Goal: Information Seeking & Learning: Understand process/instructions

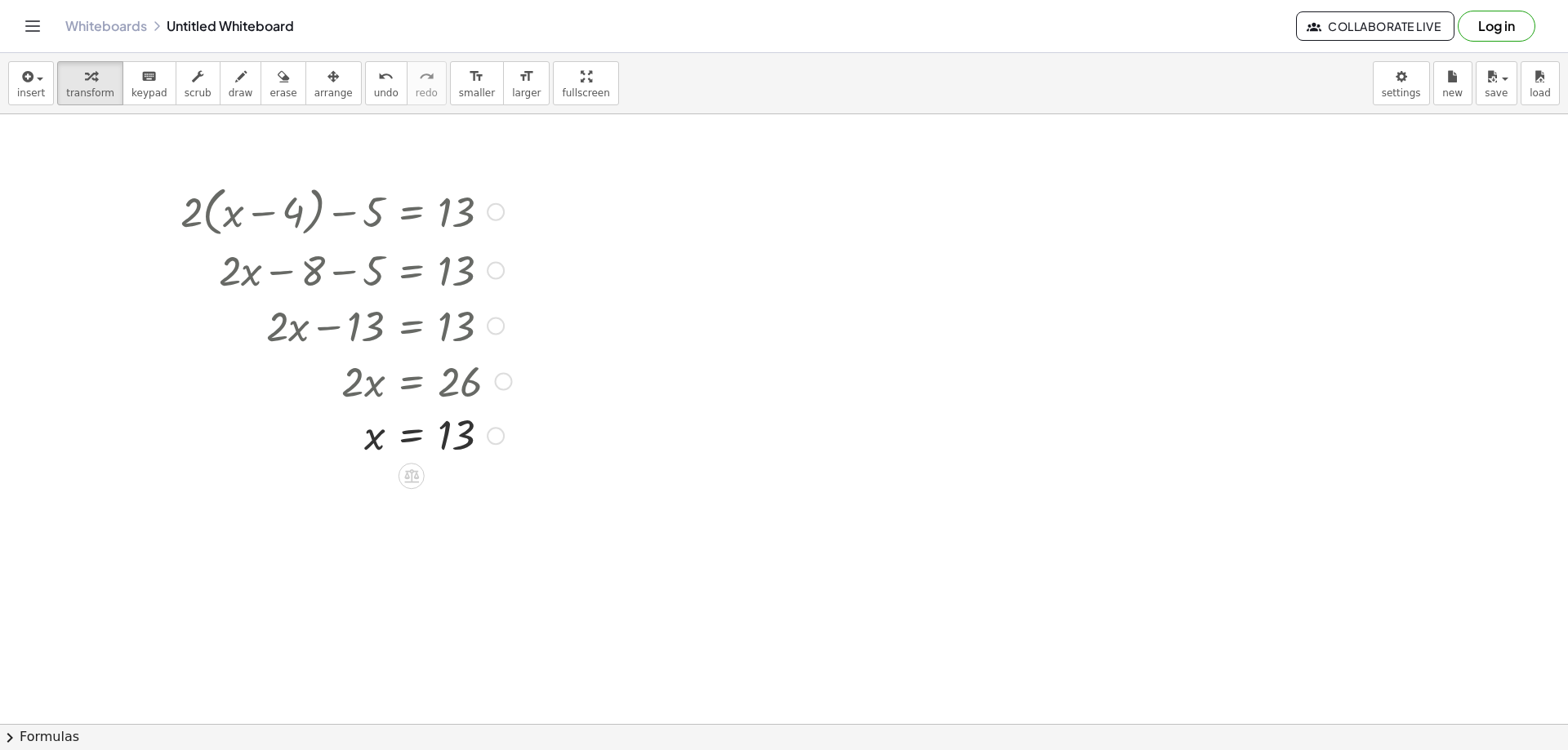
click at [492, 208] on div at bounding box center [496, 212] width 18 height 18
click at [558, 189] on span "Go back to this line" at bounding box center [579, 187] width 97 height 13
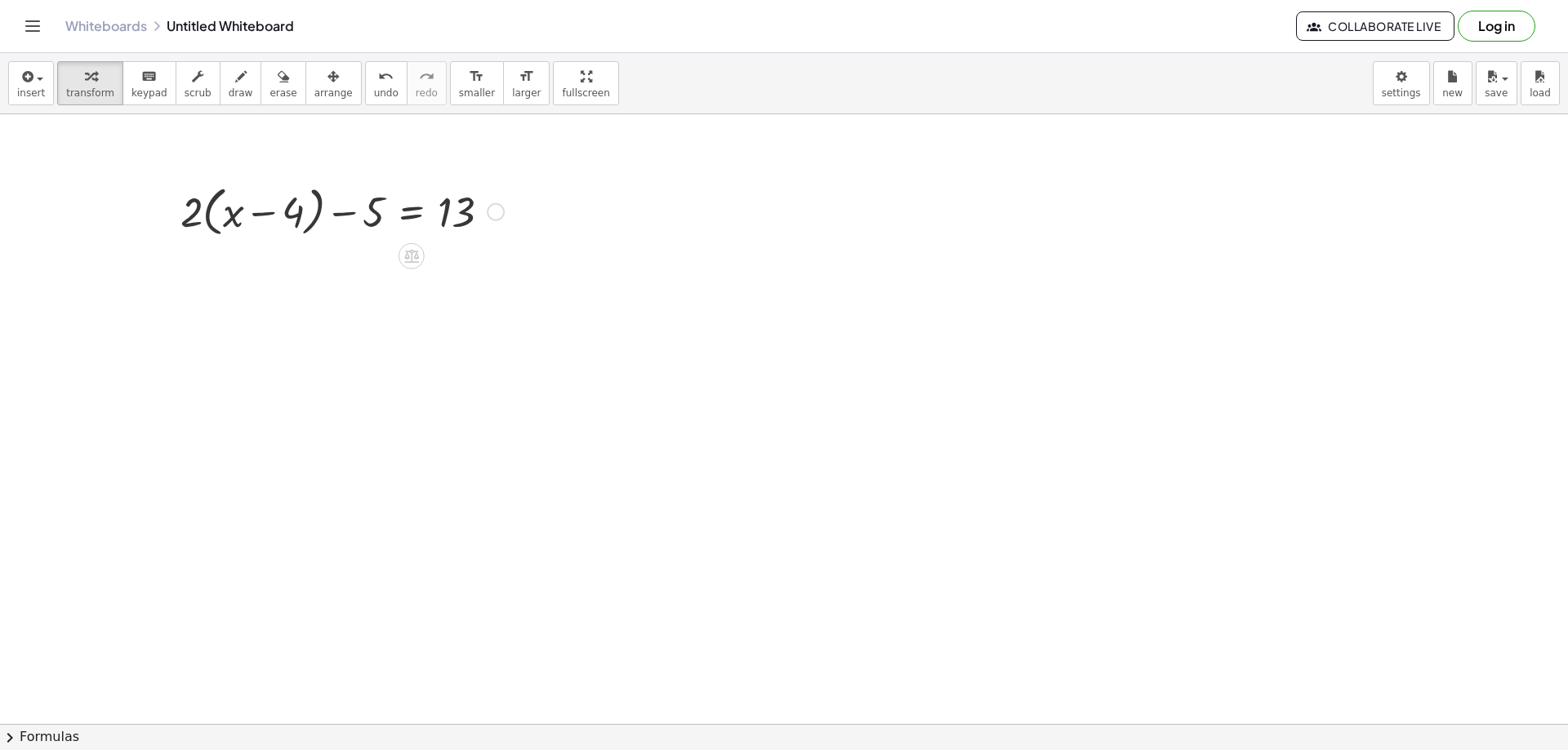
click at [497, 209] on div "Go back to this line Copy line as LaTeX Copy derivation as LaTeX" at bounding box center [496, 212] width 18 height 18
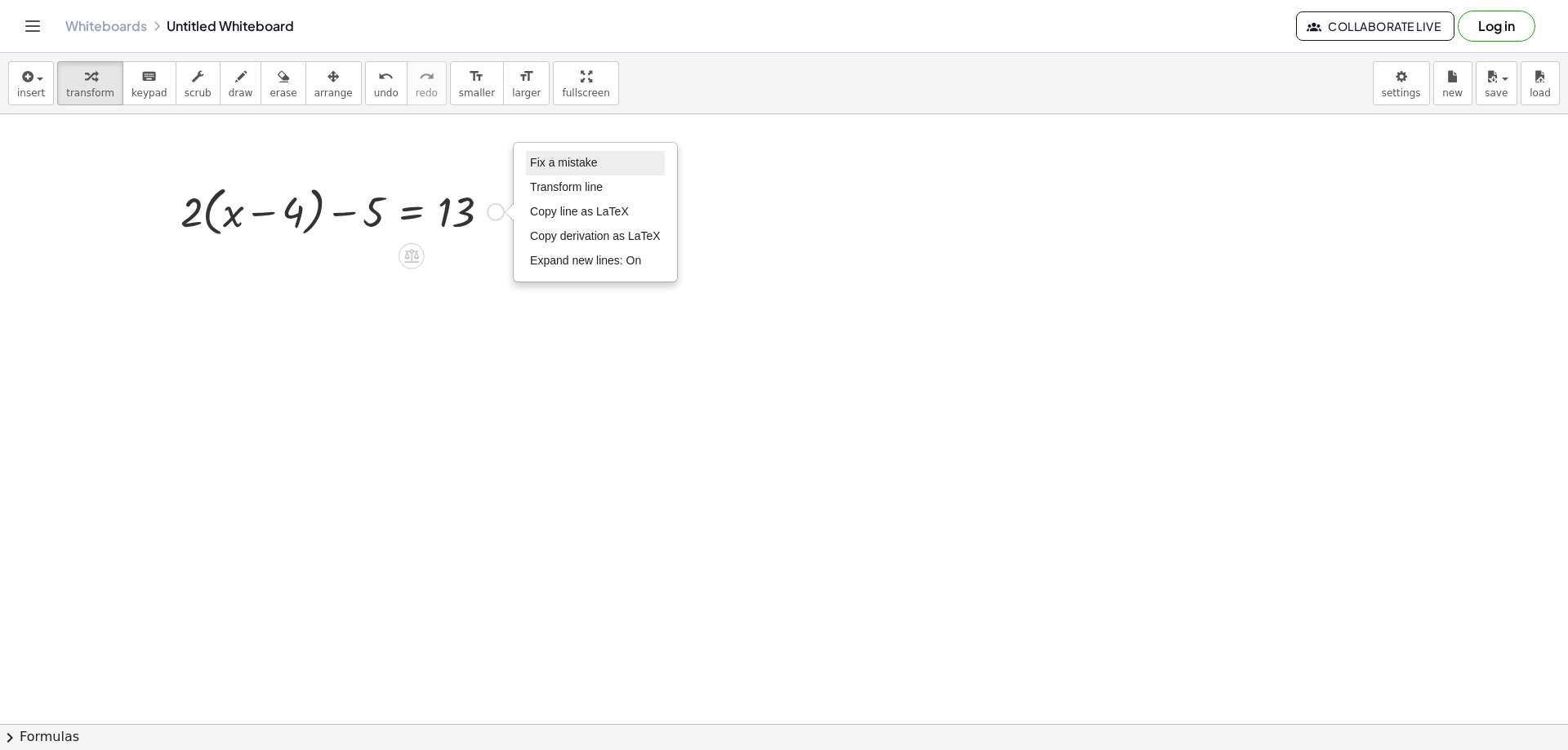
click at [543, 173] on li "Fix a mistake" at bounding box center [595, 163] width 138 height 24
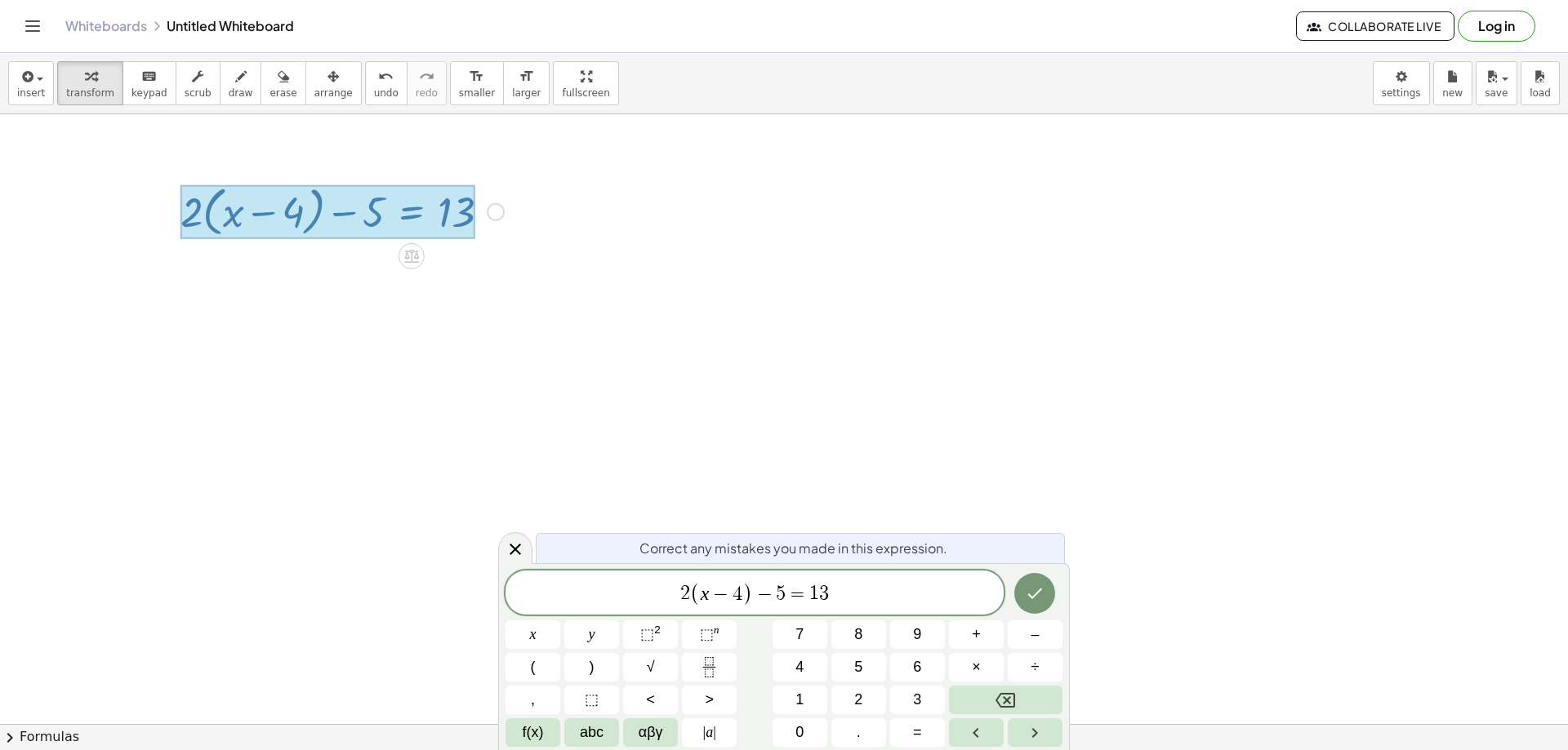
drag, startPoint x: 866, startPoint y: 589, endPoint x: 502, endPoint y: 586, distance: 364.0
click at [525, 587] on span "2 ( x − 4 ) − 5 = 1 3 ​" at bounding box center [755, 593] width 498 height 27
click at [1032, 584] on icon "Done" at bounding box center [1035, 593] width 20 height 20
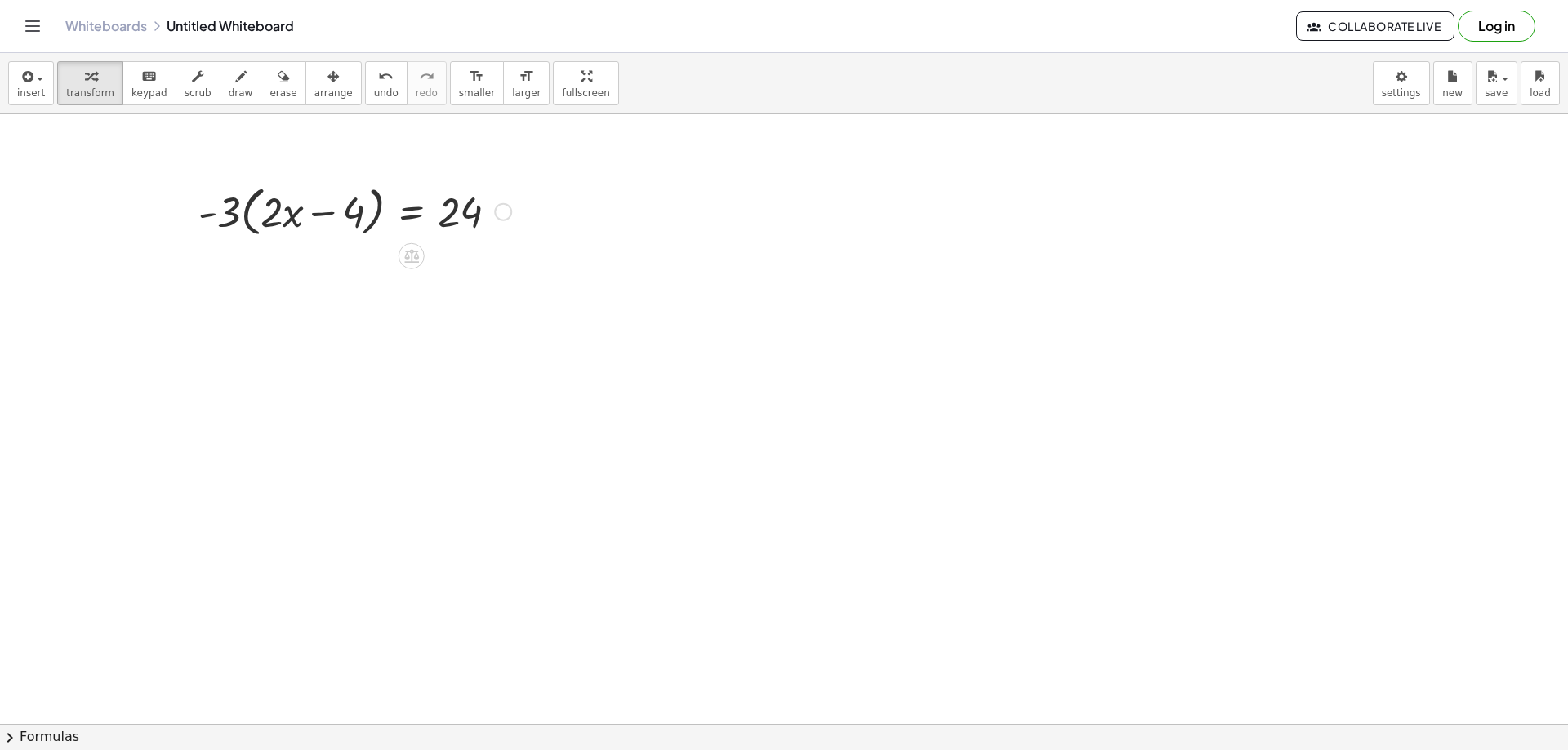
click at [506, 206] on div "Fix a mistake Transform line Copy line as LaTeX Copy derivation as LaTeX Expand…" at bounding box center [503, 212] width 18 height 18
click at [567, 184] on span "Transform line" at bounding box center [574, 187] width 73 height 13
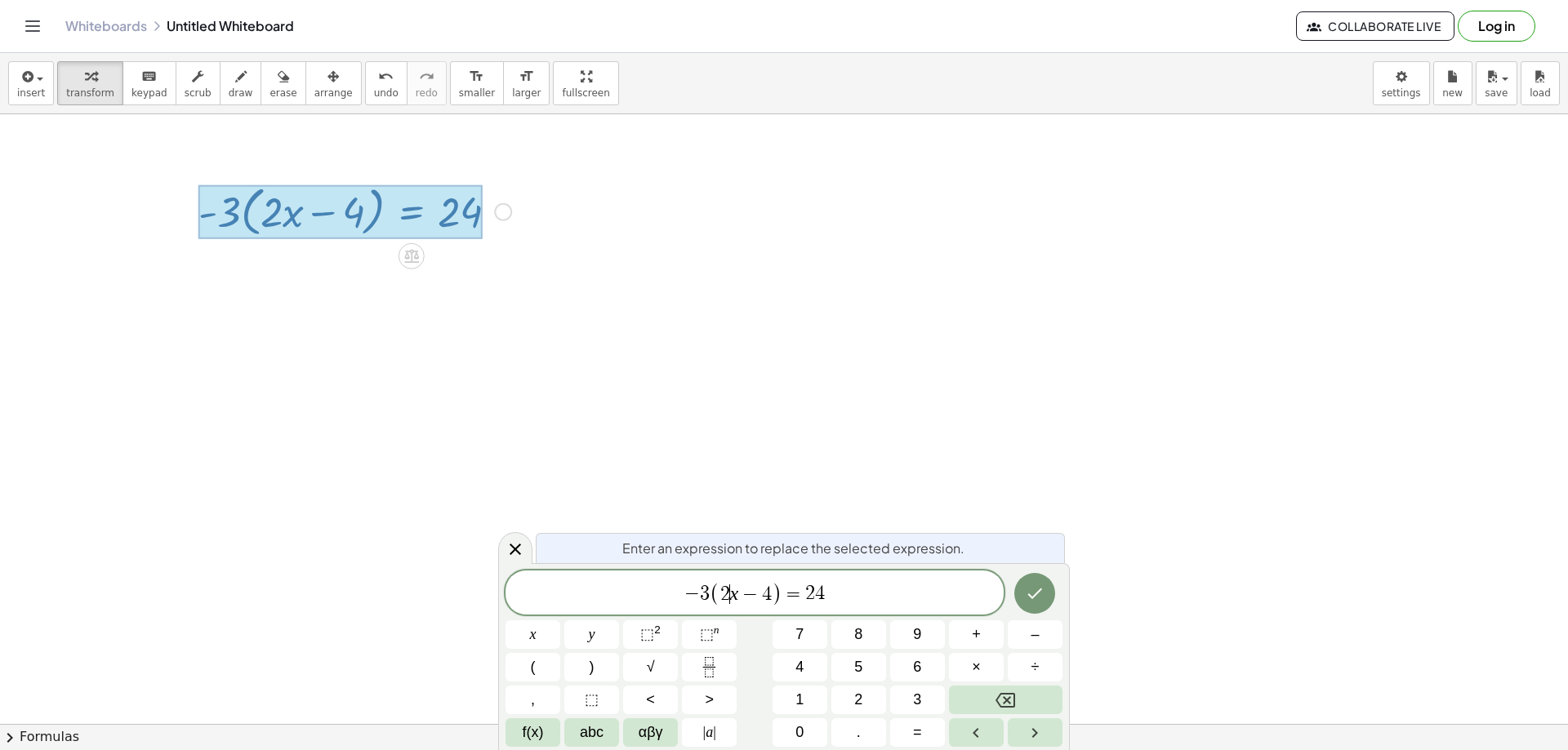
click at [733, 590] on var "x" at bounding box center [735, 593] width 9 height 22
click at [765, 593] on span "4" at bounding box center [762, 596] width 10 height 20
click at [1025, 590] on icon "Done" at bounding box center [1035, 595] width 20 height 20
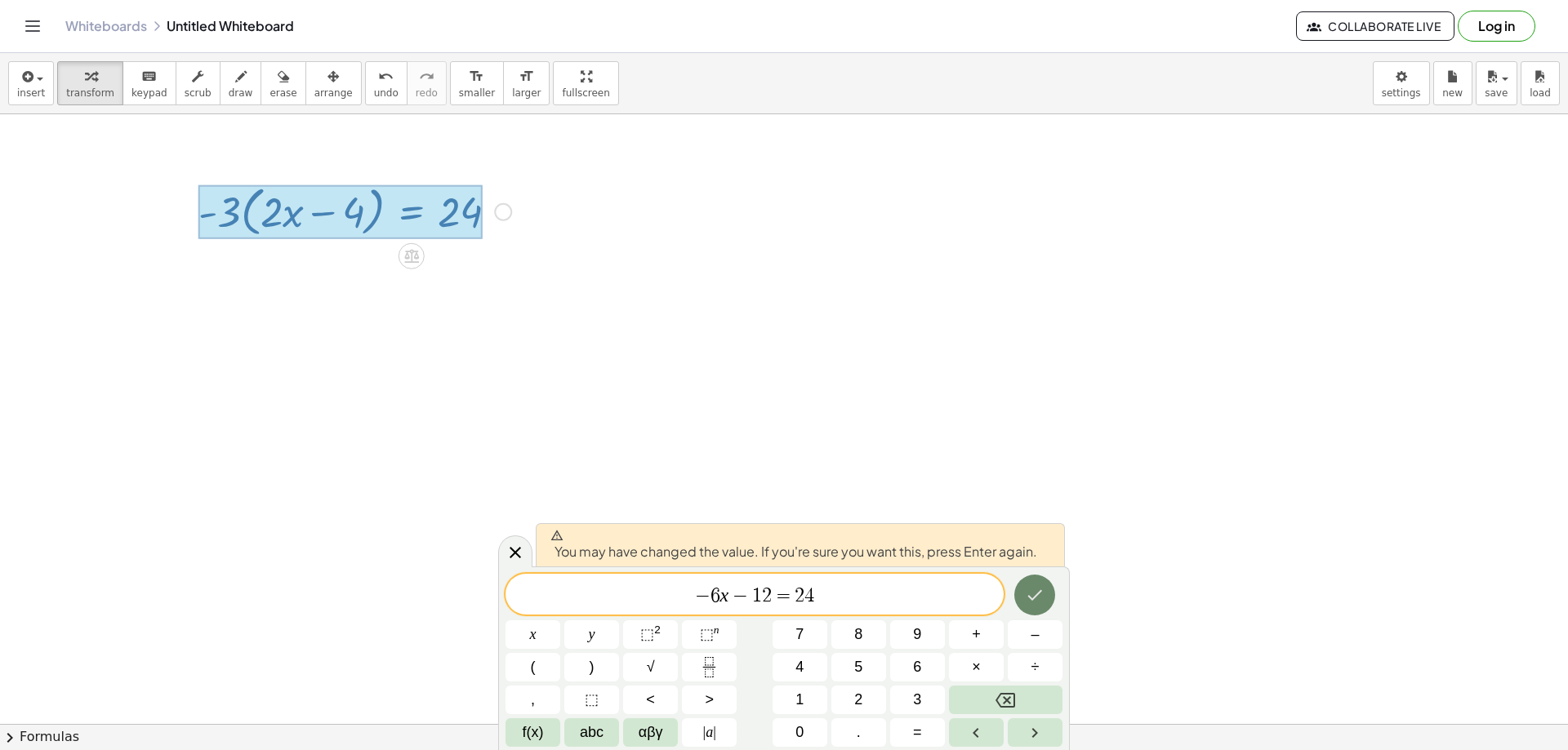
click at [1024, 599] on button "Done" at bounding box center [1034, 595] width 41 height 41
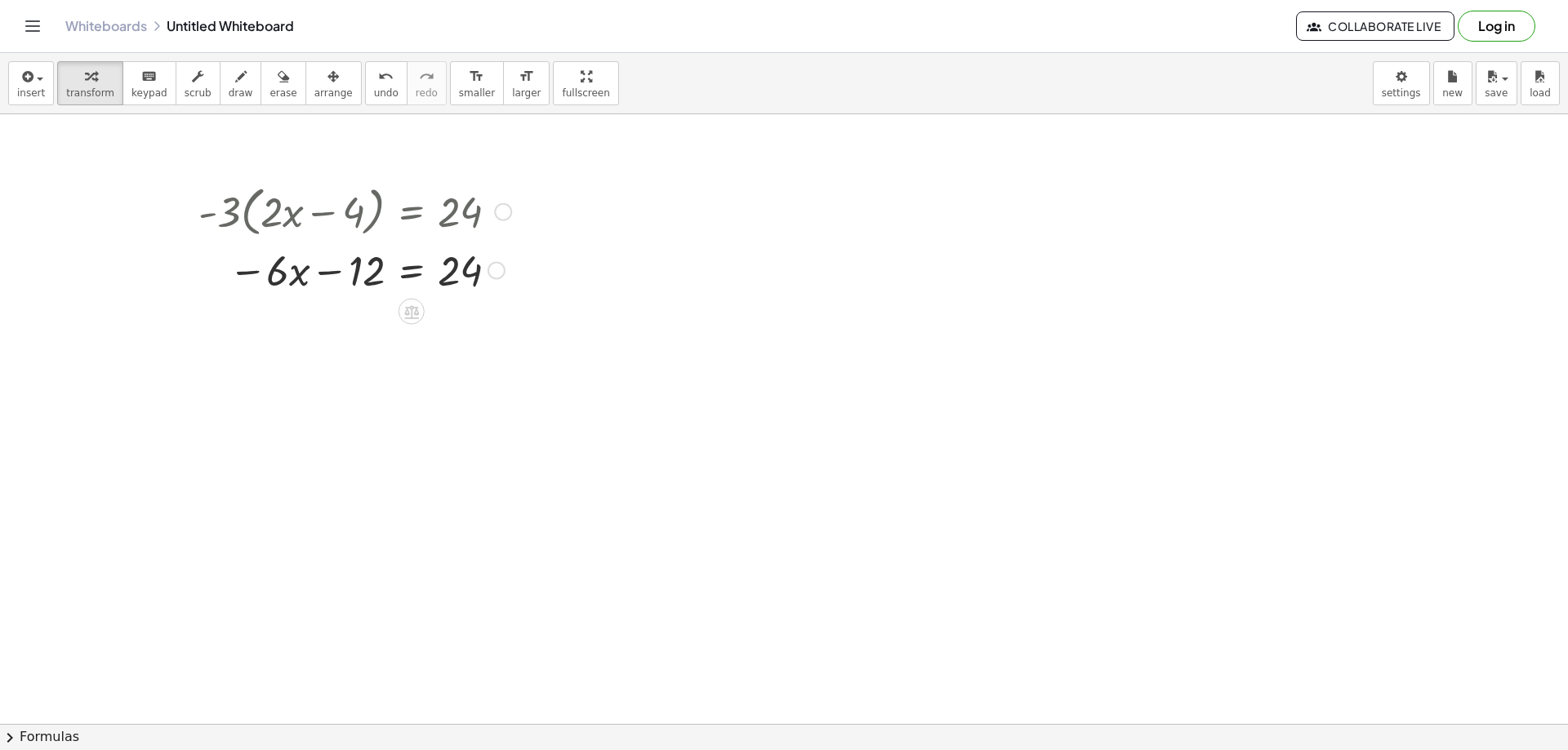
click at [491, 266] on div "Fix a mistake Transform line Copy line as LaTeX Copy derivation as LaTeX Expand…" at bounding box center [497, 271] width 18 height 18
click at [578, 239] on span "Transform line" at bounding box center [568, 233] width 73 height 13
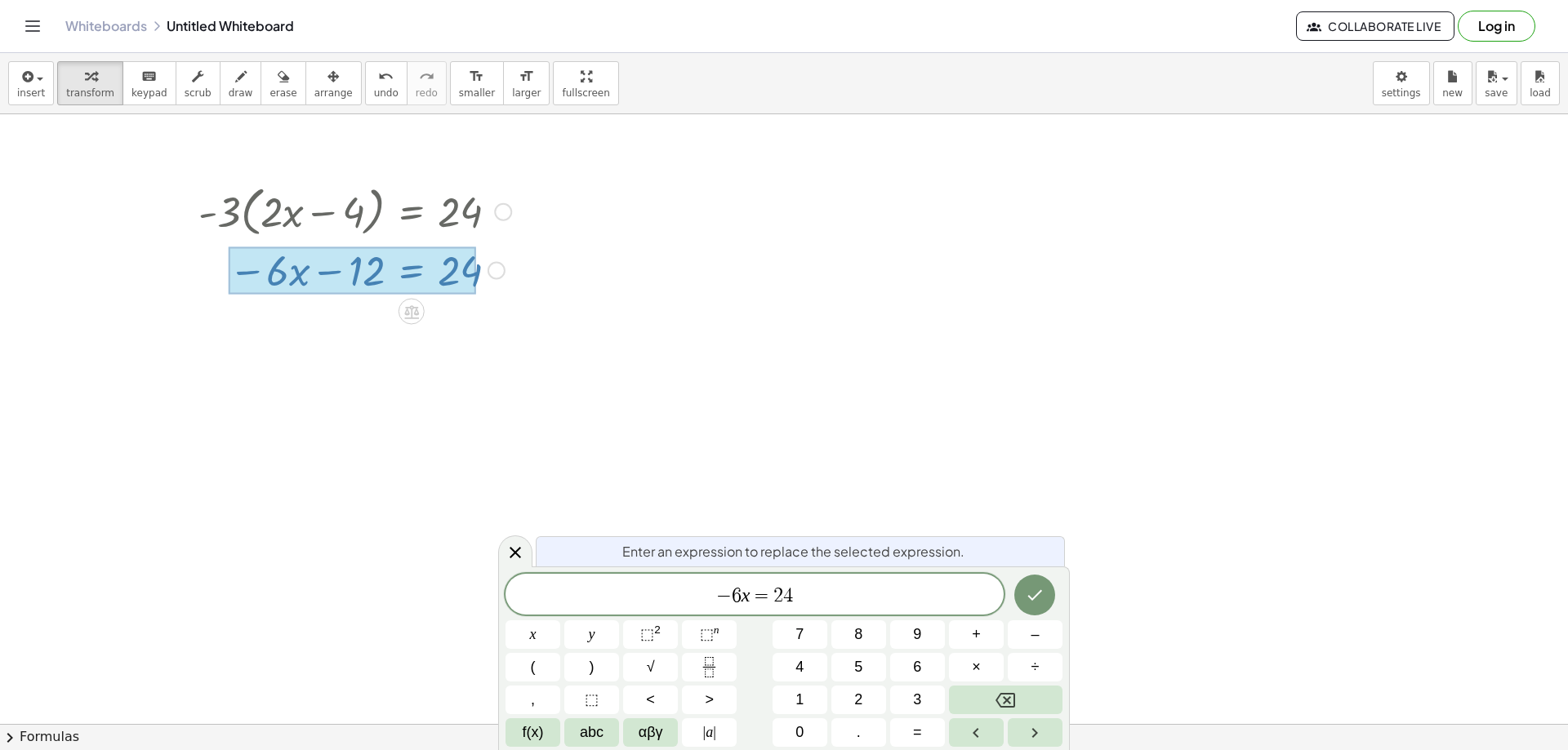
click at [818, 595] on span "− 6 x ​ = 2 4" at bounding box center [755, 596] width 498 height 22
click at [1044, 598] on icon "Done" at bounding box center [1035, 595] width 20 height 20
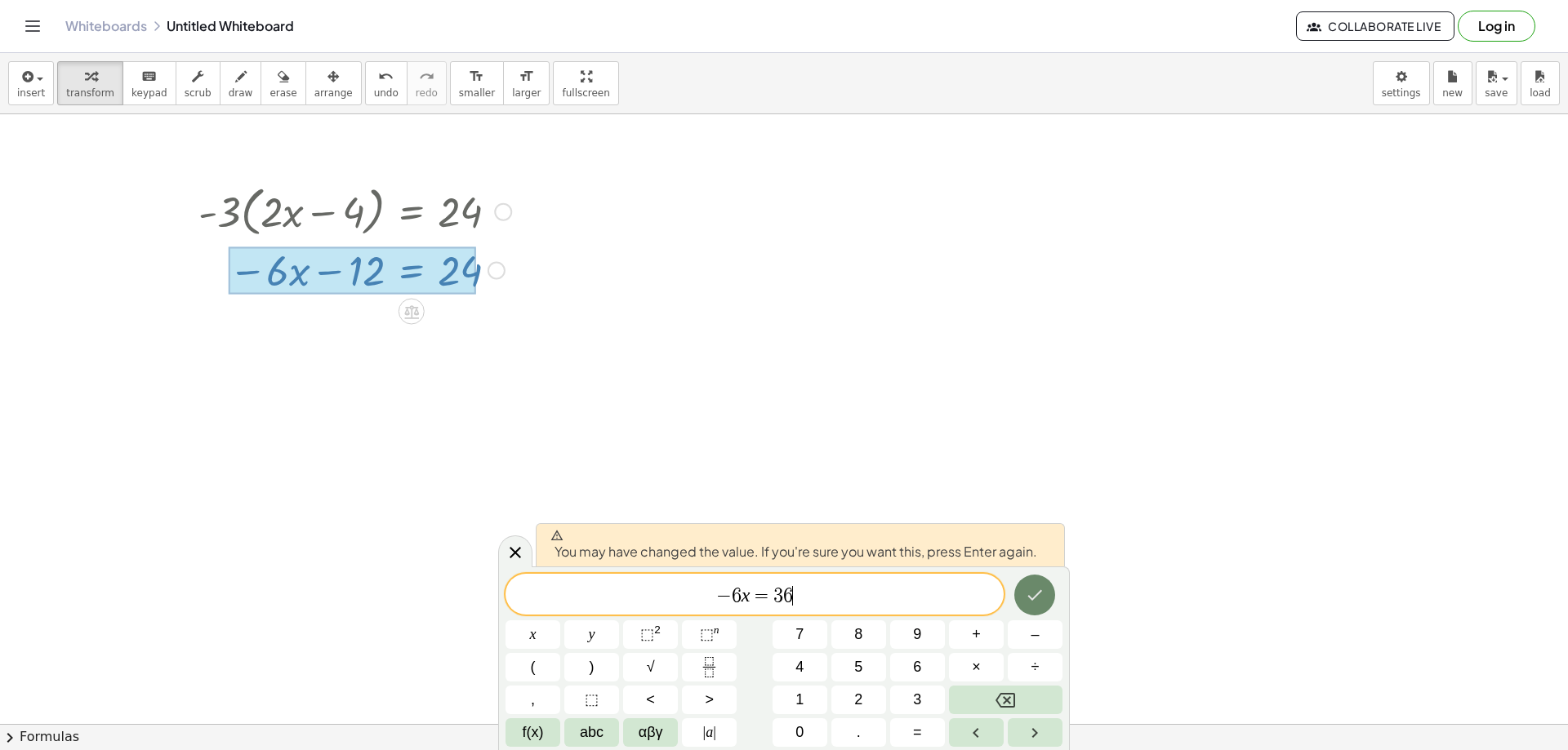
click at [1045, 598] on button "Done" at bounding box center [1034, 595] width 41 height 41
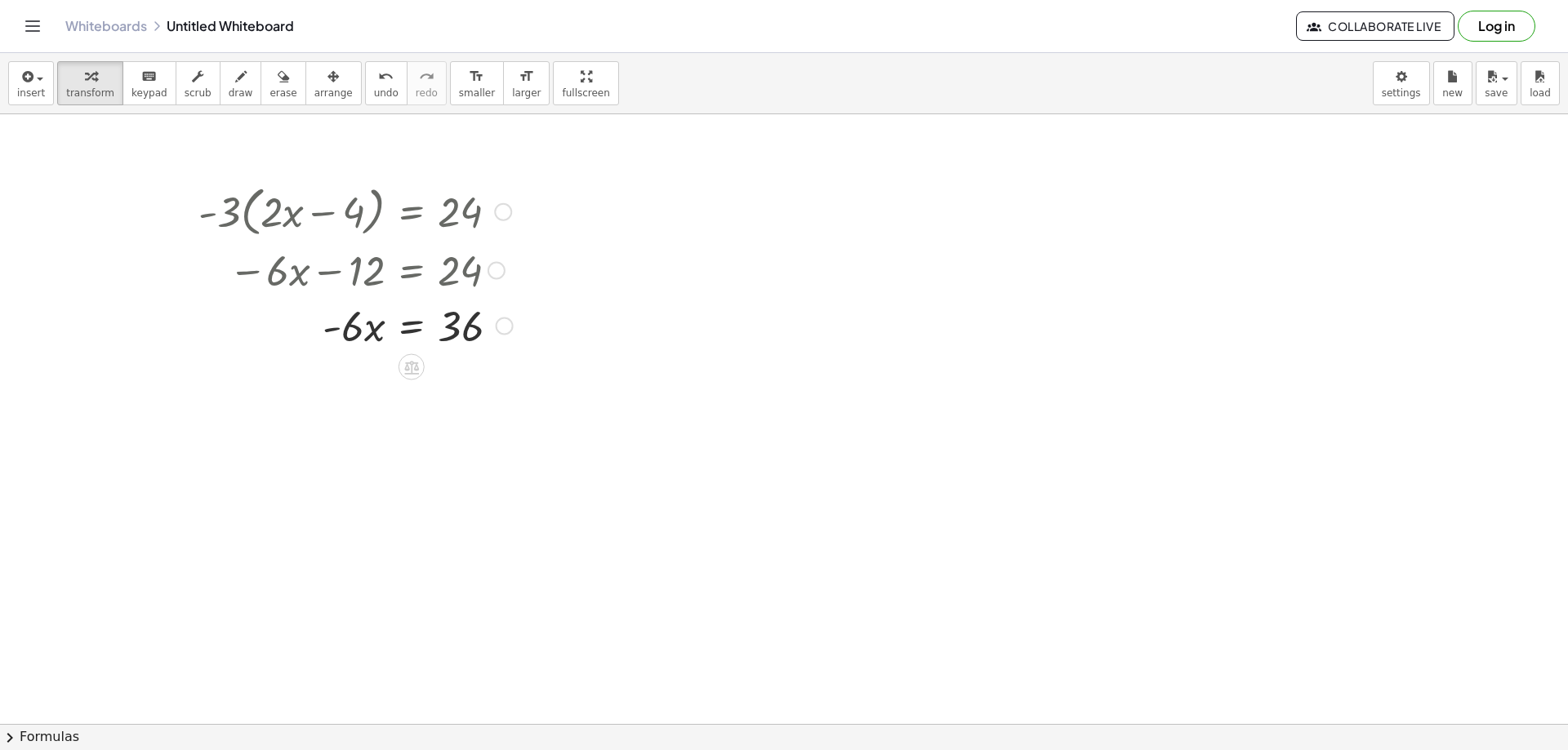
click at [504, 324] on div "Transform line Copy line as LaTeX Copy derivation as LaTeX Expand new lines: On" at bounding box center [504, 326] width 18 height 18
click at [554, 287] on span "Transform line" at bounding box center [575, 289] width 73 height 13
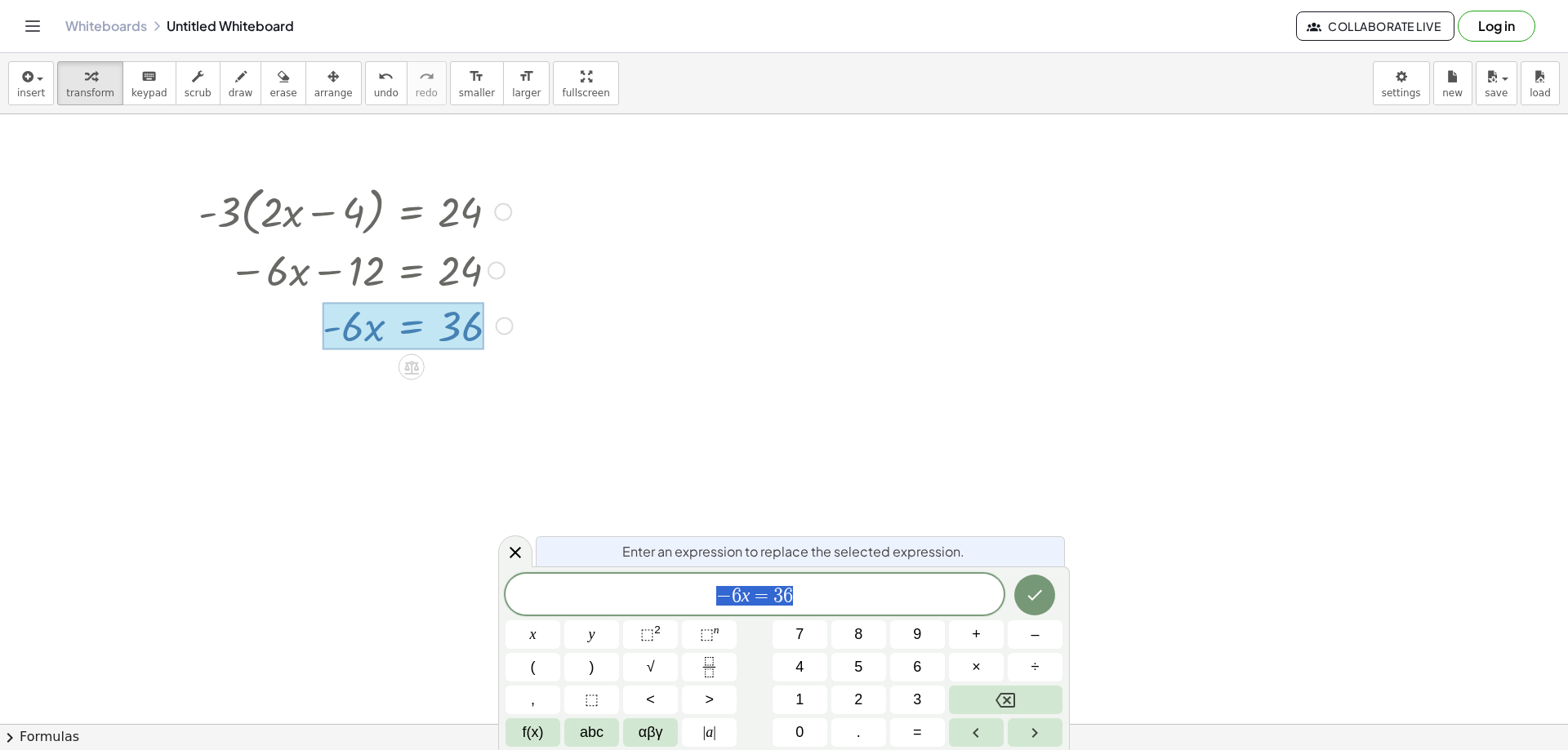
click at [821, 594] on span "− 6 x = 3 6" at bounding box center [755, 596] width 498 height 22
click at [1025, 602] on icon "Done" at bounding box center [1035, 595] width 20 height 20
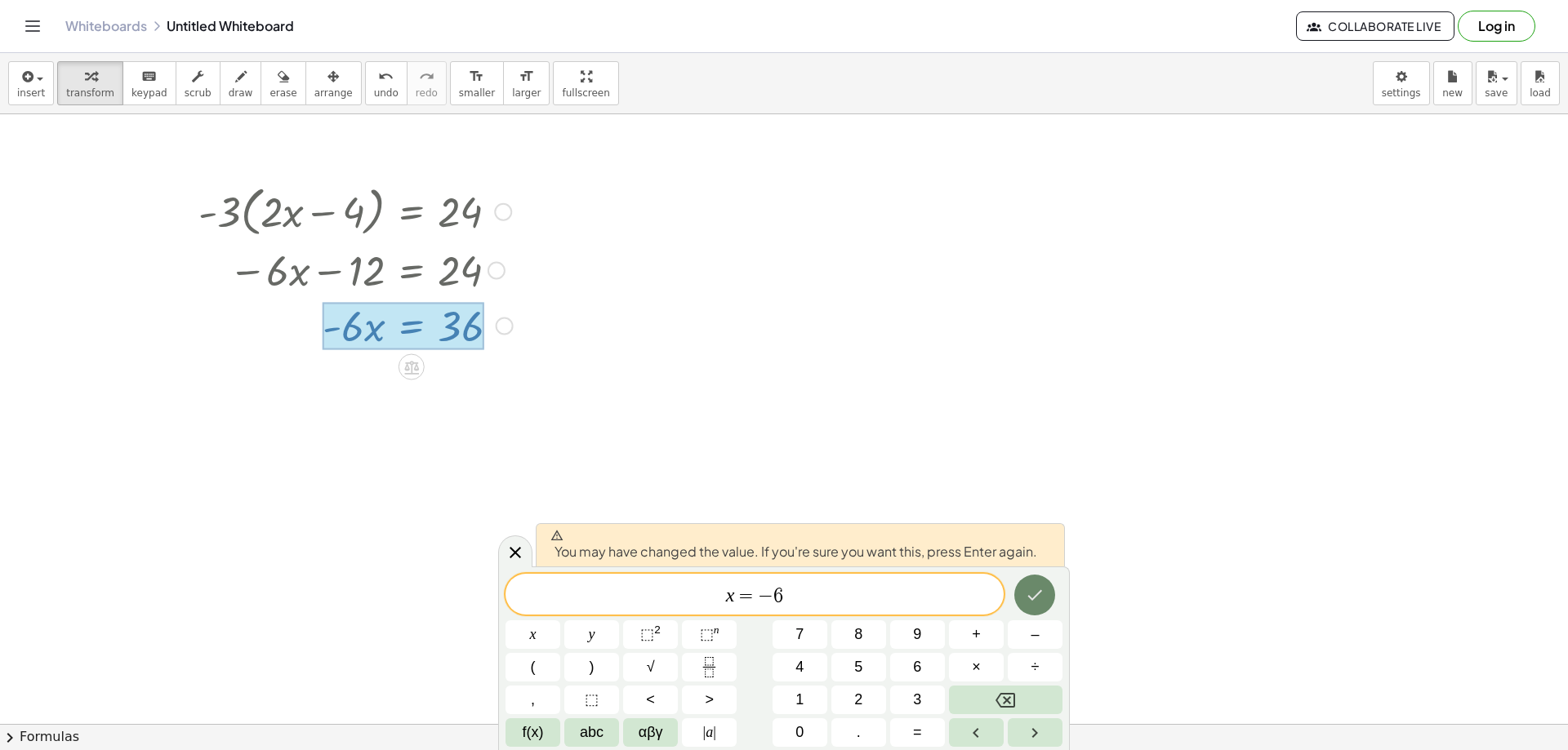
click at [1041, 584] on button "Done" at bounding box center [1034, 595] width 41 height 41
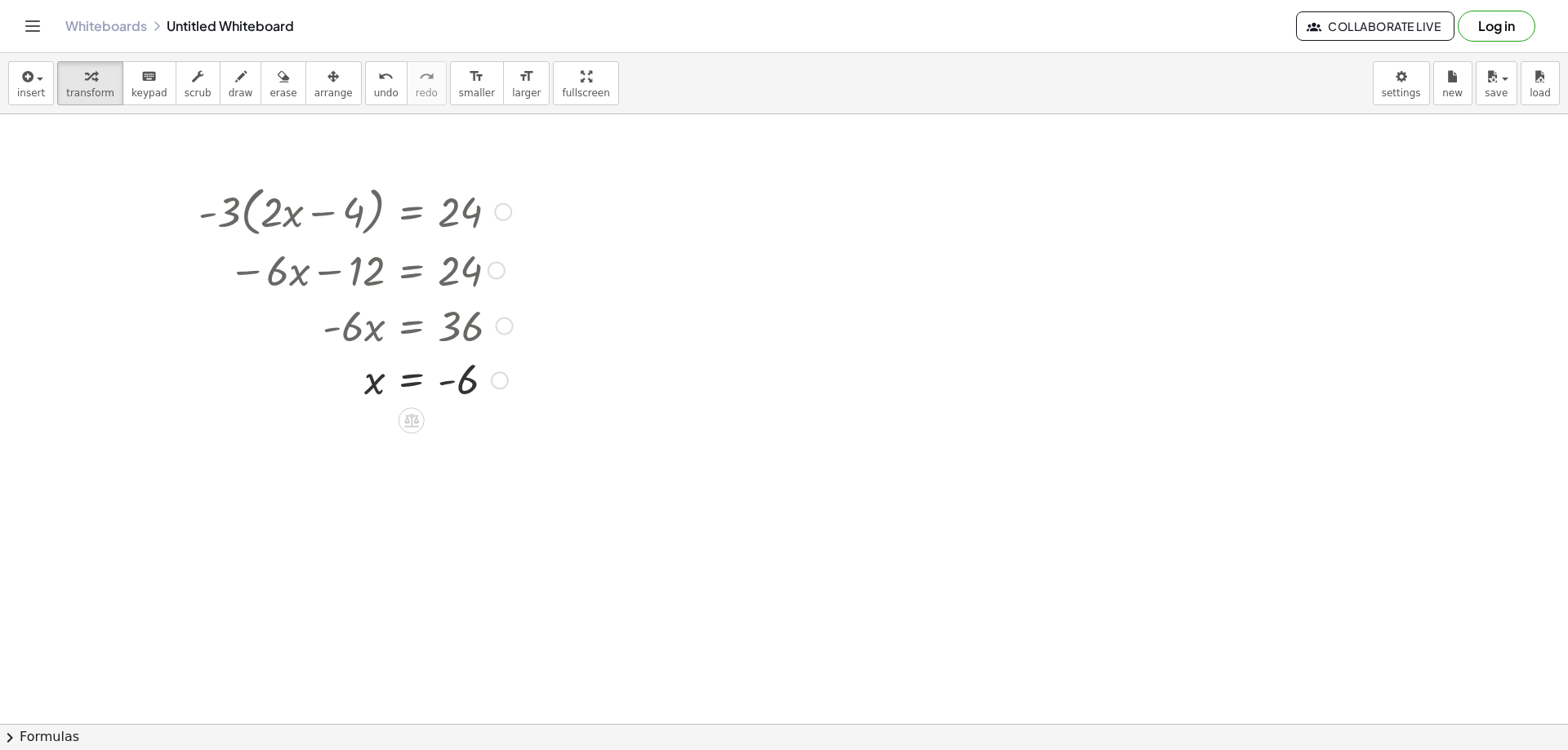
click at [496, 274] on div at bounding box center [497, 271] width 18 height 18
click at [631, 240] on li "Go back to this line" at bounding box center [596, 247] width 138 height 24
click at [504, 280] on div at bounding box center [355, 269] width 329 height 55
click at [500, 274] on div "Go back to this line Copy line as LaTeX Copy derivation as LaTeX" at bounding box center [497, 271] width 18 height 18
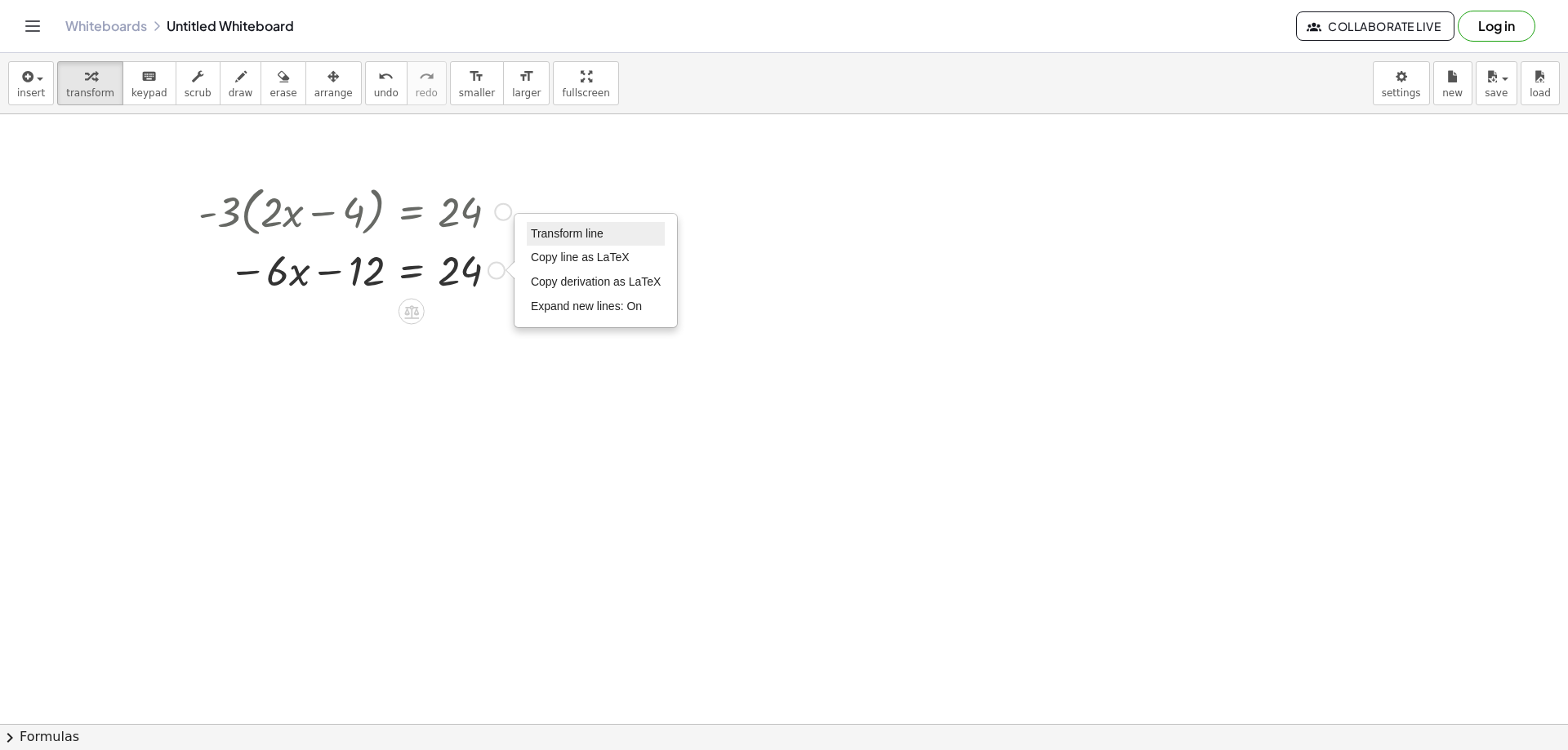
click at [574, 232] on span "Transform line" at bounding box center [568, 233] width 73 height 13
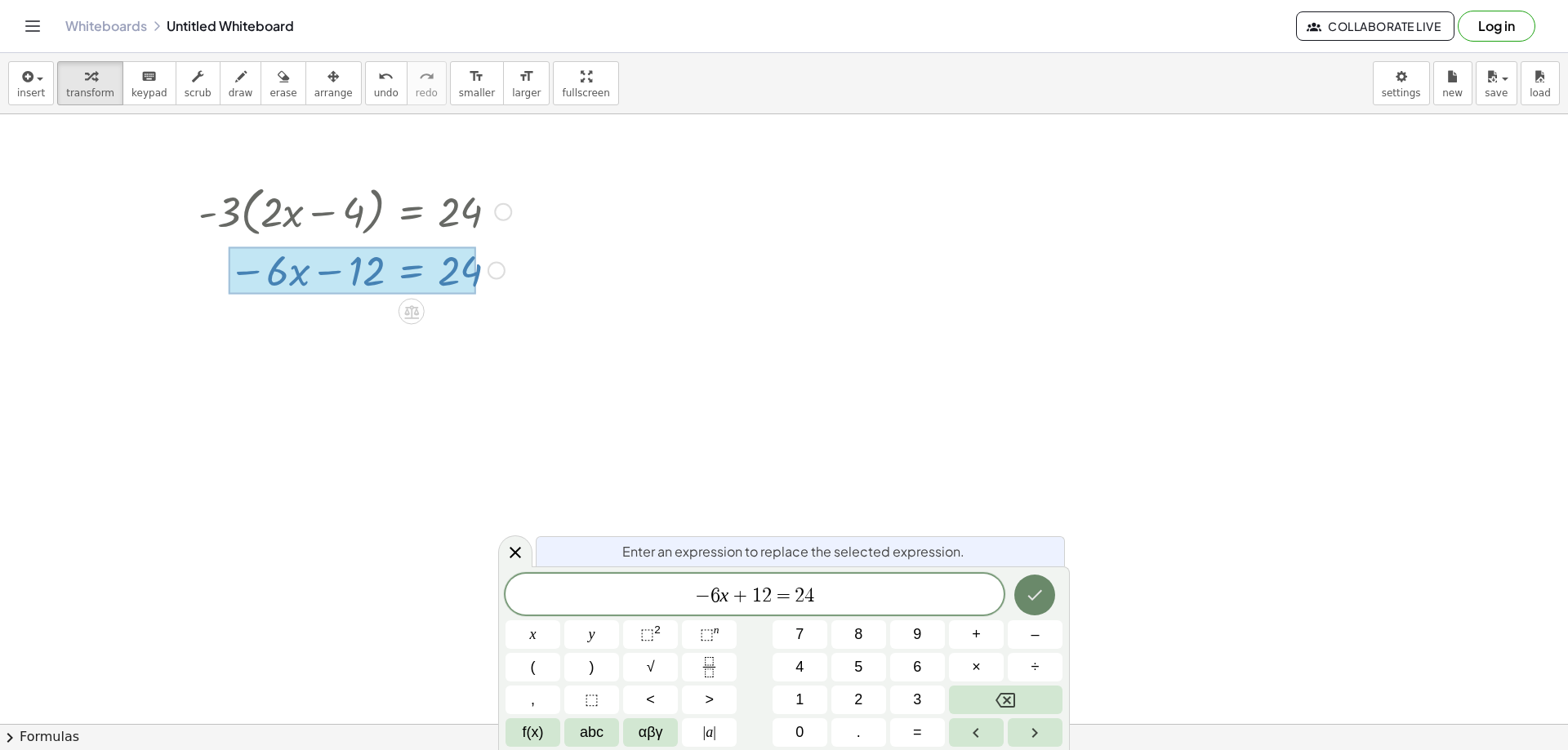
click at [1027, 592] on icon "Done" at bounding box center [1035, 595] width 20 height 20
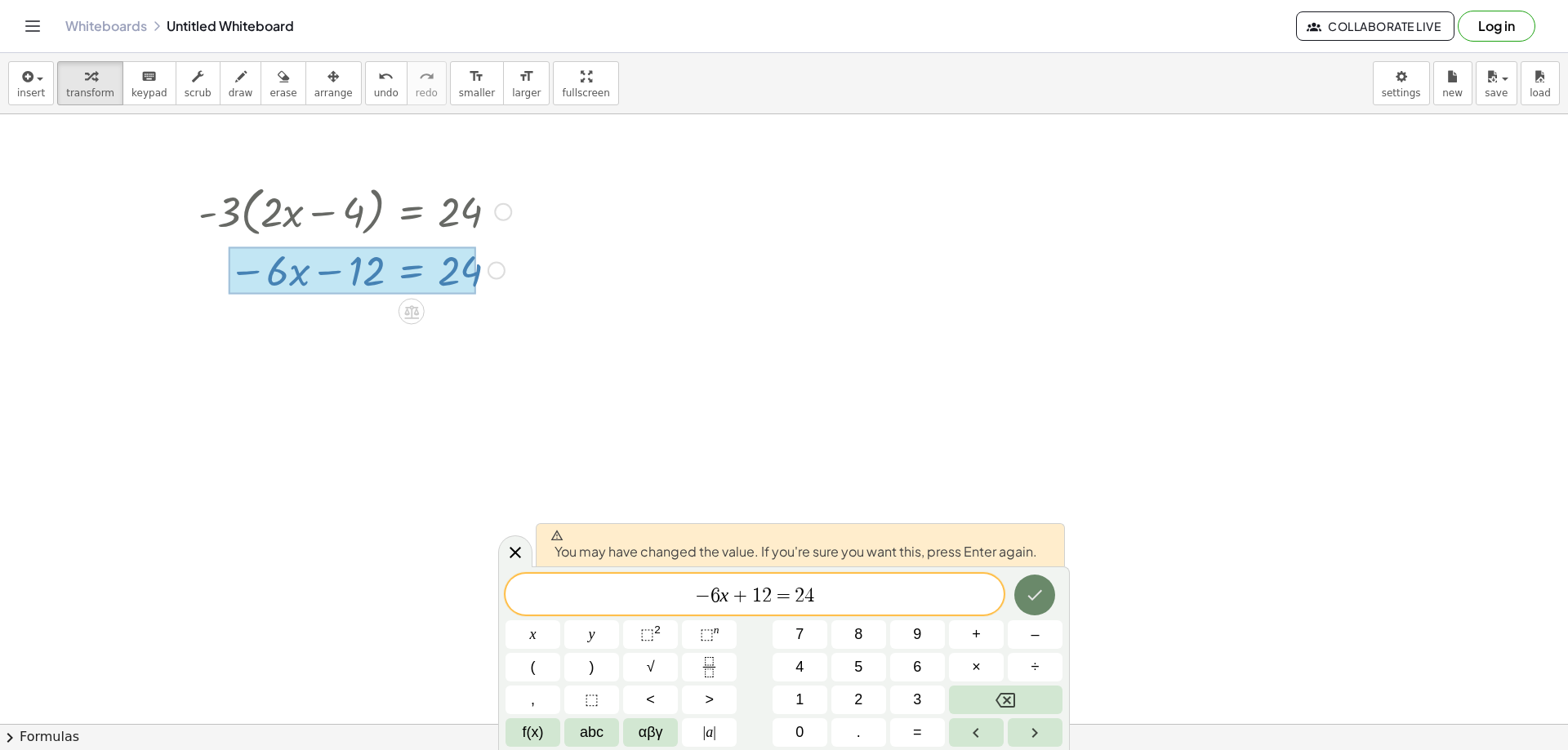
click at [1025, 586] on icon "Done" at bounding box center [1035, 595] width 20 height 20
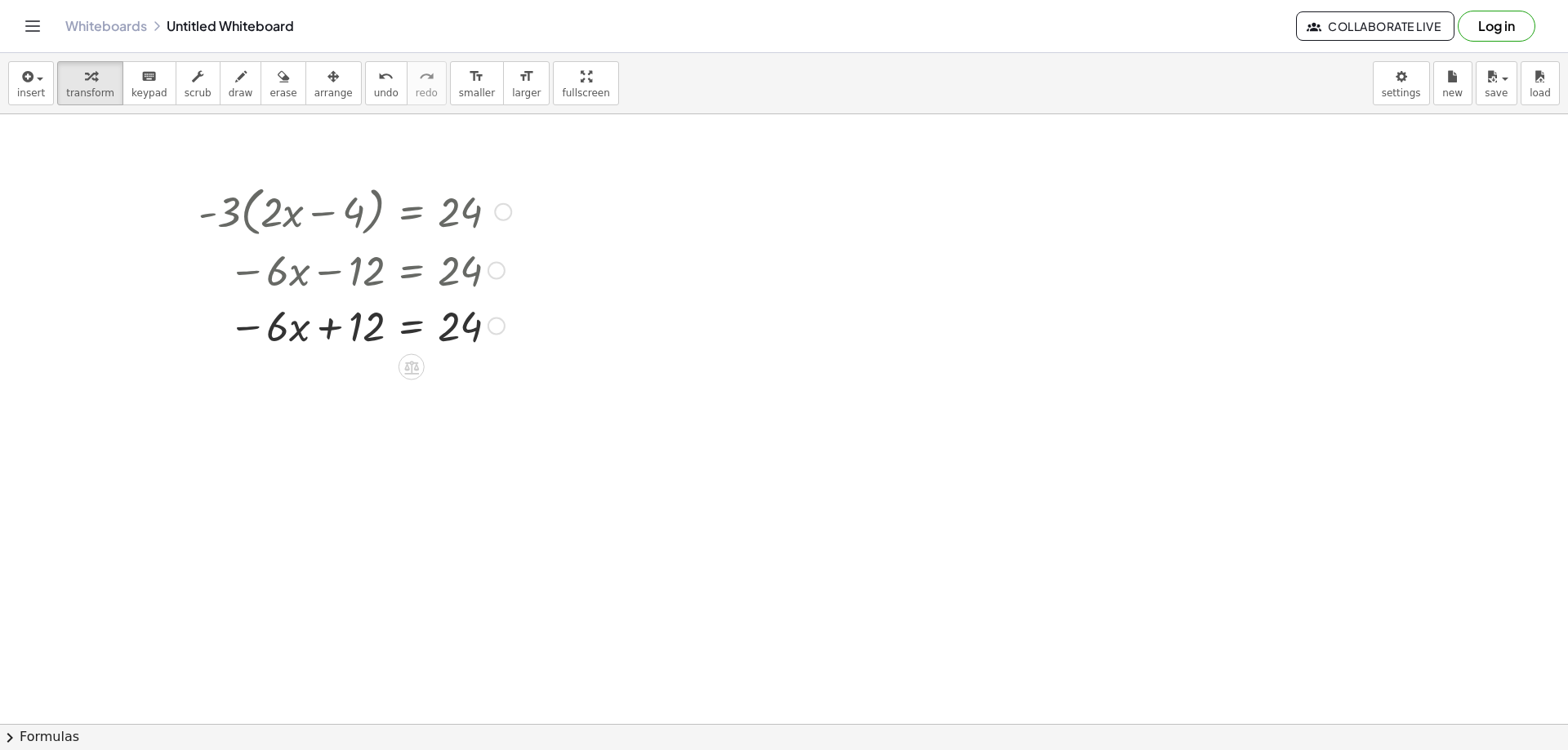
click at [498, 272] on div at bounding box center [497, 271] width 18 height 18
click at [503, 206] on div at bounding box center [503, 212] width 18 height 18
click at [557, 189] on span "Go back to this line" at bounding box center [586, 187] width 97 height 13
click at [497, 211] on div "Go back to this line Copy line as LaTeX Copy derivation as LaTeX" at bounding box center [503, 212] width 18 height 18
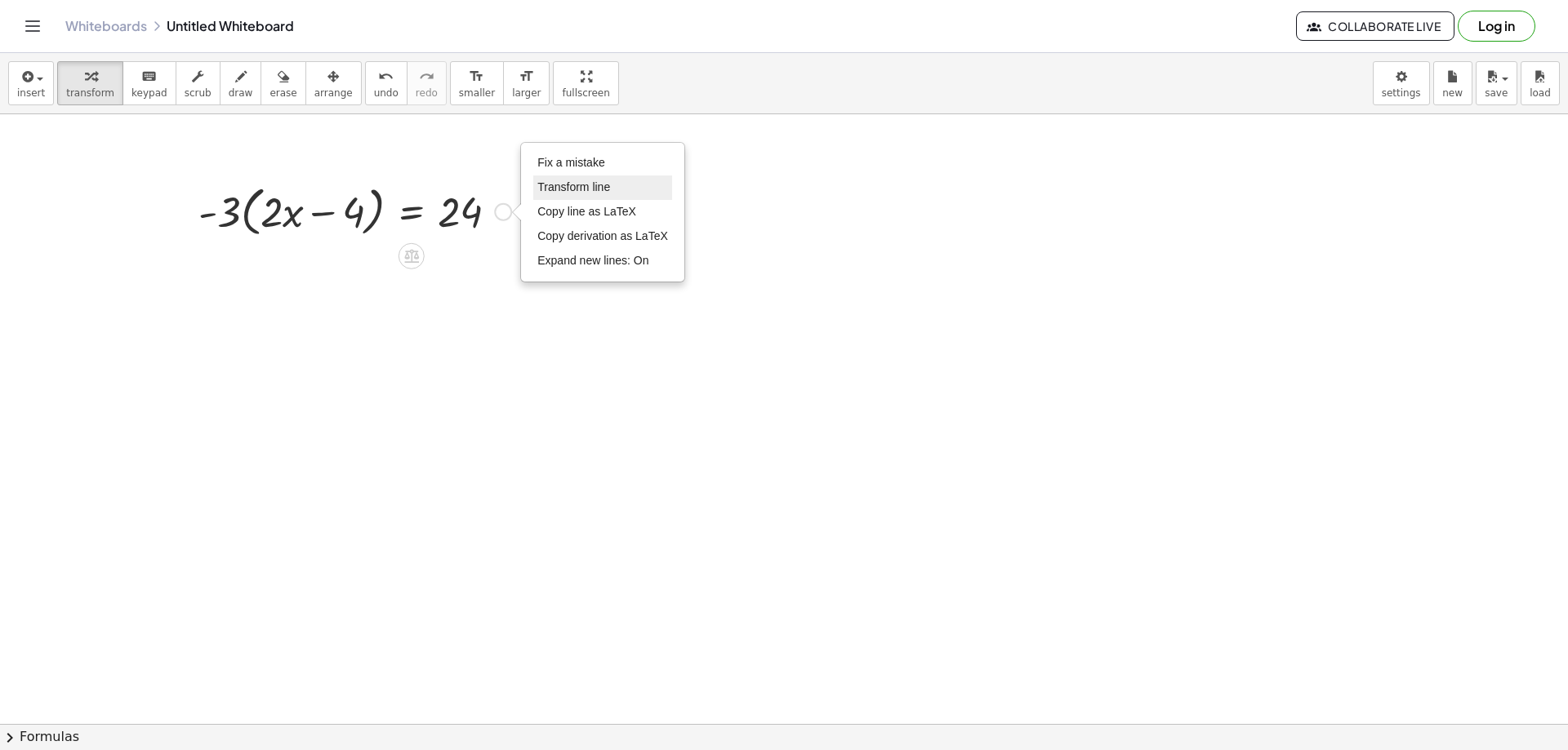
click at [561, 182] on span "Transform line" at bounding box center [574, 187] width 73 height 13
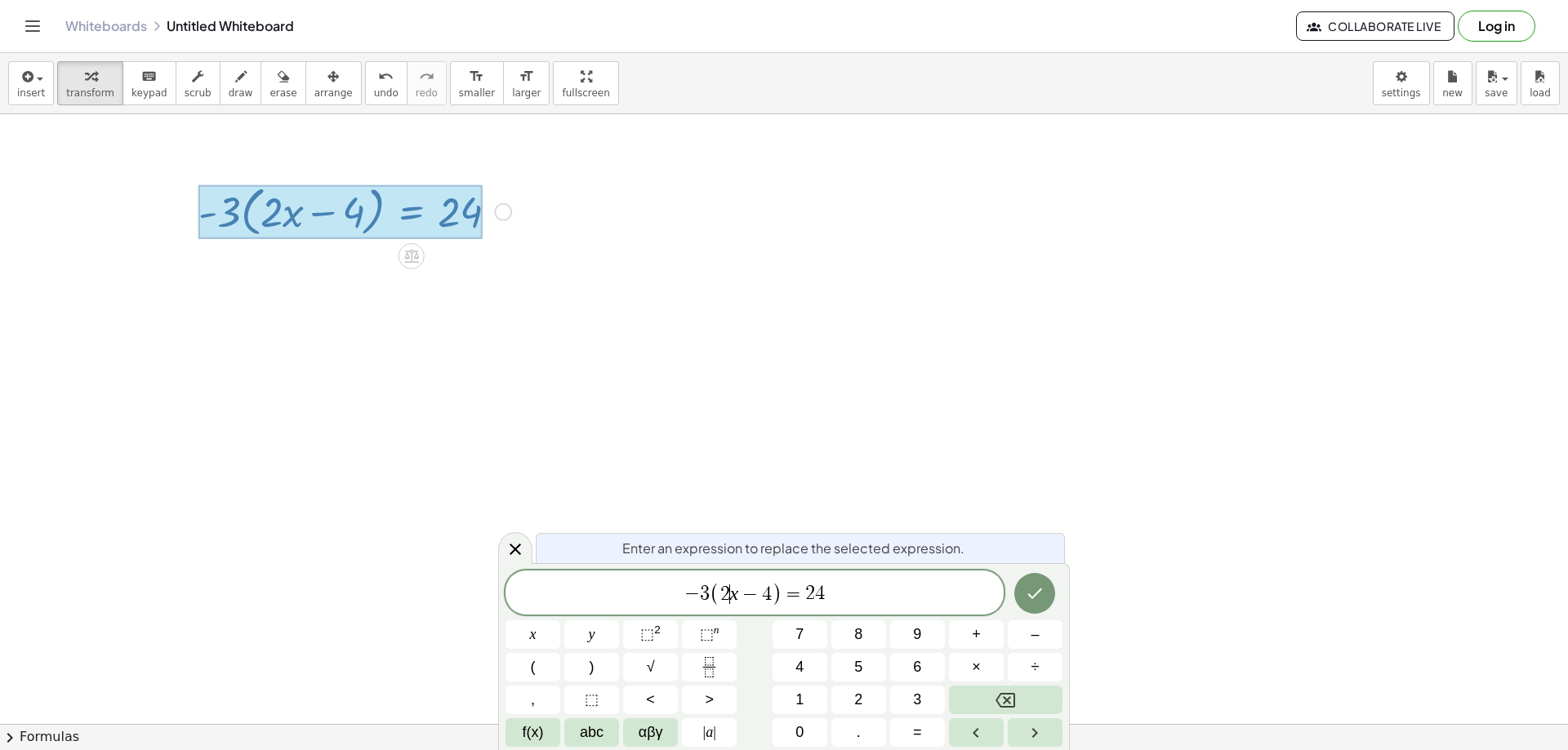
click at [725, 589] on span "2" at bounding box center [725, 594] width 10 height 20
click at [765, 593] on span "4" at bounding box center [762, 596] width 10 height 20
click at [1030, 590] on icon "Done" at bounding box center [1035, 595] width 20 height 20
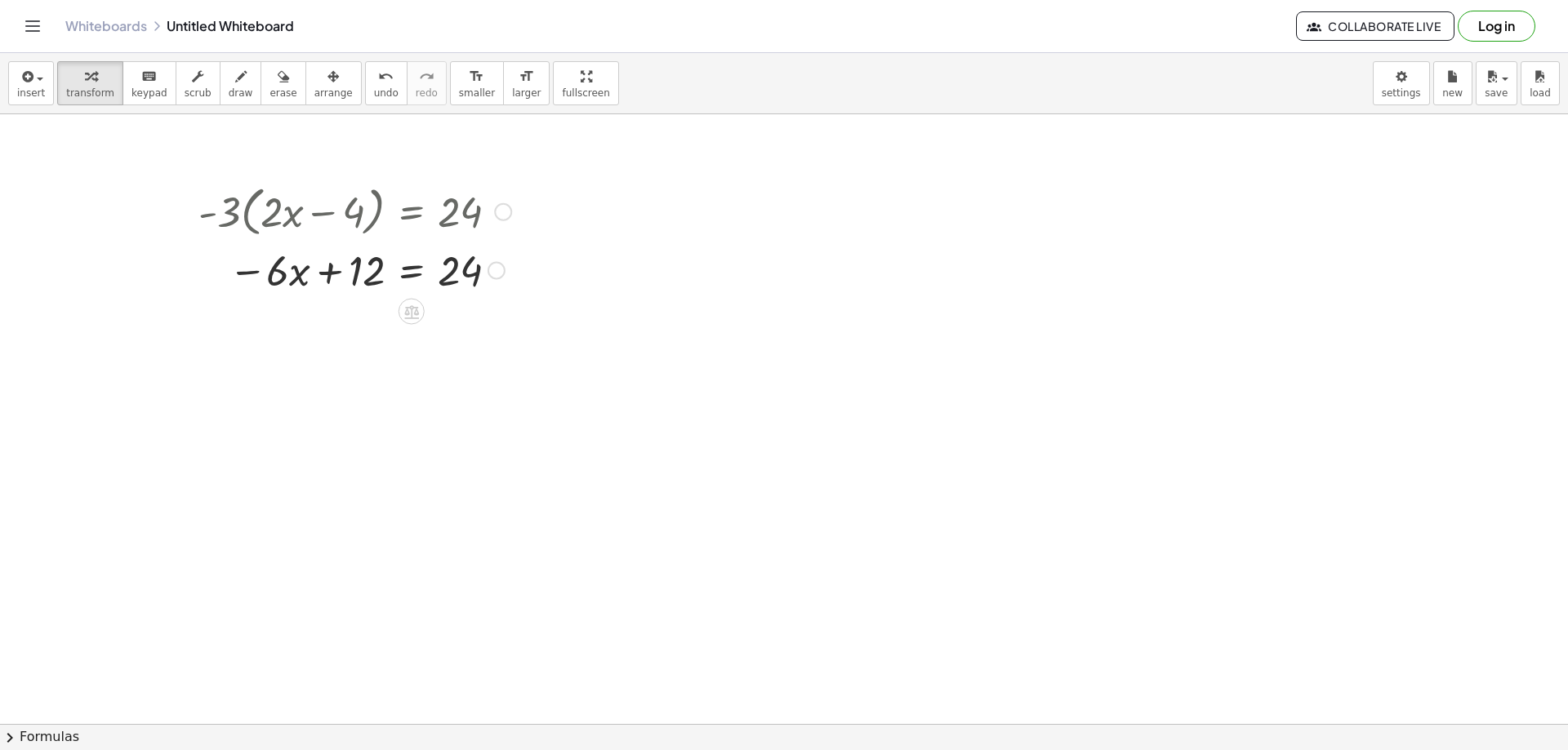
click at [493, 275] on div "Fix a mistake Transform line Copy line as LaTeX Copy derivation as LaTeX Expand…" at bounding box center [497, 271] width 18 height 18
click at [557, 231] on span "Transform line" at bounding box center [568, 233] width 73 height 13
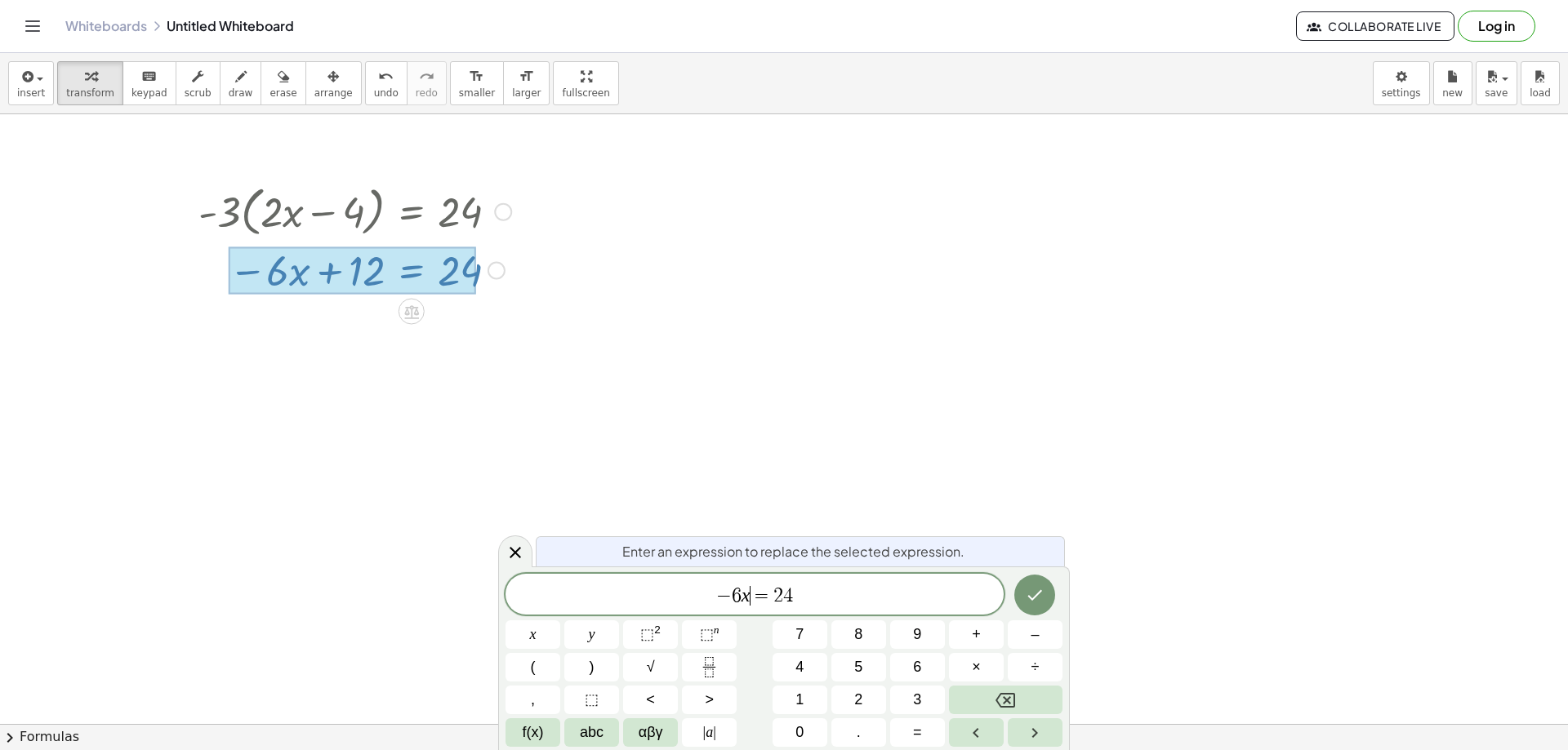
click at [799, 593] on span "− 6 x ​ = 2 4" at bounding box center [755, 596] width 498 height 22
click at [1055, 591] on button "Done" at bounding box center [1034, 595] width 41 height 41
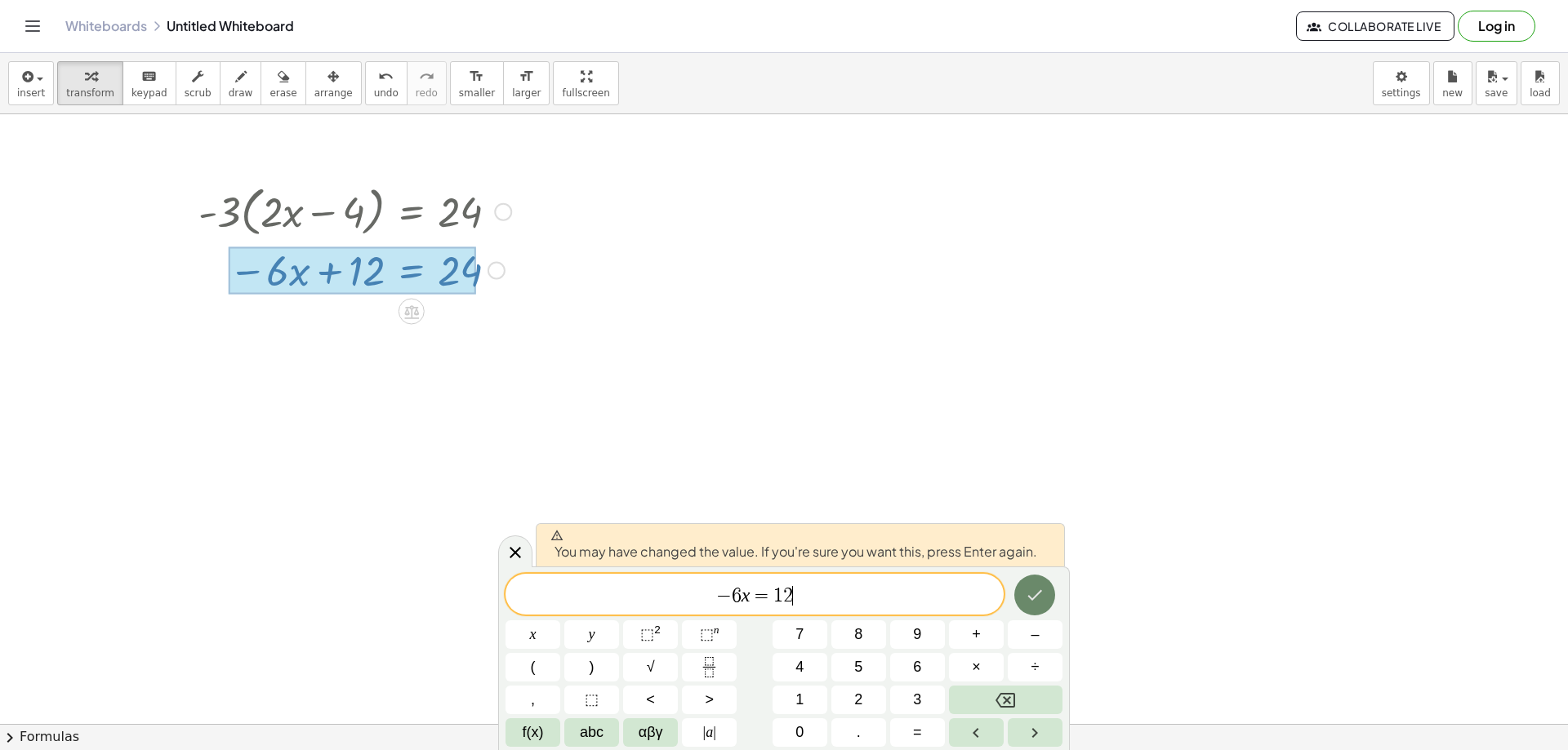
click at [1044, 591] on icon "Done" at bounding box center [1035, 595] width 20 height 20
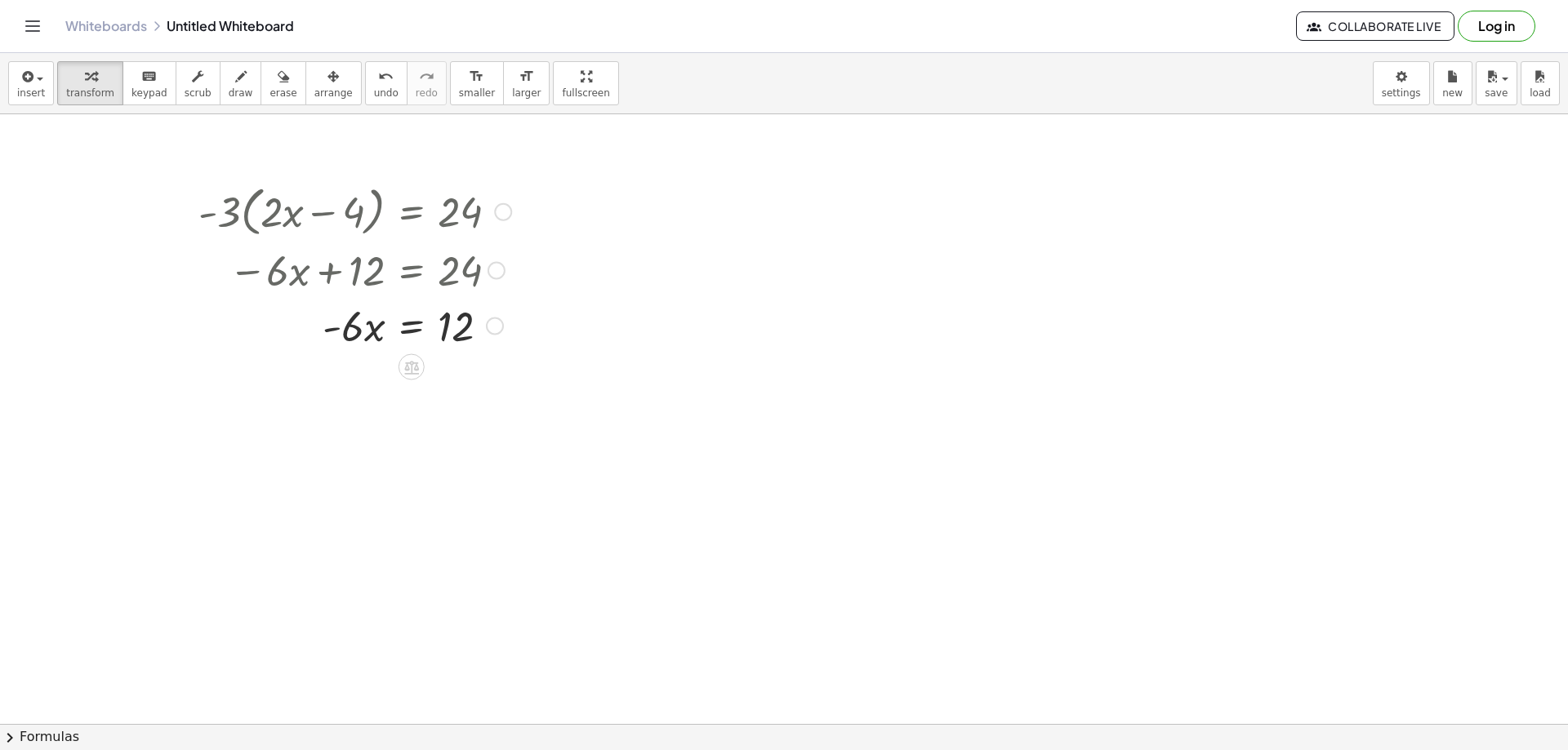
click at [497, 332] on div "Transform line Copy line as LaTeX Copy derivation as LaTeX Expand new lines: On" at bounding box center [495, 326] width 18 height 18
click at [552, 295] on span "Transform line" at bounding box center [566, 289] width 73 height 13
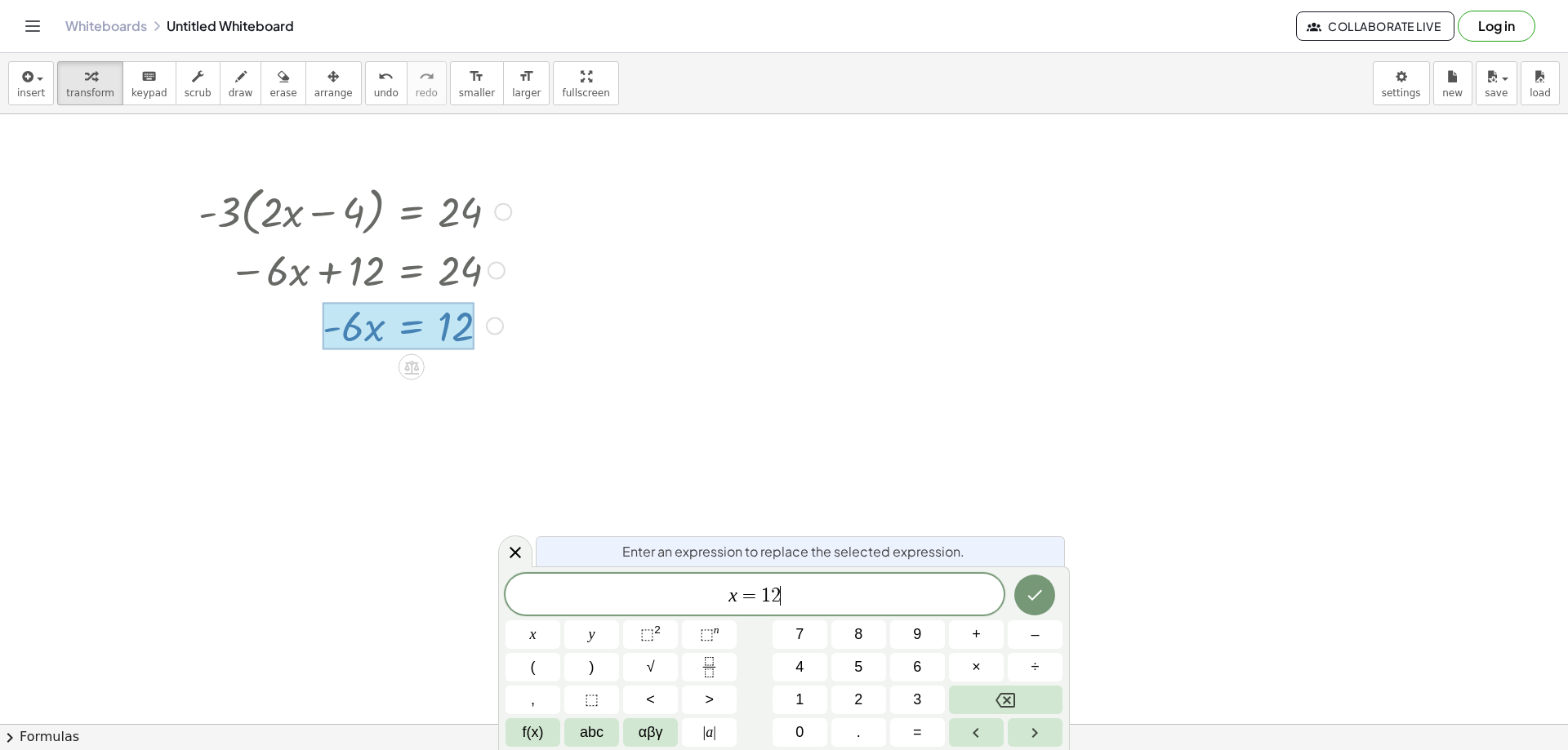
click at [779, 591] on span "x = 1 2 ​" at bounding box center [755, 596] width 498 height 22
drag, startPoint x: 1009, startPoint y: 595, endPoint x: 1025, endPoint y: 590, distance: 16.8
click at [1018, 590] on div at bounding box center [1035, 595] width 55 height 42
click at [1030, 590] on icon "Done" at bounding box center [1035, 595] width 20 height 20
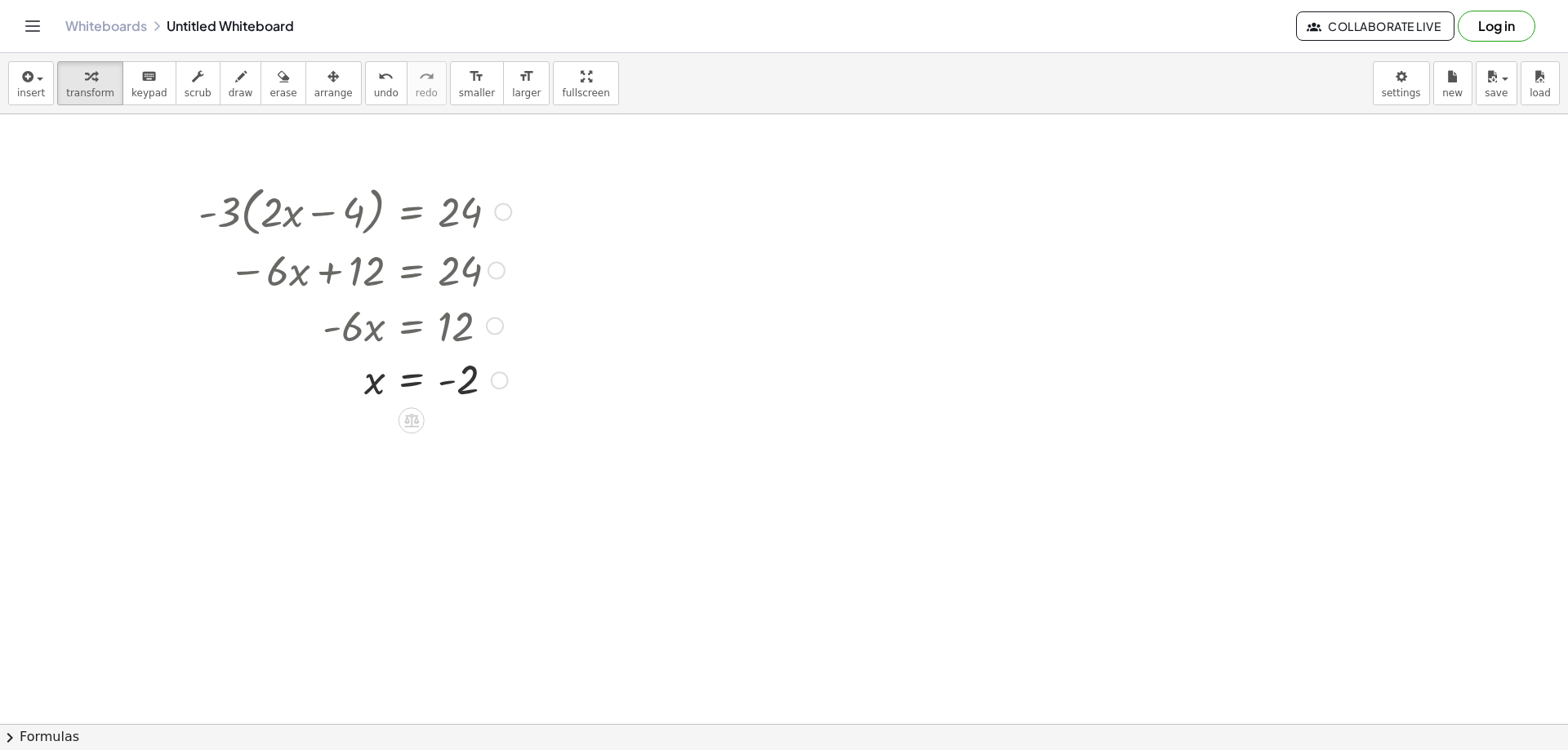
click at [503, 211] on div at bounding box center [503, 212] width 18 height 18
click at [559, 190] on span "Go back to this line" at bounding box center [586, 187] width 97 height 13
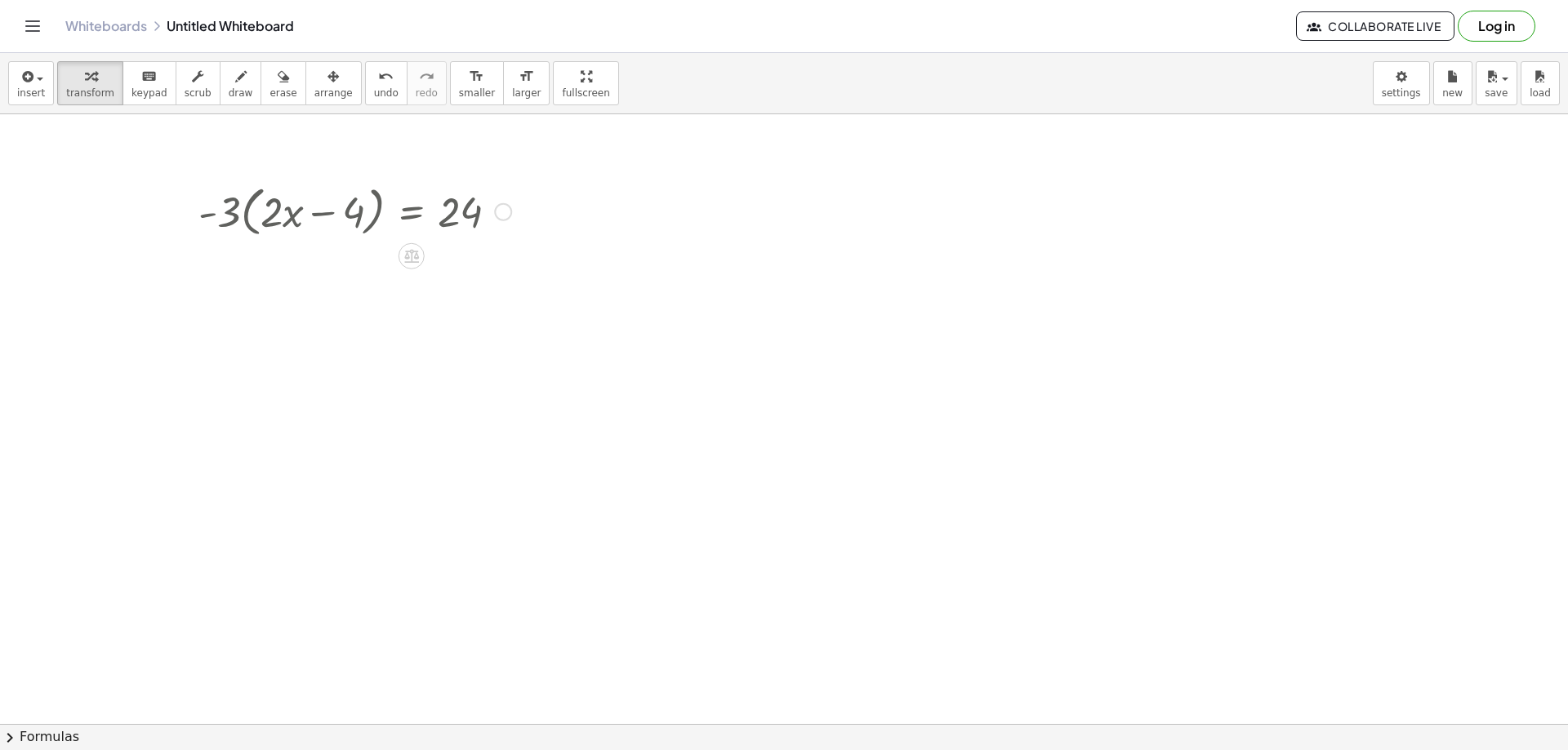
click at [501, 214] on div "Go back to this line Copy line as LaTeX Copy derivation as LaTeX" at bounding box center [503, 212] width 18 height 18
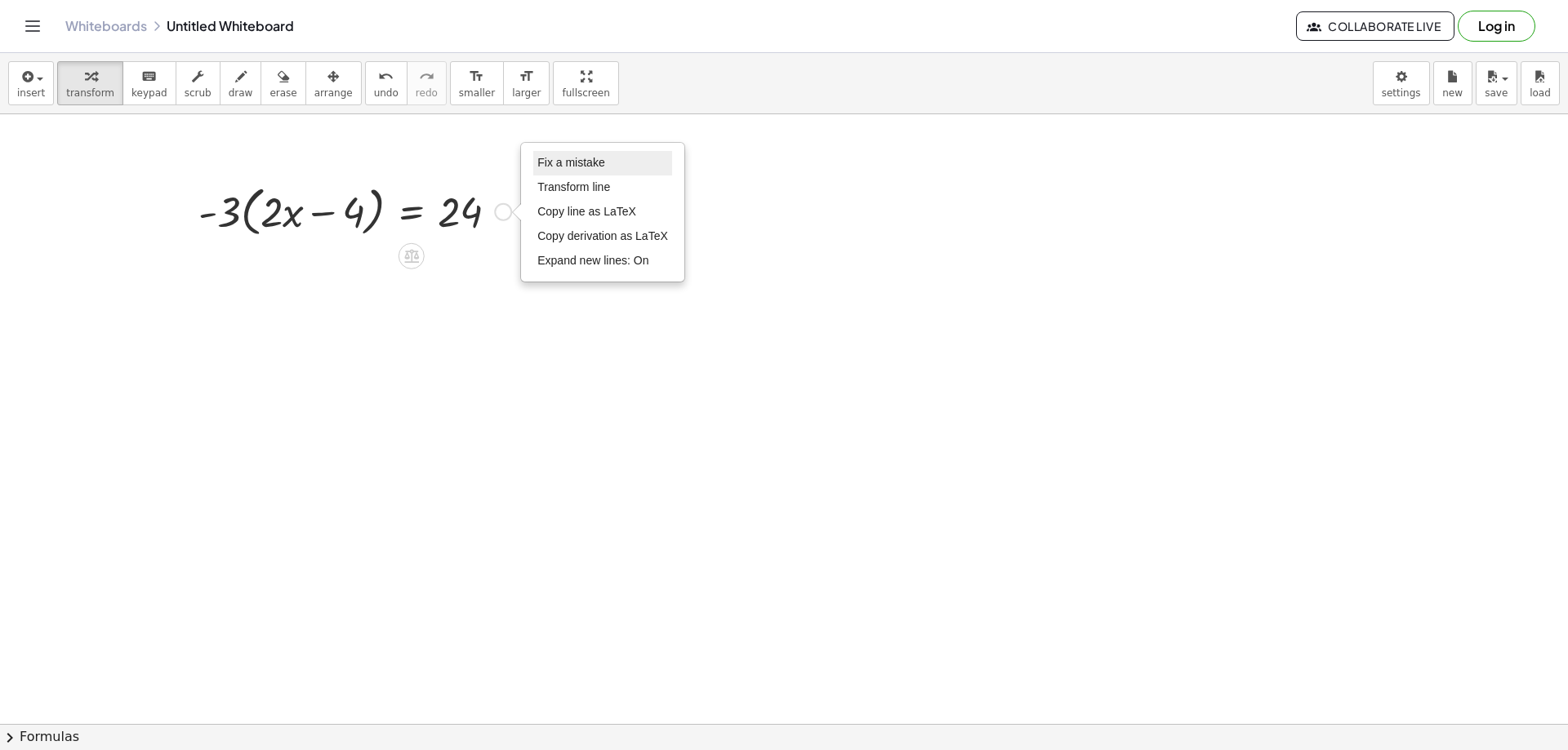
click at [558, 163] on span "Fix a mistake" at bounding box center [570, 162] width 67 height 13
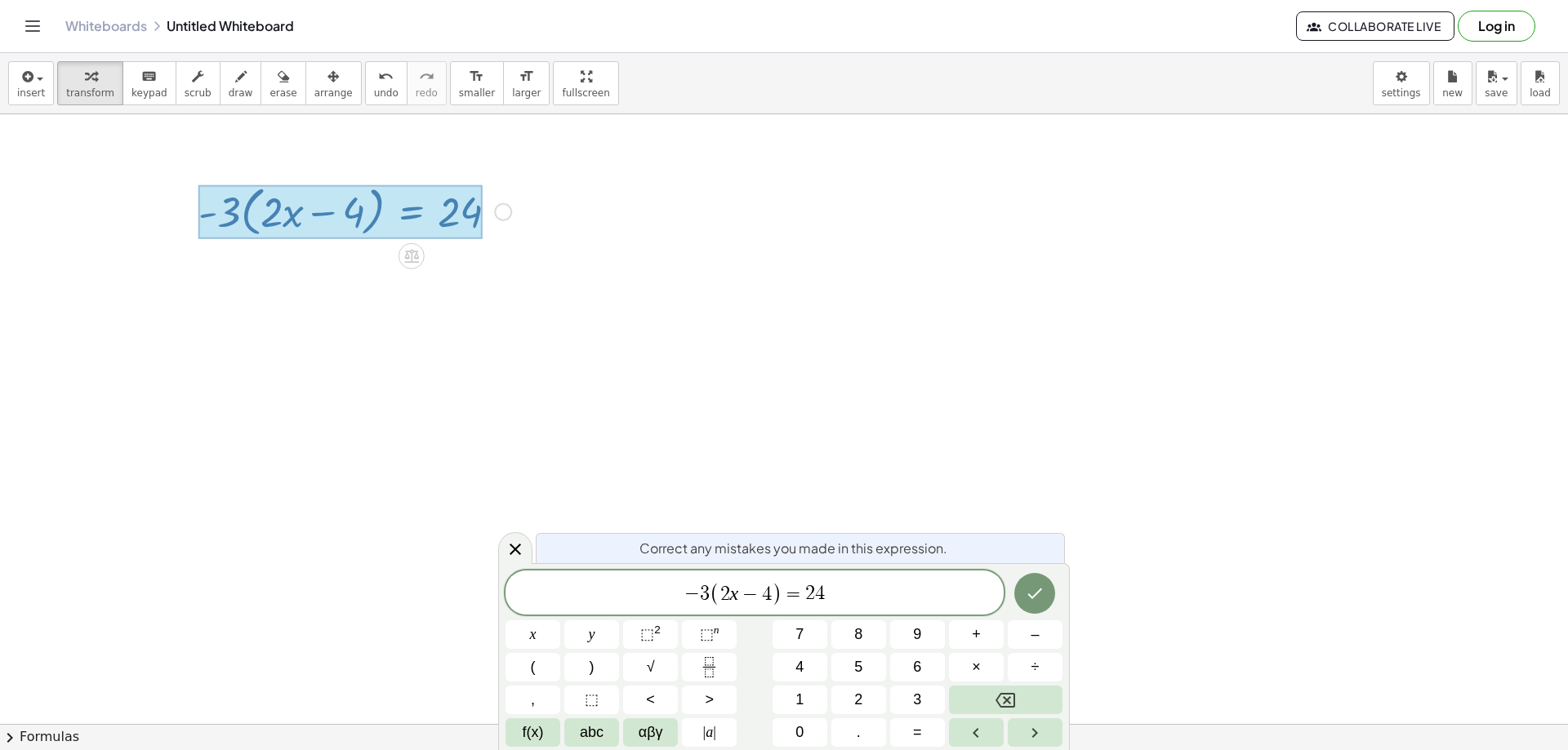
drag, startPoint x: 881, startPoint y: 581, endPoint x: 607, endPoint y: 585, distance: 274.0
click at [690, 584] on span "− 3 ( 2 x − 4 ) = 2 4 ​" at bounding box center [755, 593] width 498 height 27
click at [1038, 593] on icon "Done" at bounding box center [1035, 595] width 20 height 20
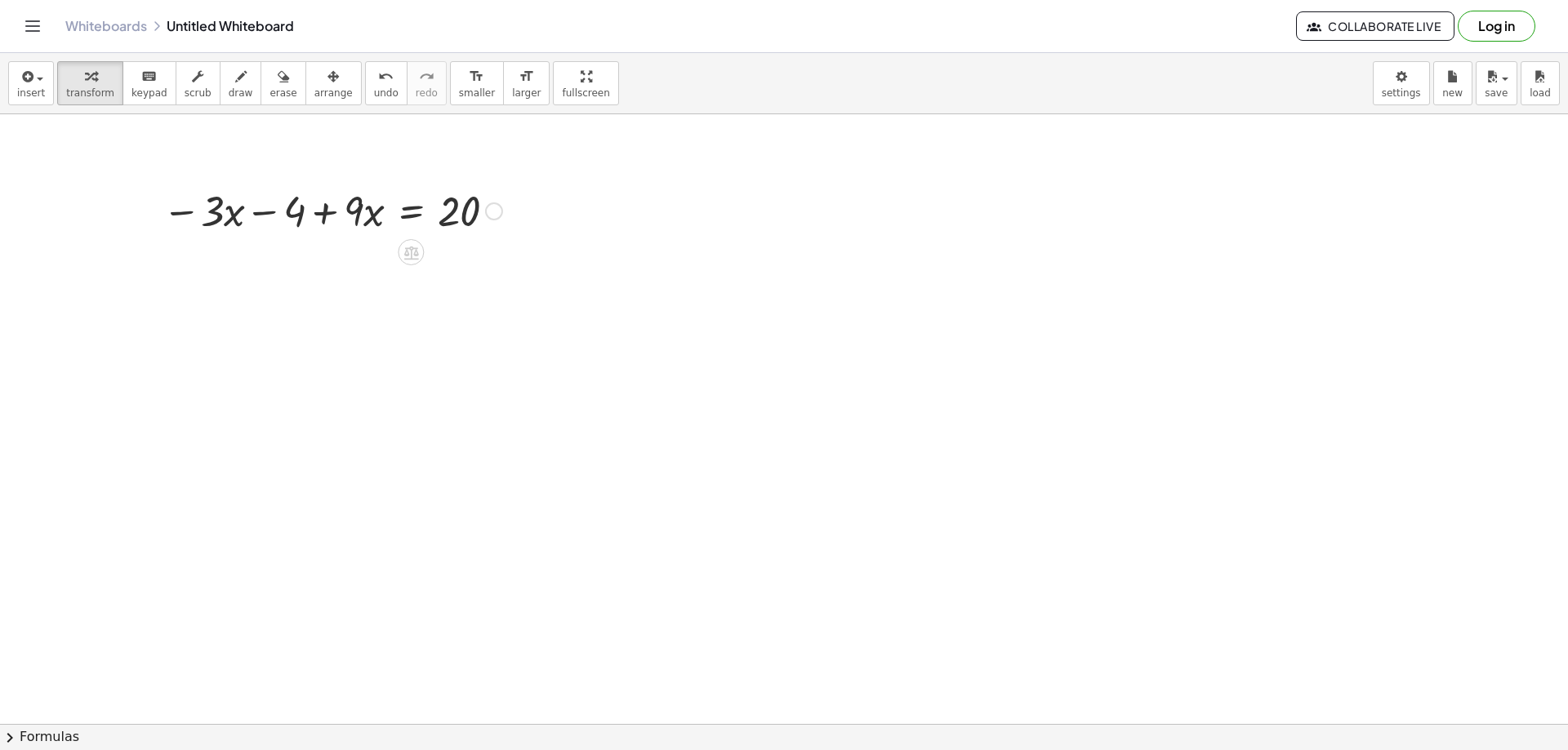
click at [495, 209] on div "Fix a mistake Transform line Copy line as LaTeX Copy derivation as LaTeX Expand…" at bounding box center [494, 211] width 18 height 18
click at [565, 179] on li "Transform line" at bounding box center [594, 187] width 138 height 24
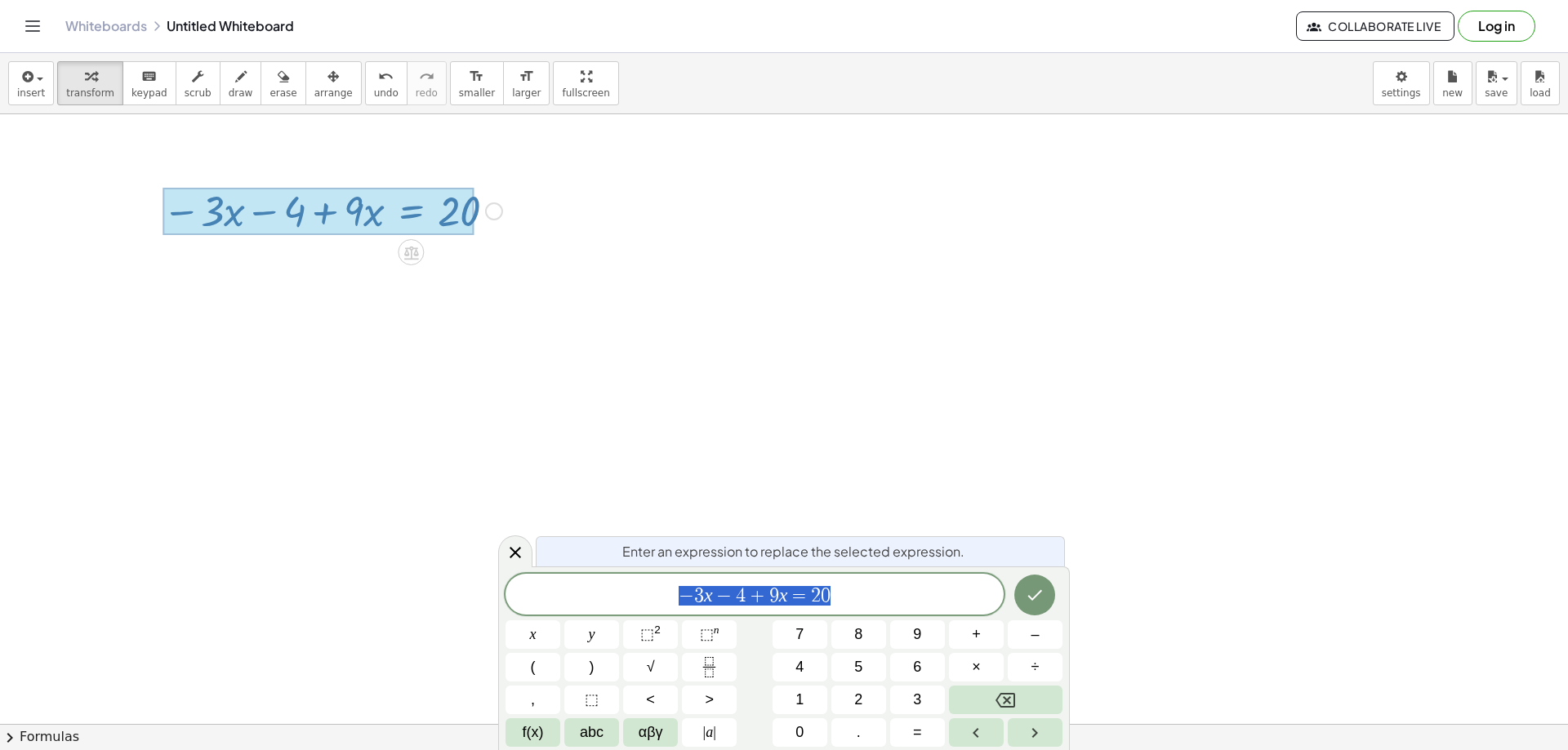
drag, startPoint x: 876, startPoint y: 593, endPoint x: 607, endPoint y: 608, distance: 269.4
click at [624, 608] on div "**********" at bounding box center [755, 594] width 498 height 41
click at [704, 597] on span "− 3 x − 4 + 9 x = 2 0" at bounding box center [755, 596] width 498 height 22
click at [756, 591] on span "− 4 + 9 ​ x = 2 0" at bounding box center [755, 596] width 498 height 22
click at [1045, 595] on button "Done" at bounding box center [1034, 595] width 41 height 41
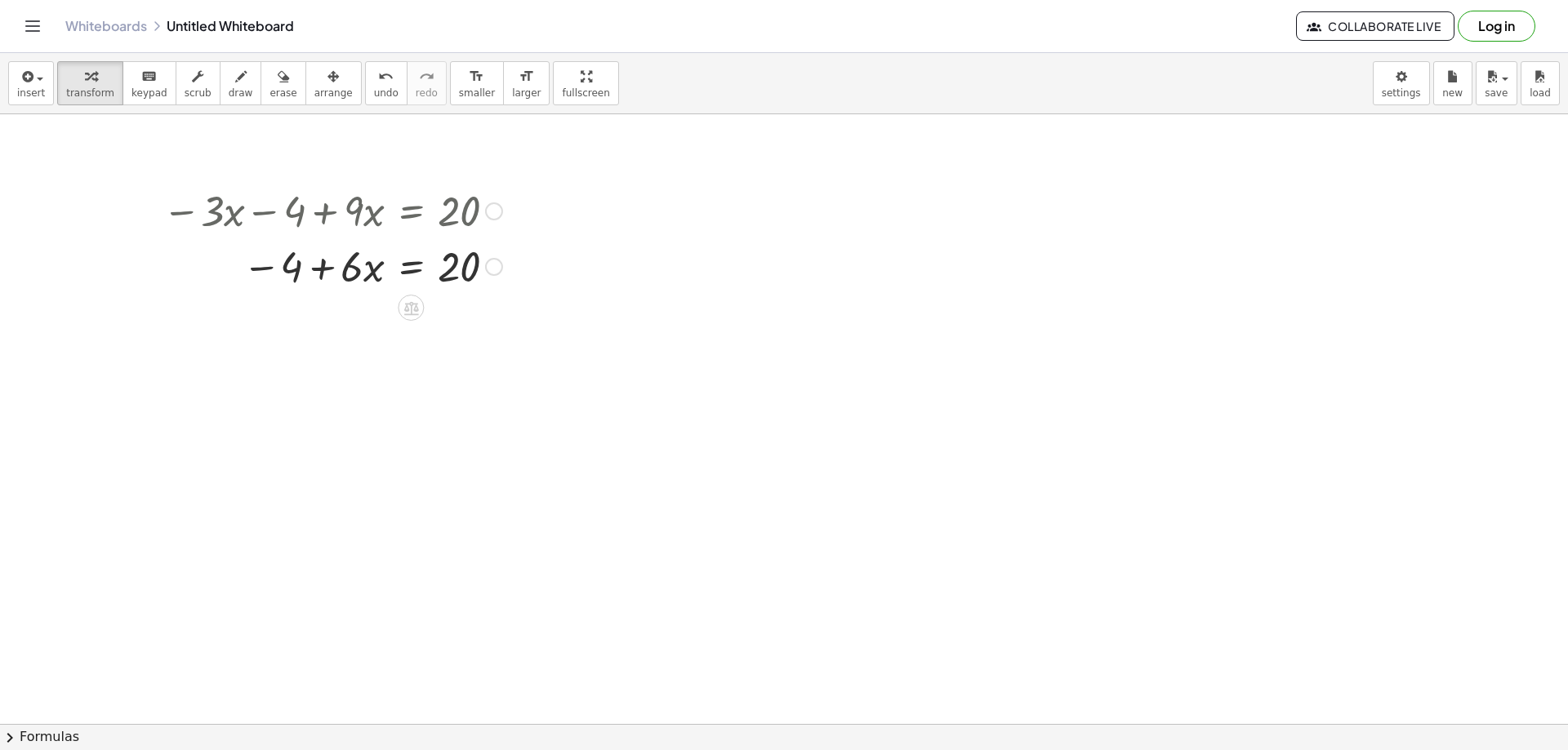
click at [489, 266] on div "Fix a mistake Transform line Copy line as LaTeX Copy derivation as LaTeX Expand…" at bounding box center [494, 266] width 18 height 18
click at [554, 234] on span "Transform line" at bounding box center [565, 229] width 73 height 13
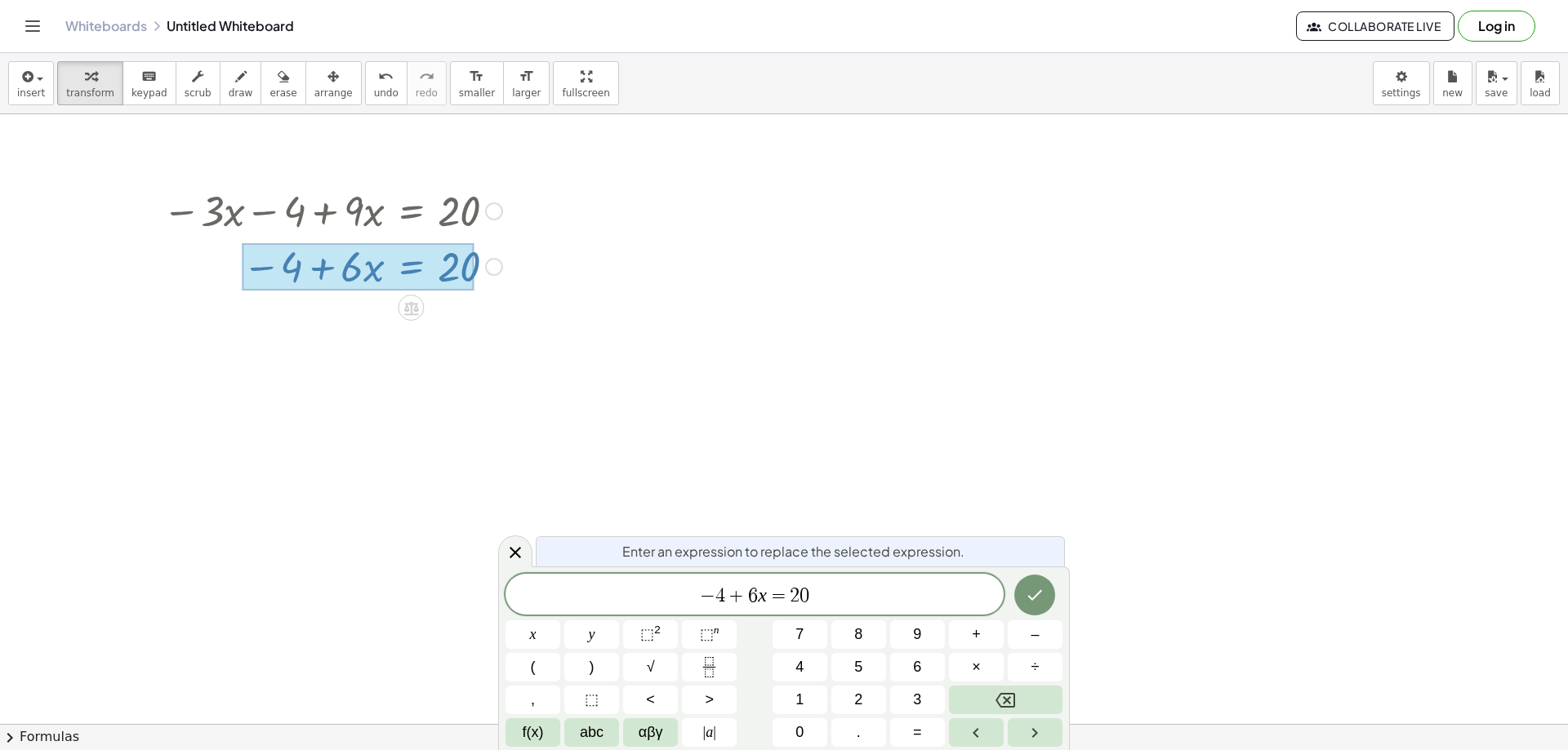
click at [746, 593] on span "+" at bounding box center [736, 596] width 23 height 20
click at [854, 594] on span "6 x = 2 0 ​" at bounding box center [755, 596] width 498 height 22
click at [1038, 584] on button "Done" at bounding box center [1034, 595] width 41 height 41
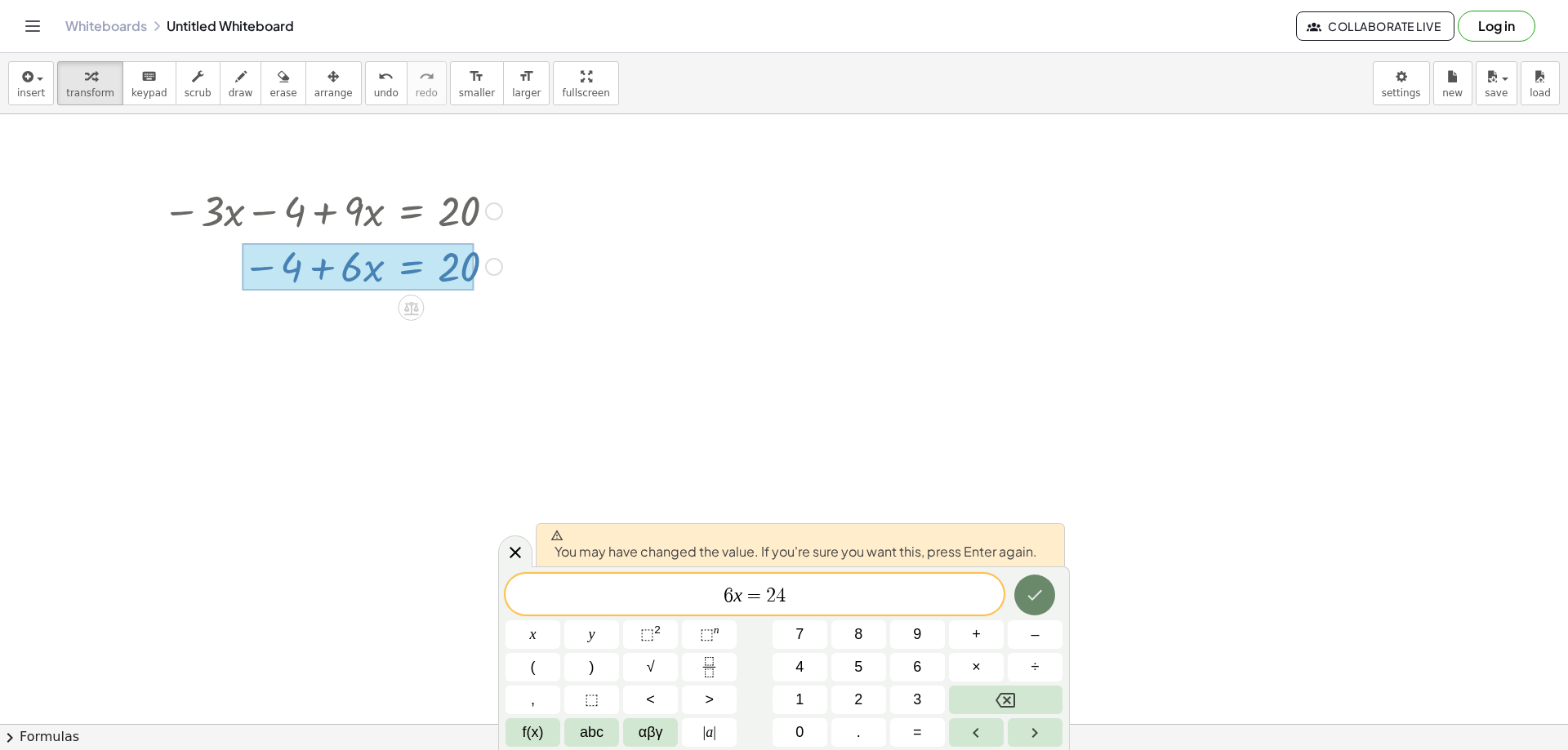
click at [1024, 582] on button "Done" at bounding box center [1034, 595] width 41 height 41
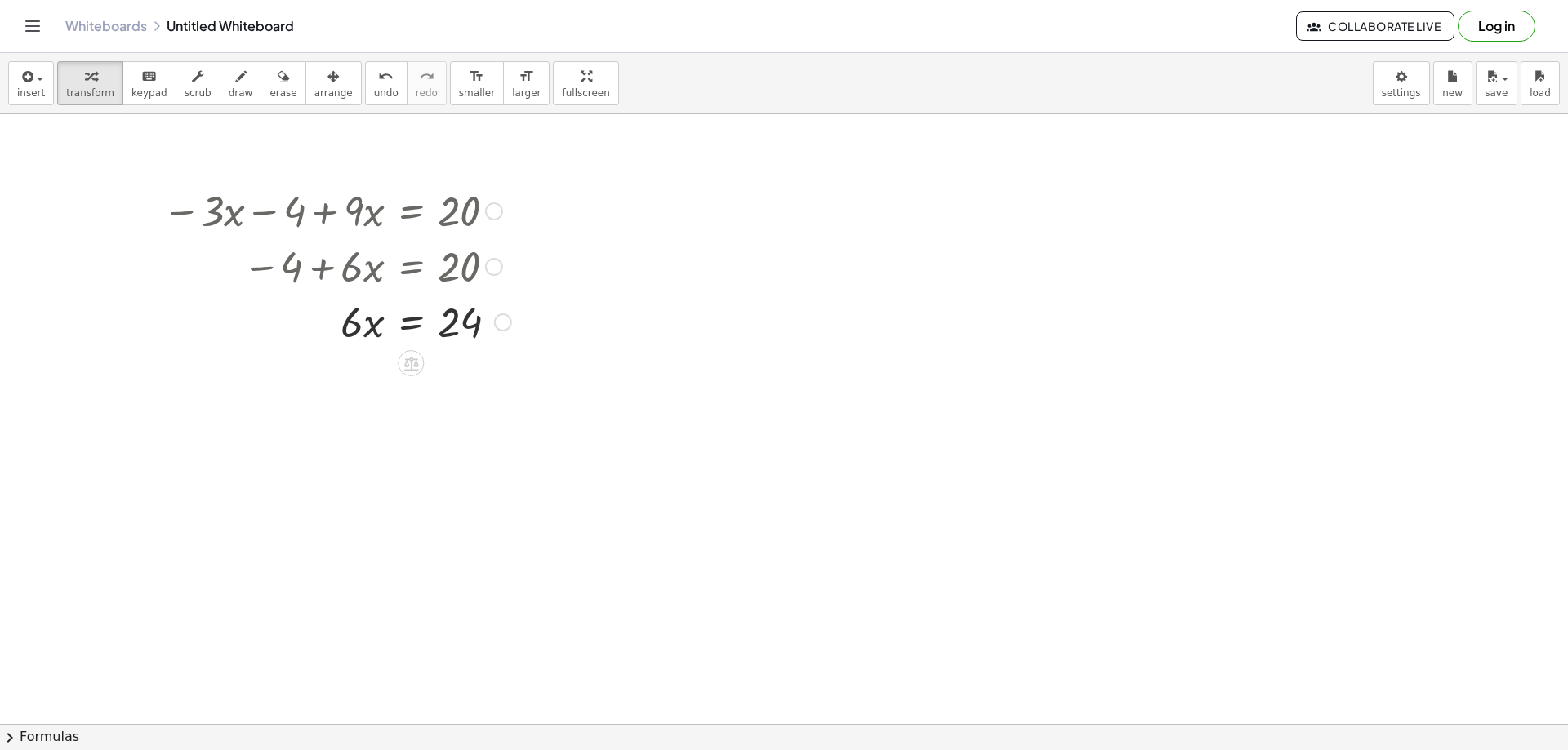
click at [504, 326] on div "Transform line Copy line as LaTeX Copy derivation as LaTeX Expand new lines: On" at bounding box center [503, 322] width 18 height 18
click at [545, 289] on span "Transform line" at bounding box center [574, 285] width 73 height 13
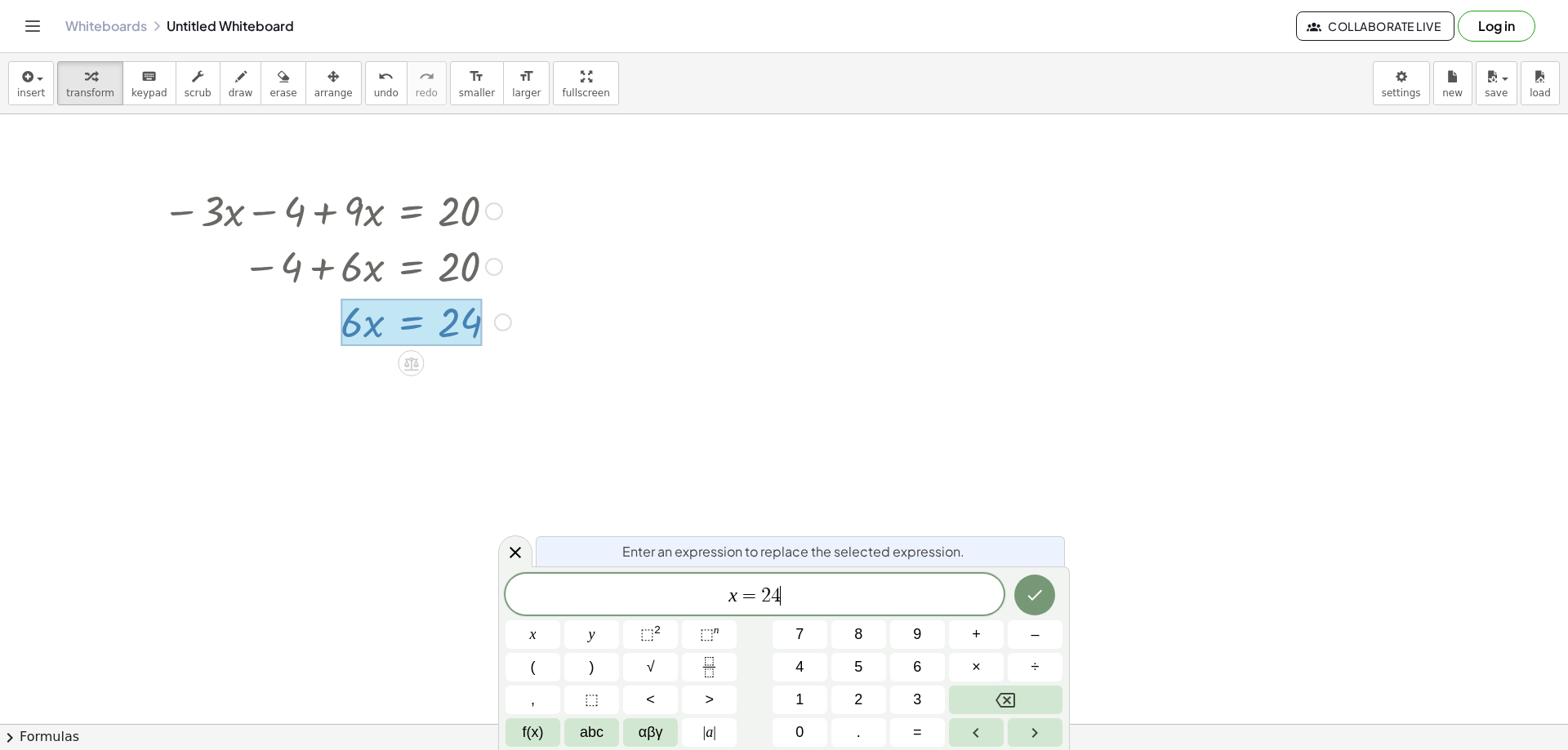
click at [811, 593] on span "x = 2 4 ​" at bounding box center [755, 596] width 498 height 22
click at [1032, 593] on icon "Done" at bounding box center [1035, 595] width 20 height 20
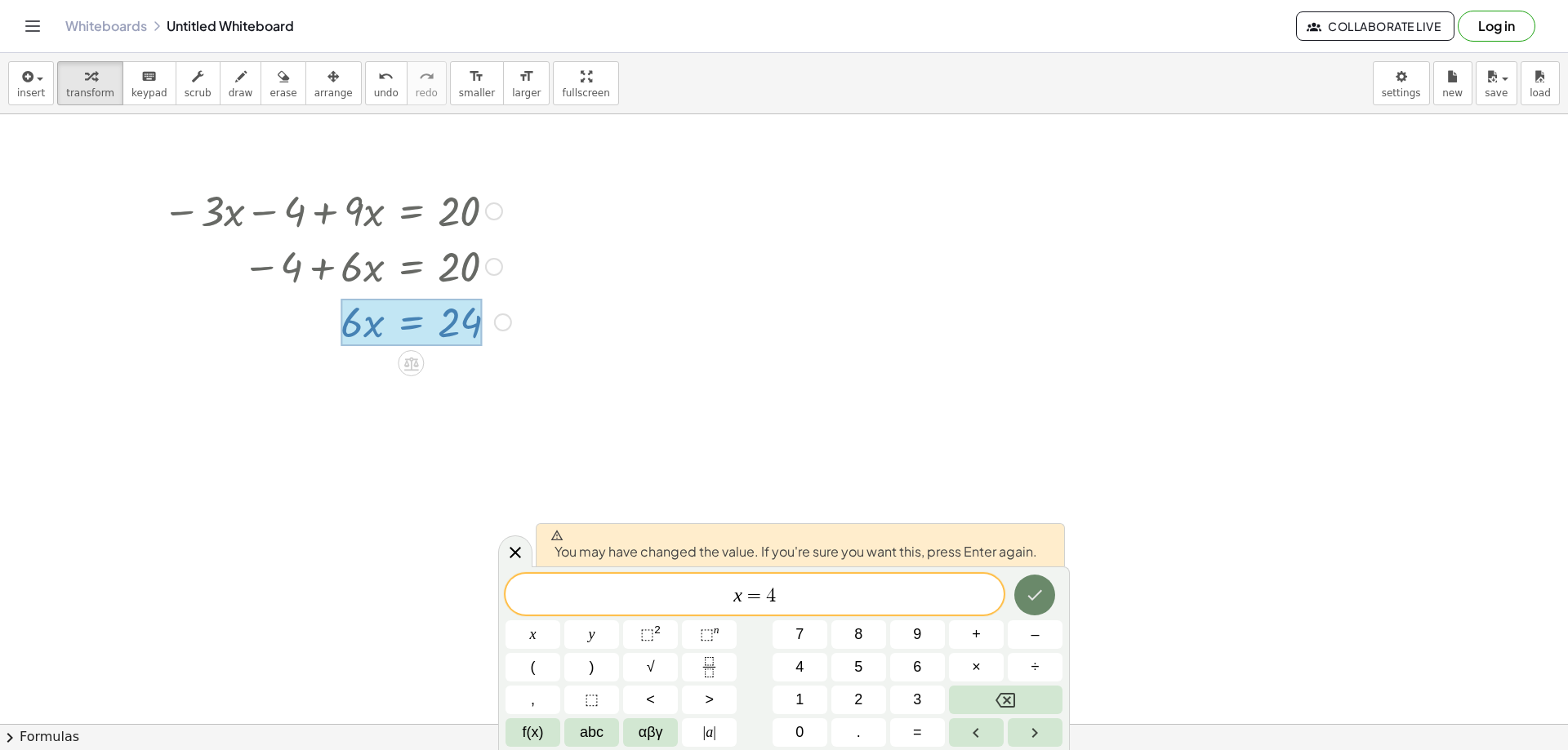
click at [1035, 601] on icon "Done" at bounding box center [1035, 595] width 20 height 20
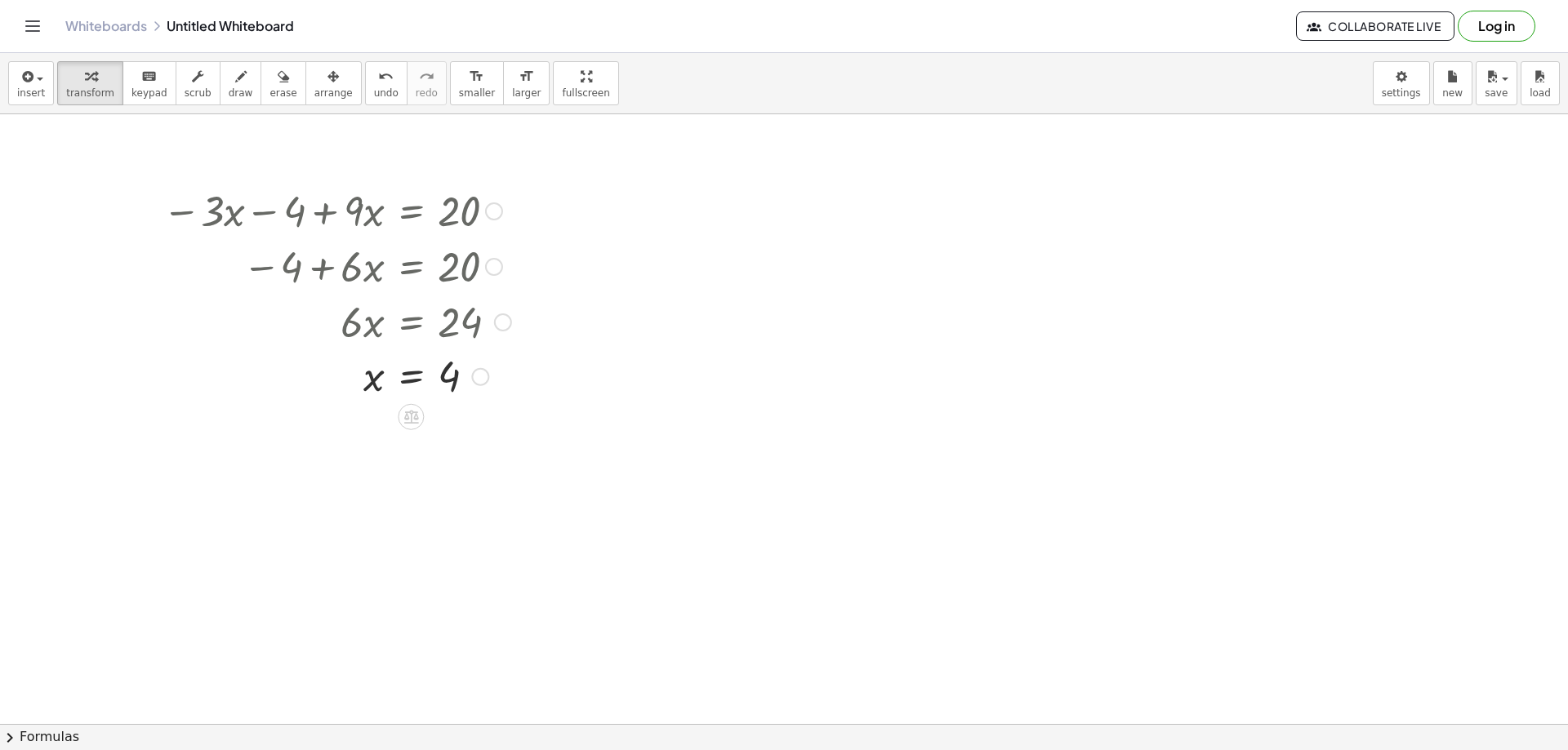
click at [498, 210] on div at bounding box center [494, 211] width 18 height 18
click at [573, 178] on li "Go back to this line" at bounding box center [594, 187] width 138 height 24
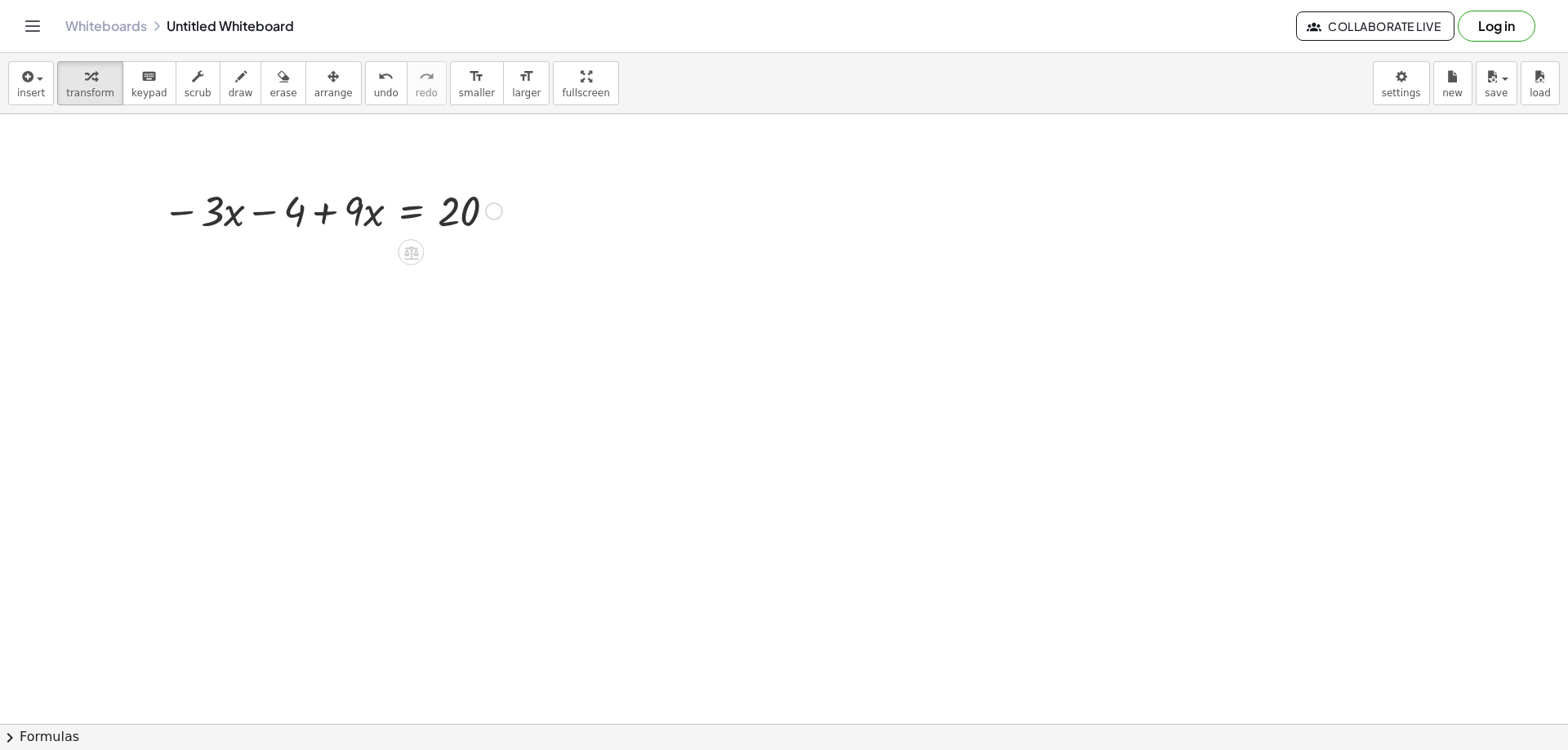
click at [503, 213] on div at bounding box center [332, 209] width 357 height 55
click at [495, 214] on div "Go back to this line Copy line as LaTeX Copy derivation as LaTeX" at bounding box center [494, 211] width 18 height 18
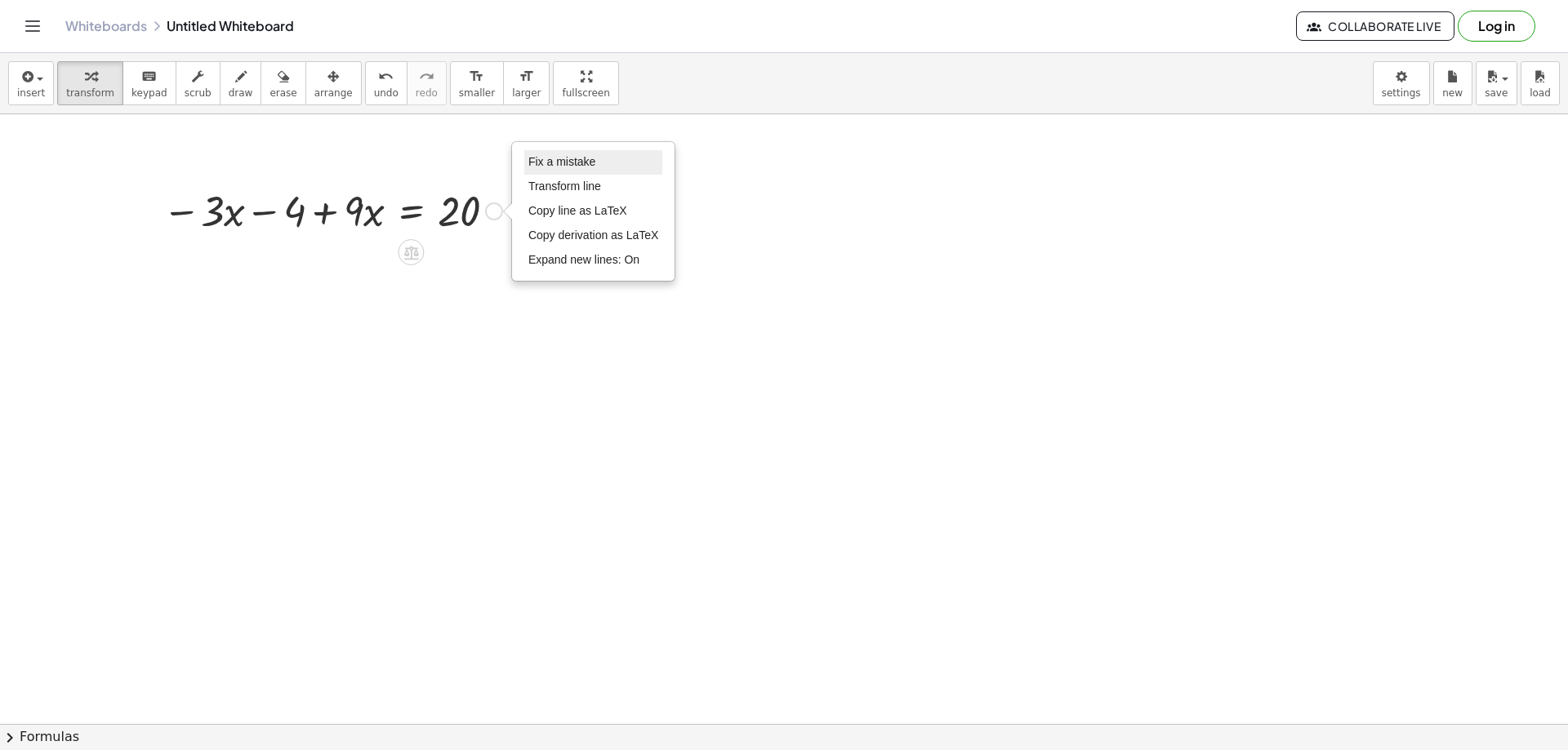
click at [557, 170] on li "Fix a mistake" at bounding box center [594, 163] width 138 height 24
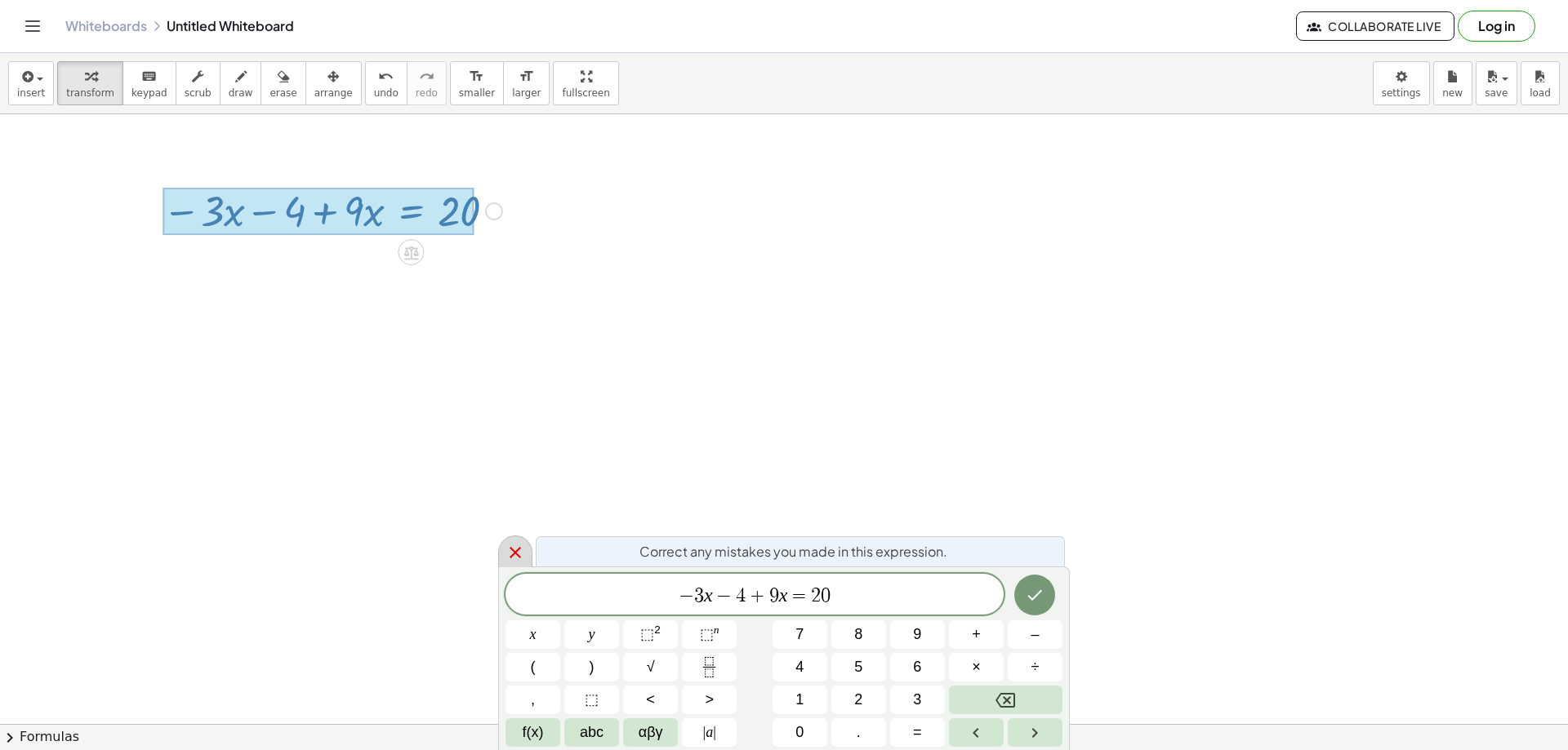
drag, startPoint x: 862, startPoint y: 592, endPoint x: 509, endPoint y: 566, distance: 354.0
click at [594, 574] on div "**********" at bounding box center [784, 658] width 572 height 183
click at [1020, 582] on button "Done" at bounding box center [1034, 595] width 41 height 41
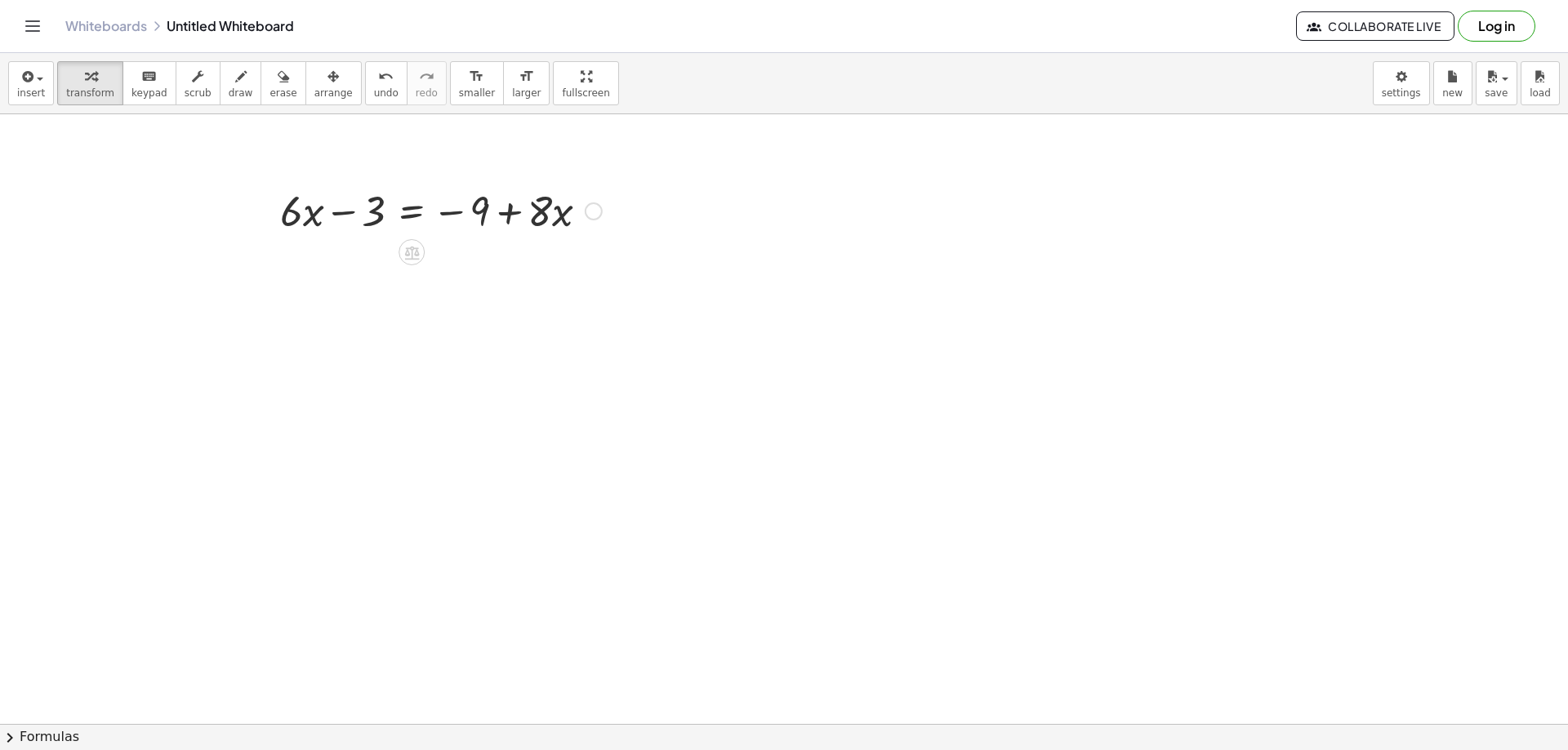
click at [587, 205] on div "Fix a mistake Transform line Copy line as LaTeX Copy derivation as LaTeX Expand…" at bounding box center [594, 211] width 18 height 18
click at [662, 177] on li "Transform line" at bounding box center [693, 187] width 138 height 24
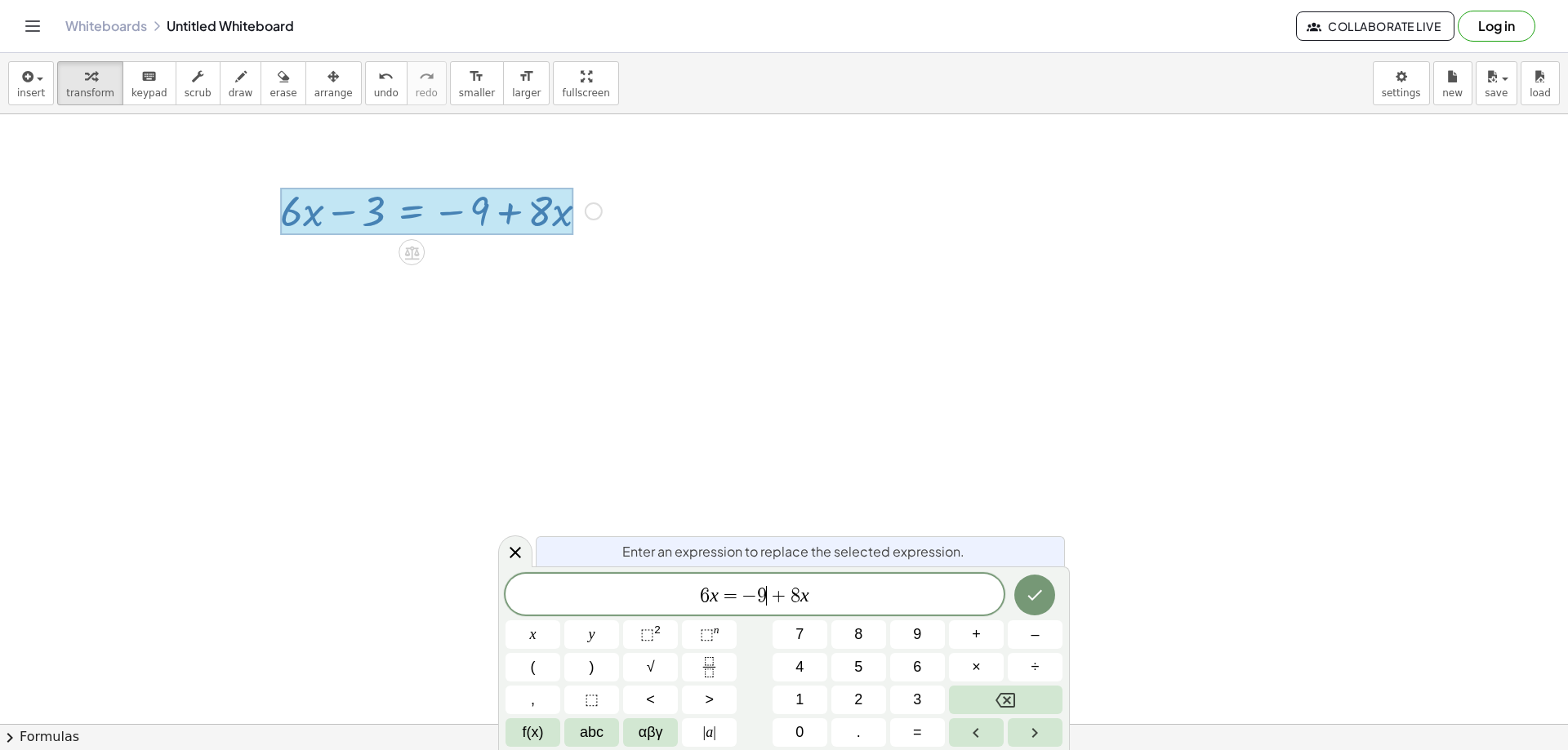
click at [764, 596] on span "9" at bounding box center [762, 596] width 10 height 20
click at [1024, 593] on button "Done" at bounding box center [1034, 595] width 41 height 41
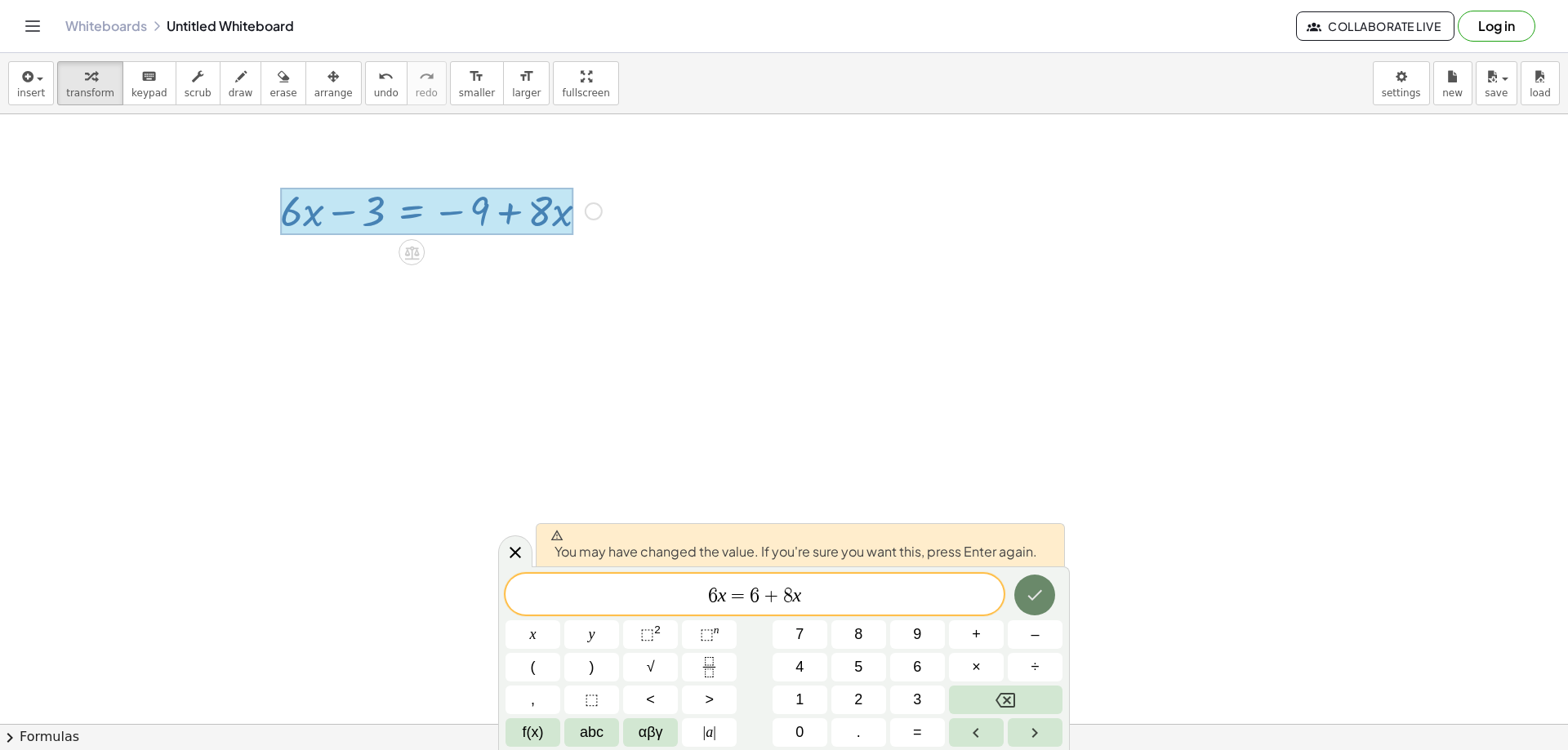
click at [1037, 593] on icon "Done" at bounding box center [1035, 595] width 20 height 20
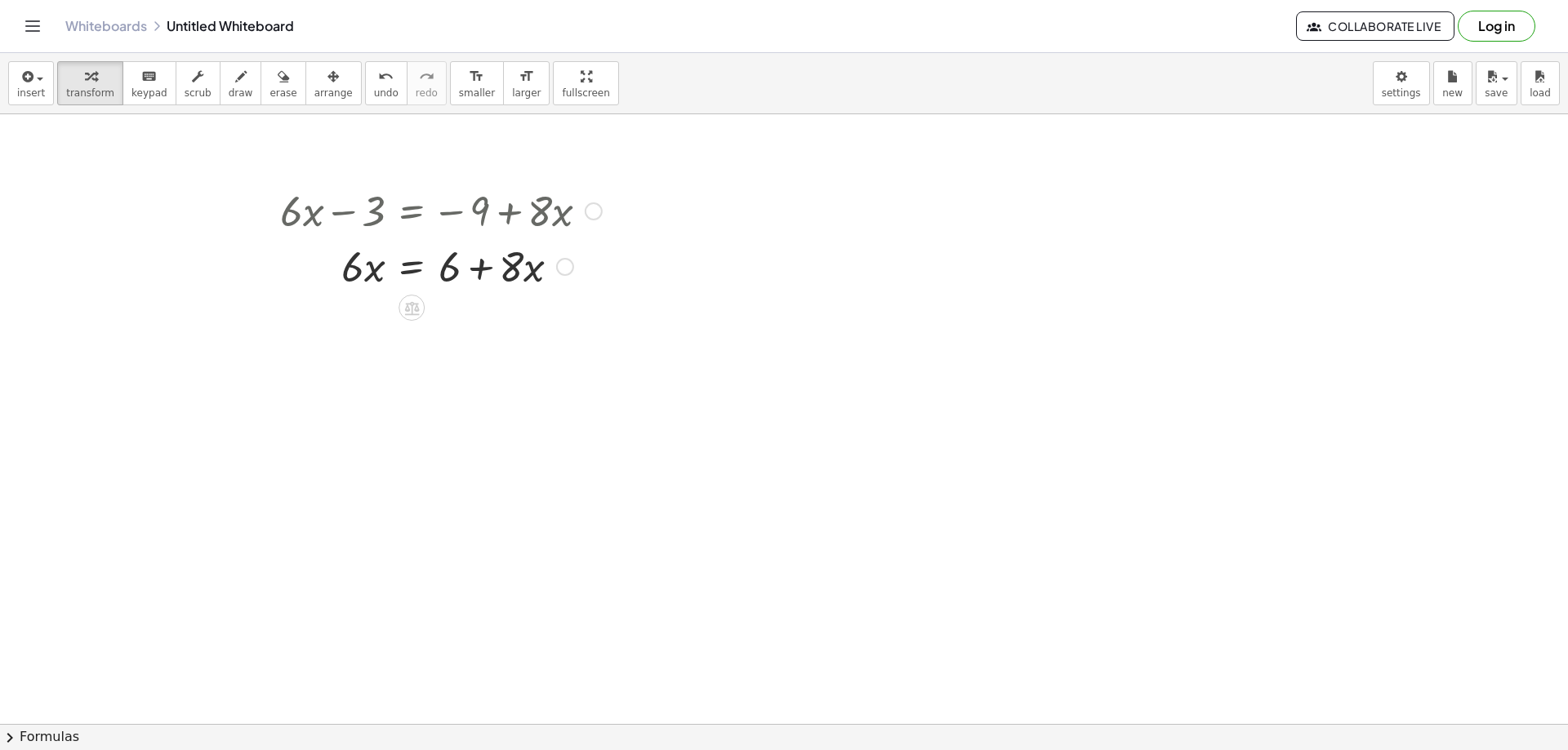
click at [564, 265] on div "Fix a mistake Transform line Copy line as LaTeX Copy derivation as LaTeX Expand…" at bounding box center [565, 266] width 18 height 18
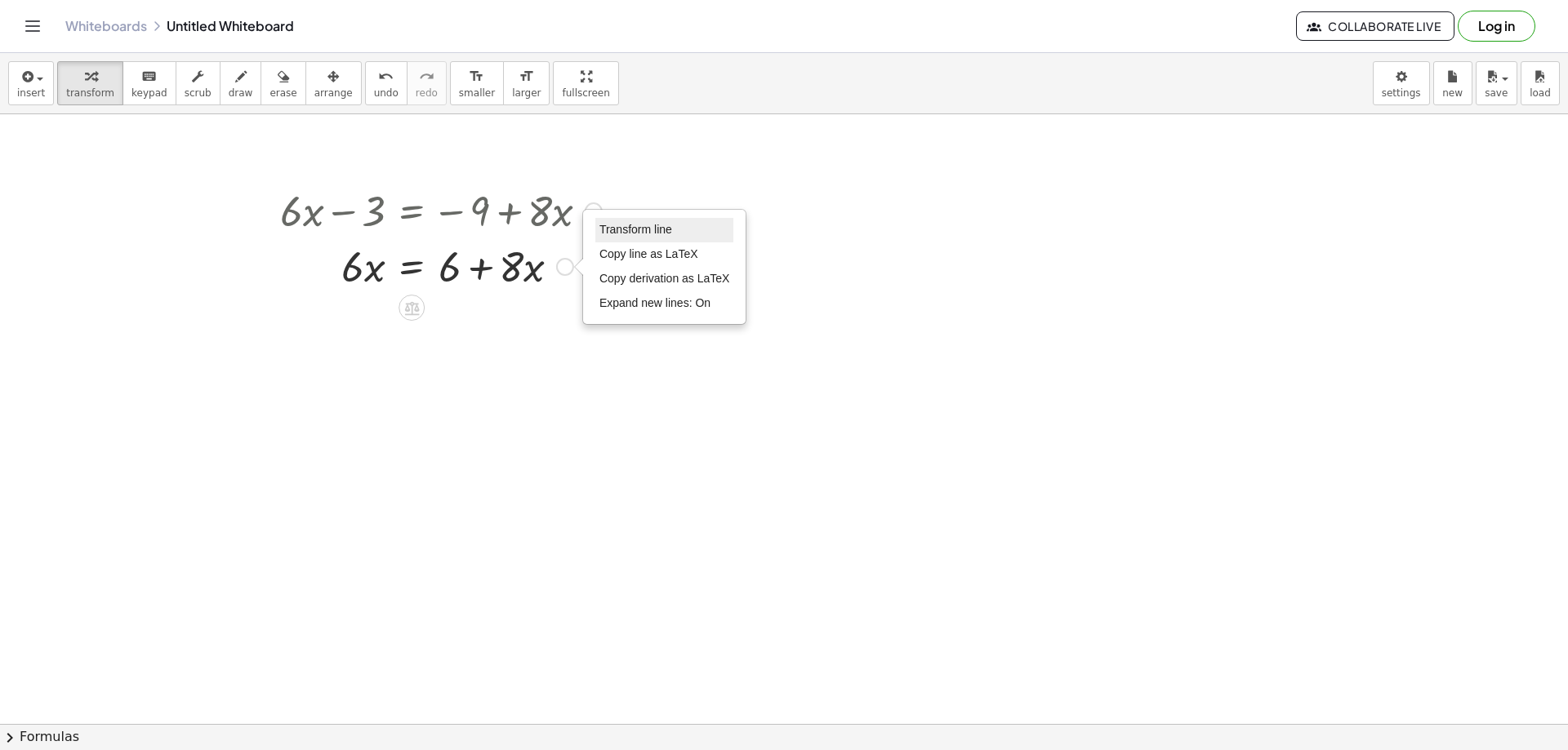
click at [629, 228] on span "Transform line" at bounding box center [636, 229] width 73 height 13
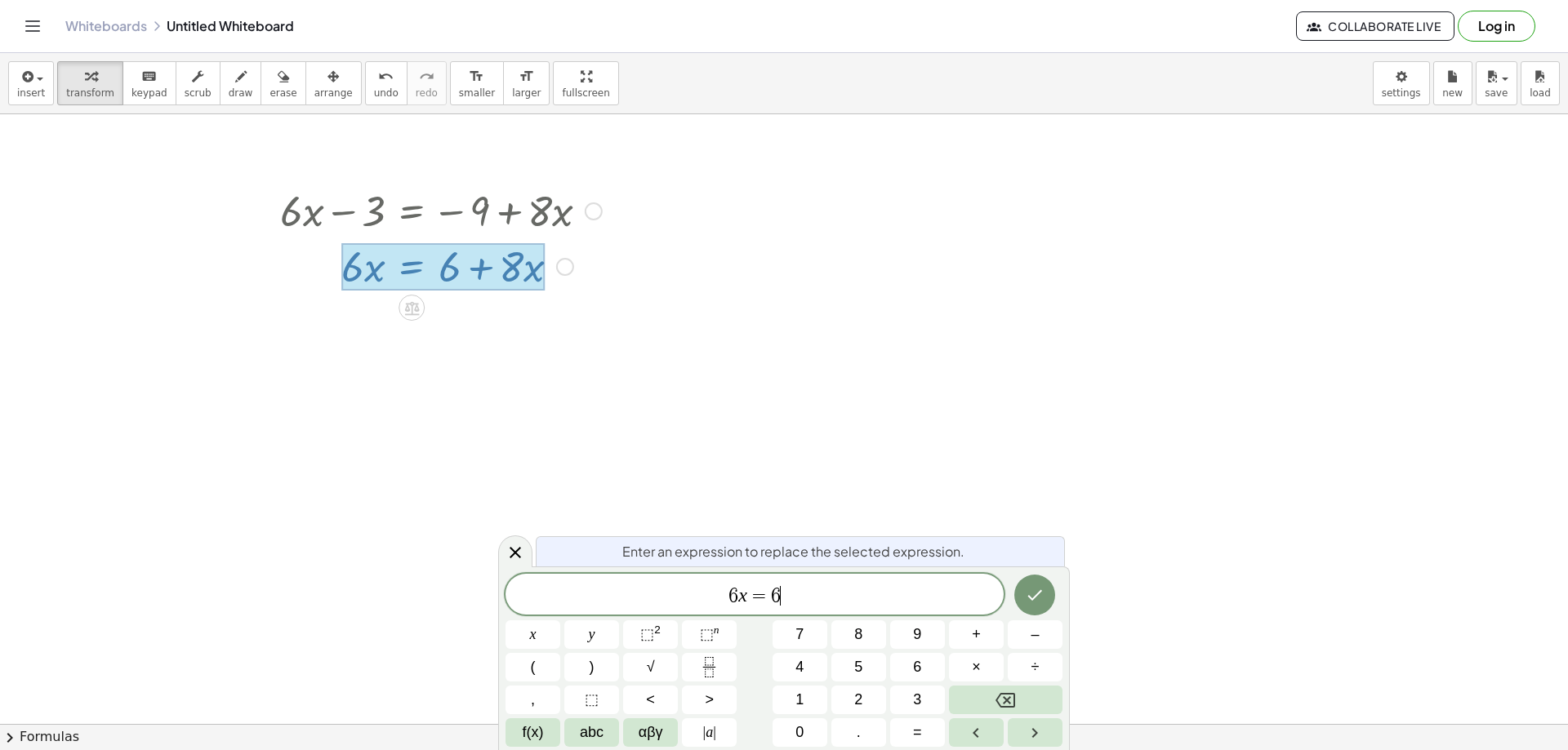
click at [739, 594] on var "x" at bounding box center [742, 595] width 9 height 22
click at [1020, 603] on button "Done" at bounding box center [1034, 595] width 41 height 41
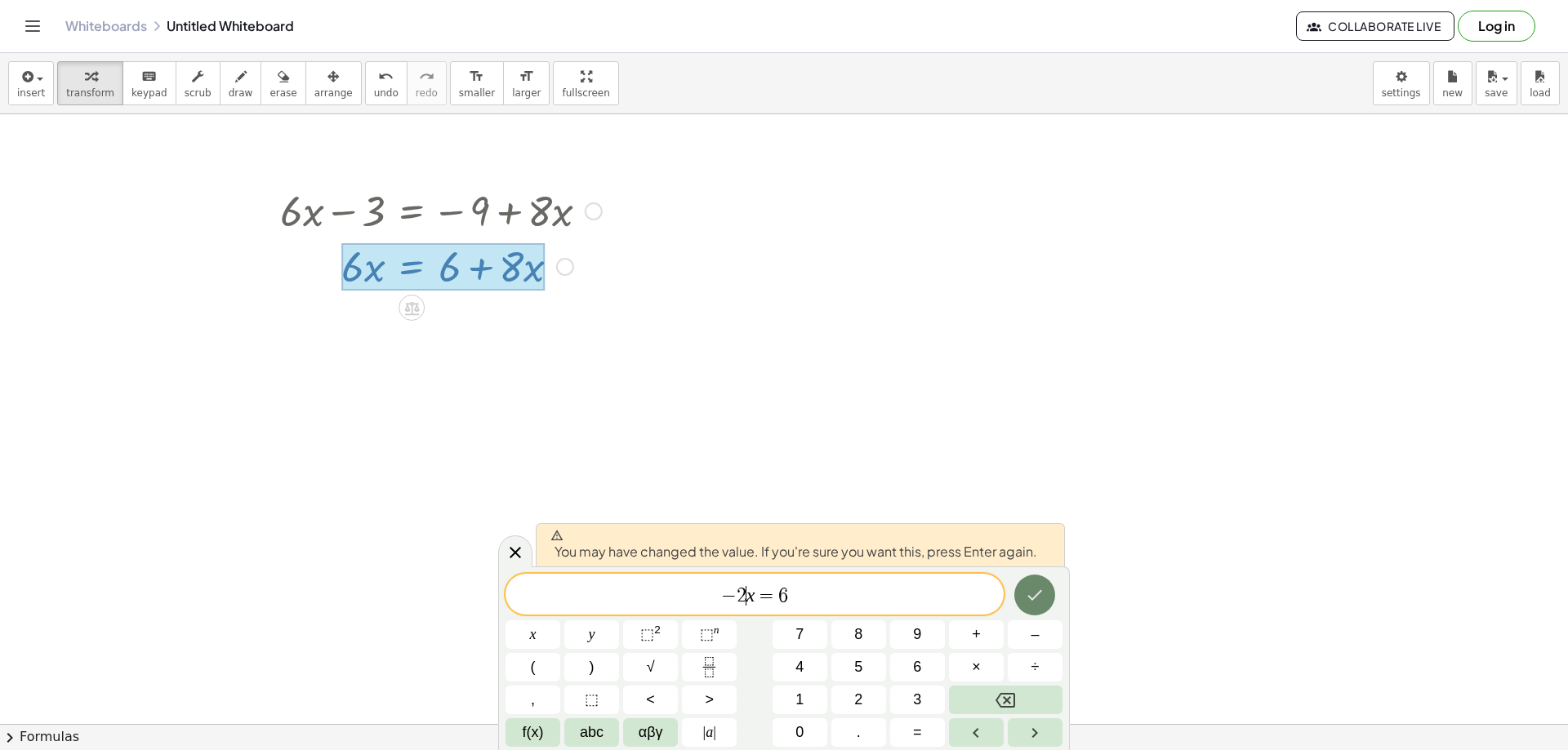
click at [1024, 602] on button "Done" at bounding box center [1034, 595] width 41 height 41
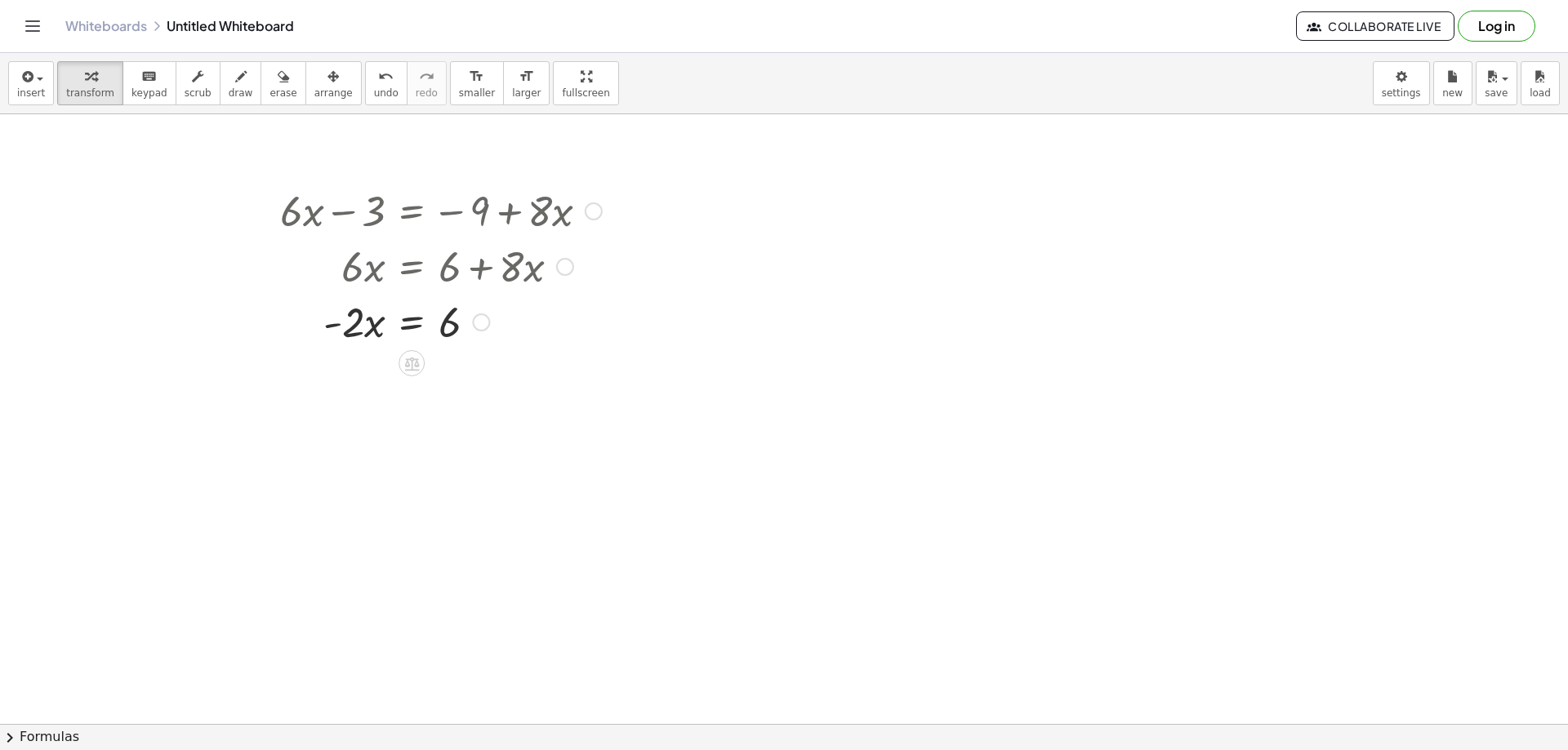
click at [479, 323] on div "Transform line Copy line as LaTeX Copy derivation as LaTeX Expand new lines: On" at bounding box center [481, 322] width 18 height 18
click at [550, 289] on span "Transform line" at bounding box center [552, 285] width 73 height 13
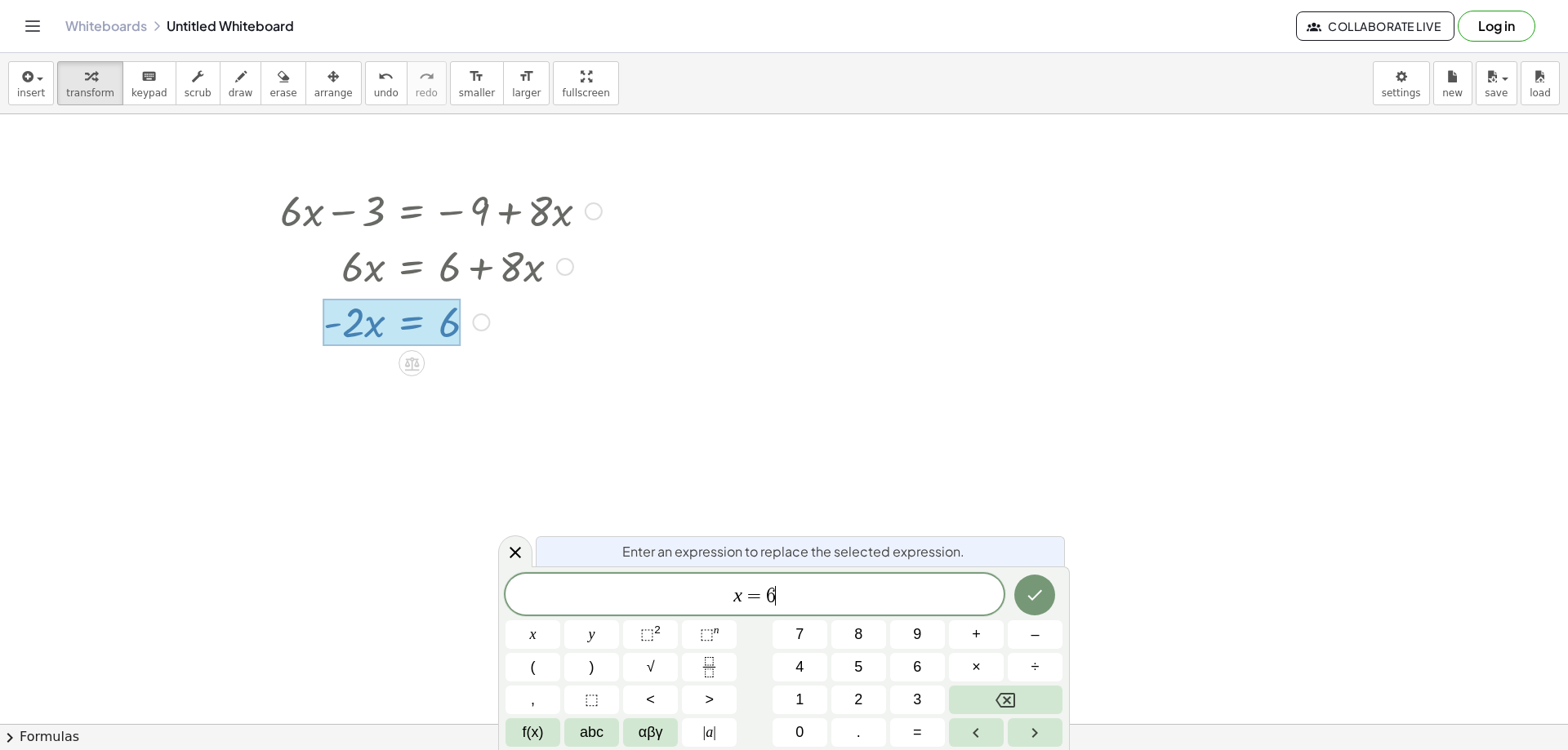
click at [784, 585] on span "x = 6 ​" at bounding box center [755, 596] width 498 height 22
click at [1039, 594] on icon "Done" at bounding box center [1035, 595] width 15 height 10
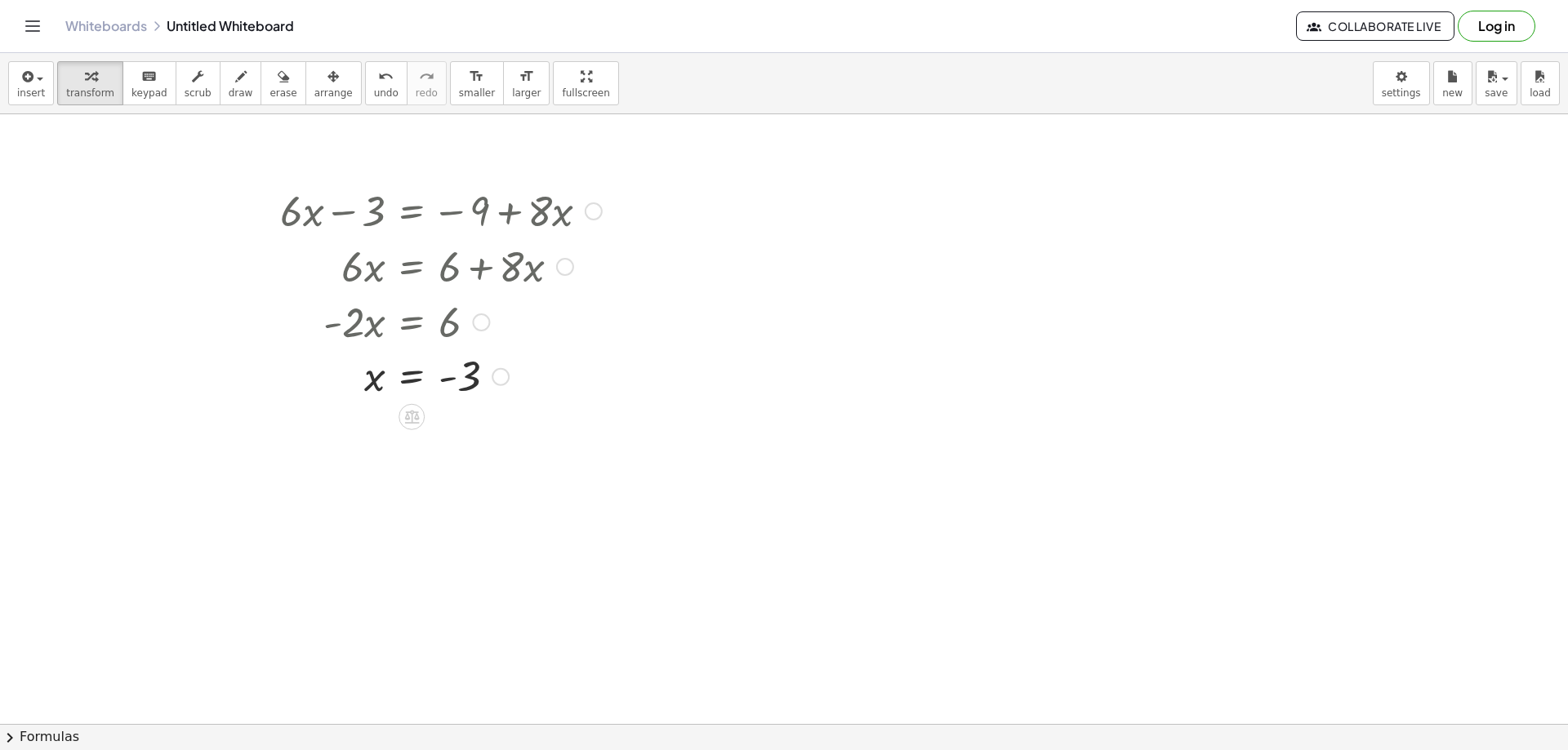
click at [561, 262] on div at bounding box center [565, 266] width 18 height 18
click at [601, 211] on div at bounding box center [594, 211] width 18 height 18
click at [656, 188] on span "Go back to this line" at bounding box center [677, 186] width 97 height 13
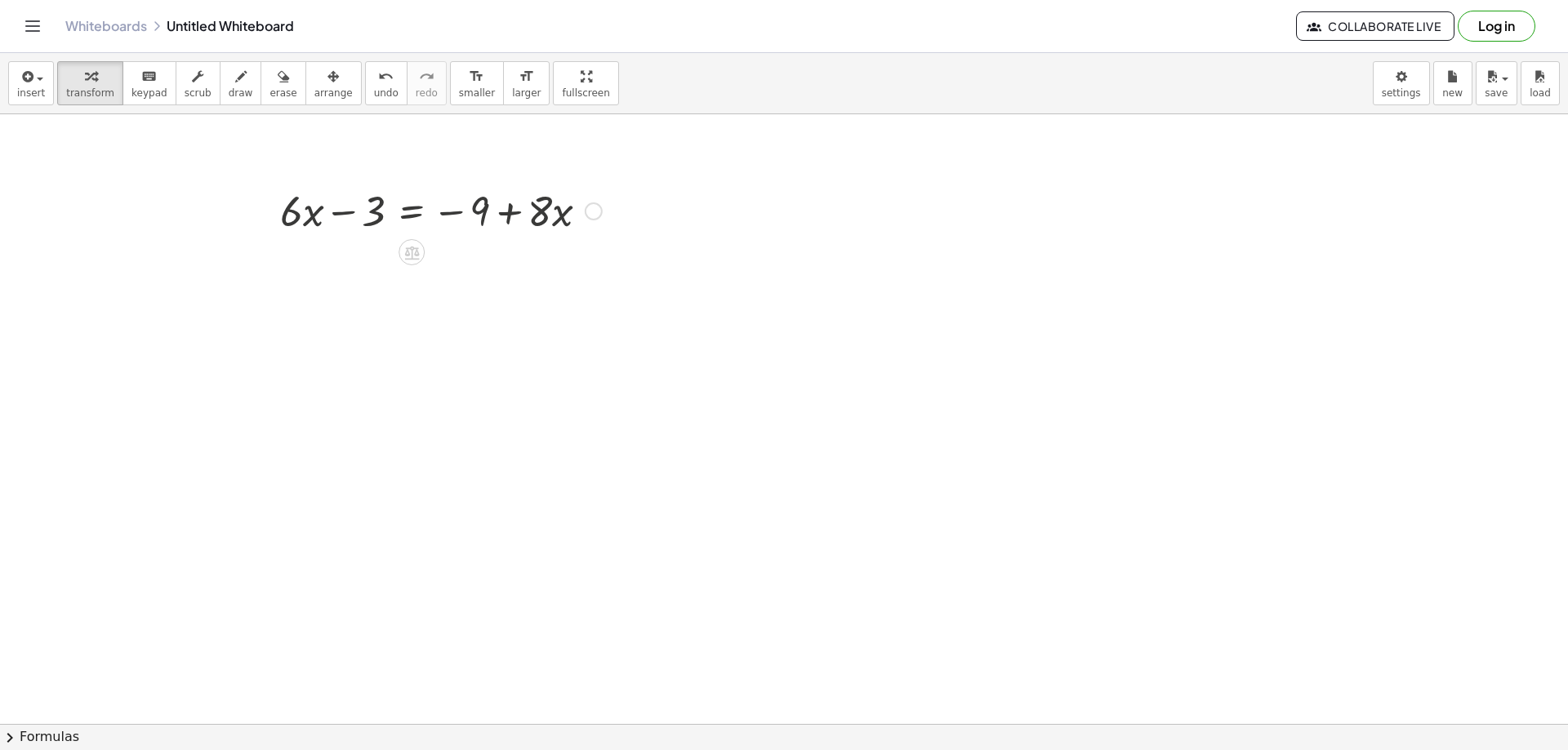
click at [592, 208] on div "Go back to this line Copy line as LaTeX Copy derivation as LaTeX" at bounding box center [594, 211] width 18 height 18
click at [655, 189] on span "Transform line" at bounding box center [665, 186] width 73 height 13
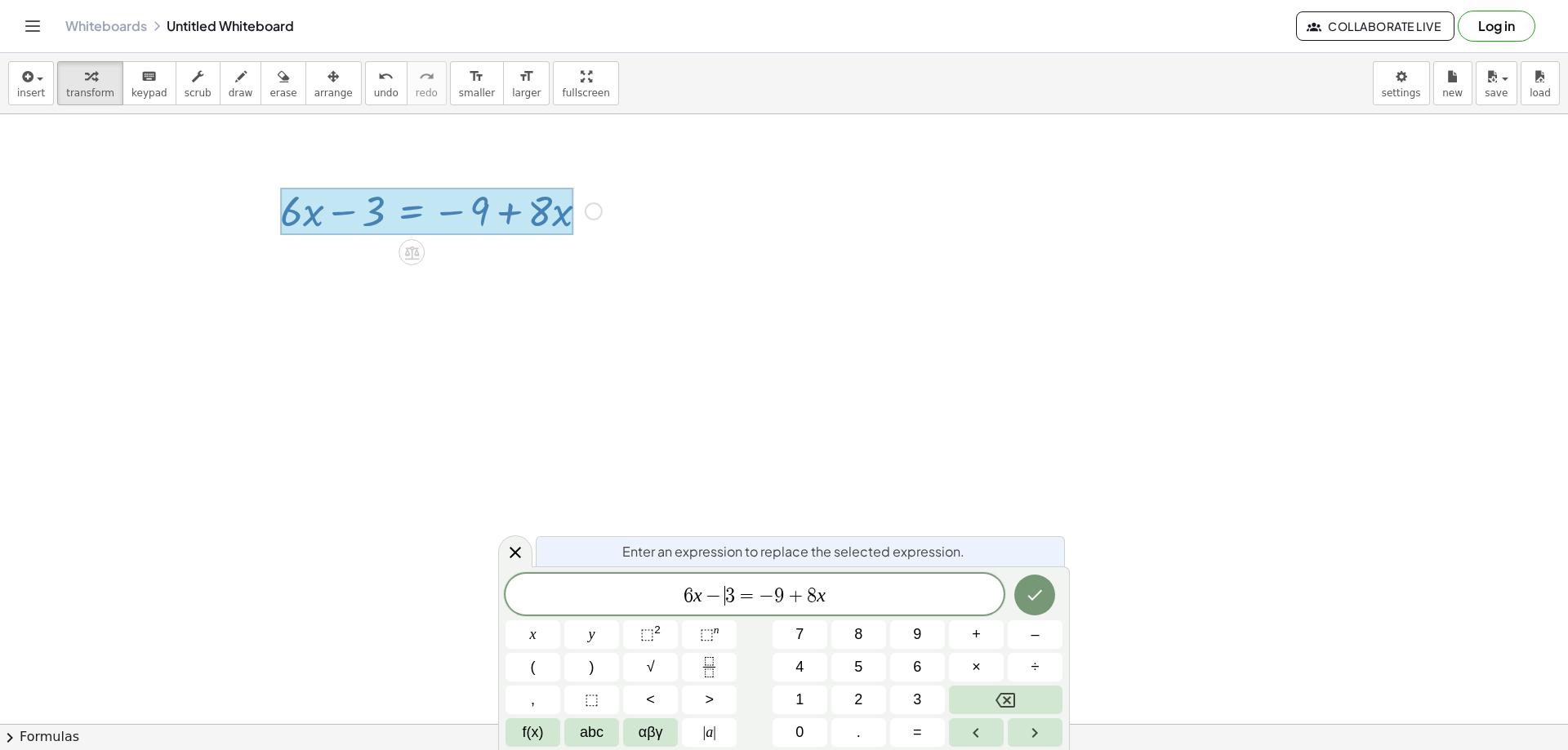
click at [729, 594] on span "3" at bounding box center [729, 596] width 10 height 20
click at [736, 590] on span "=" at bounding box center [747, 596] width 23 height 20
click at [760, 593] on span "9" at bounding box center [762, 596] width 10 height 20
click at [1033, 590] on icon "Done" at bounding box center [1035, 595] width 20 height 20
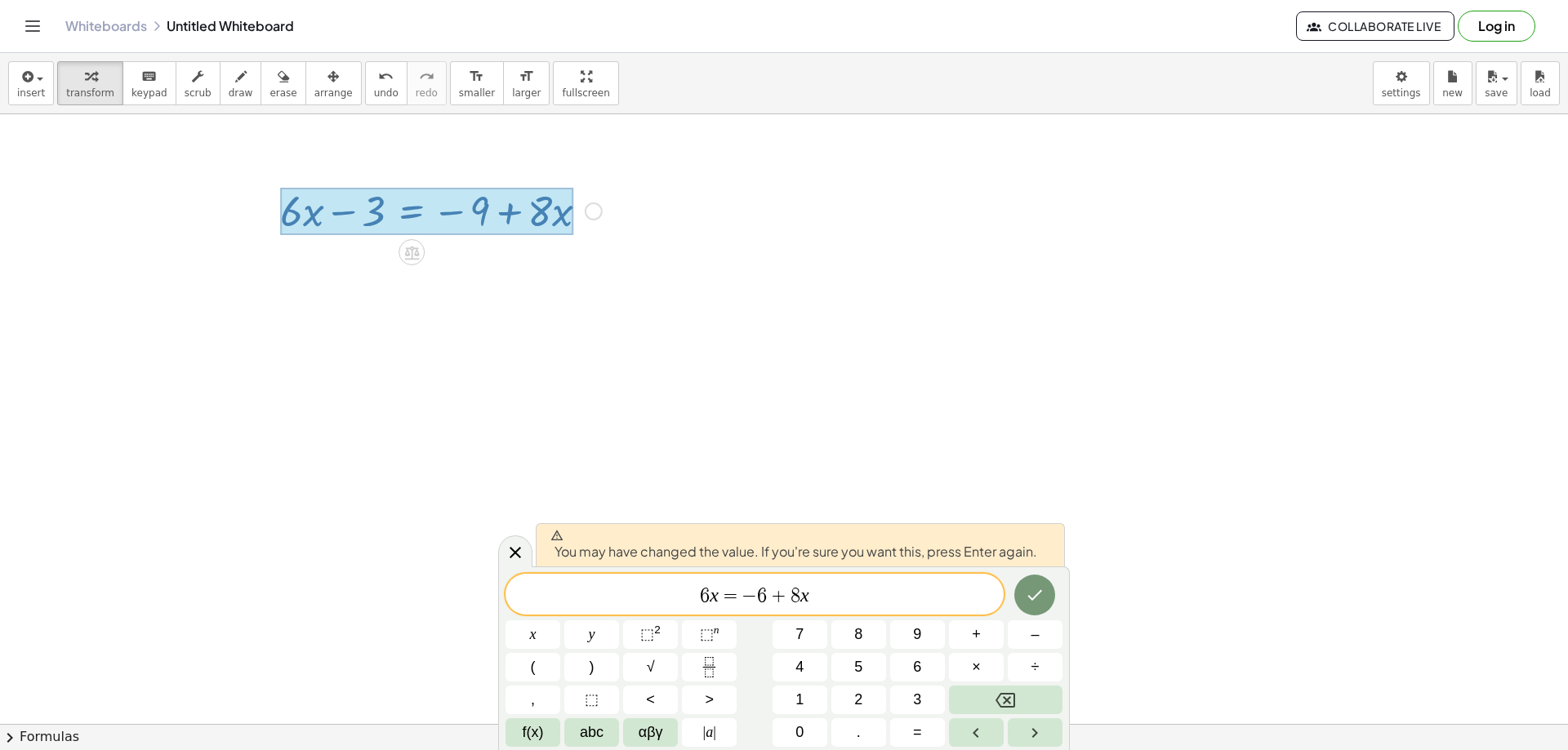
click at [1057, 591] on div at bounding box center [1035, 595] width 55 height 42
click at [1029, 587] on icon "Done" at bounding box center [1035, 595] width 20 height 20
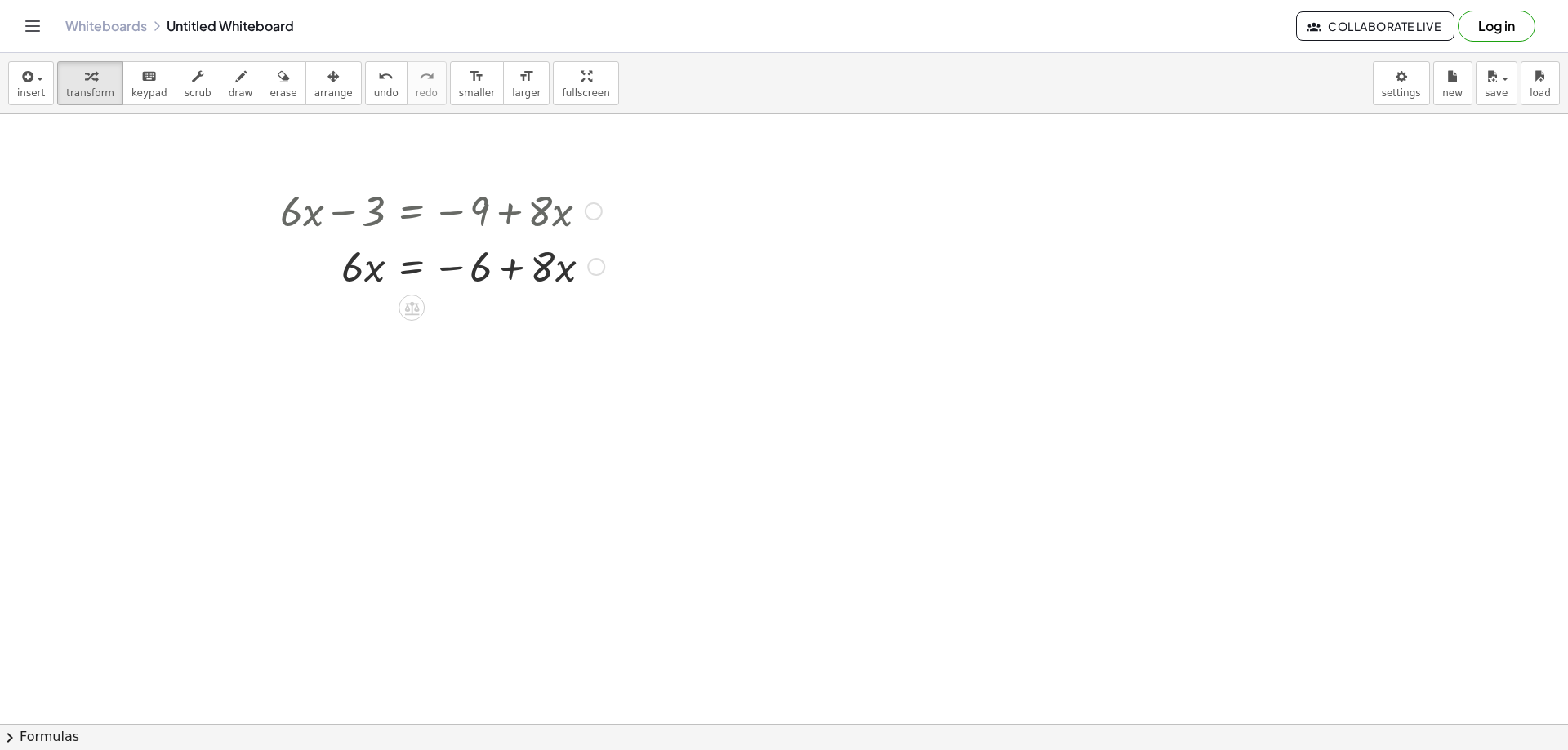
click at [594, 261] on div "Fix a mistake Transform line Copy line as LaTeX Copy derivation as LaTeX Expand…" at bounding box center [596, 266] width 18 height 18
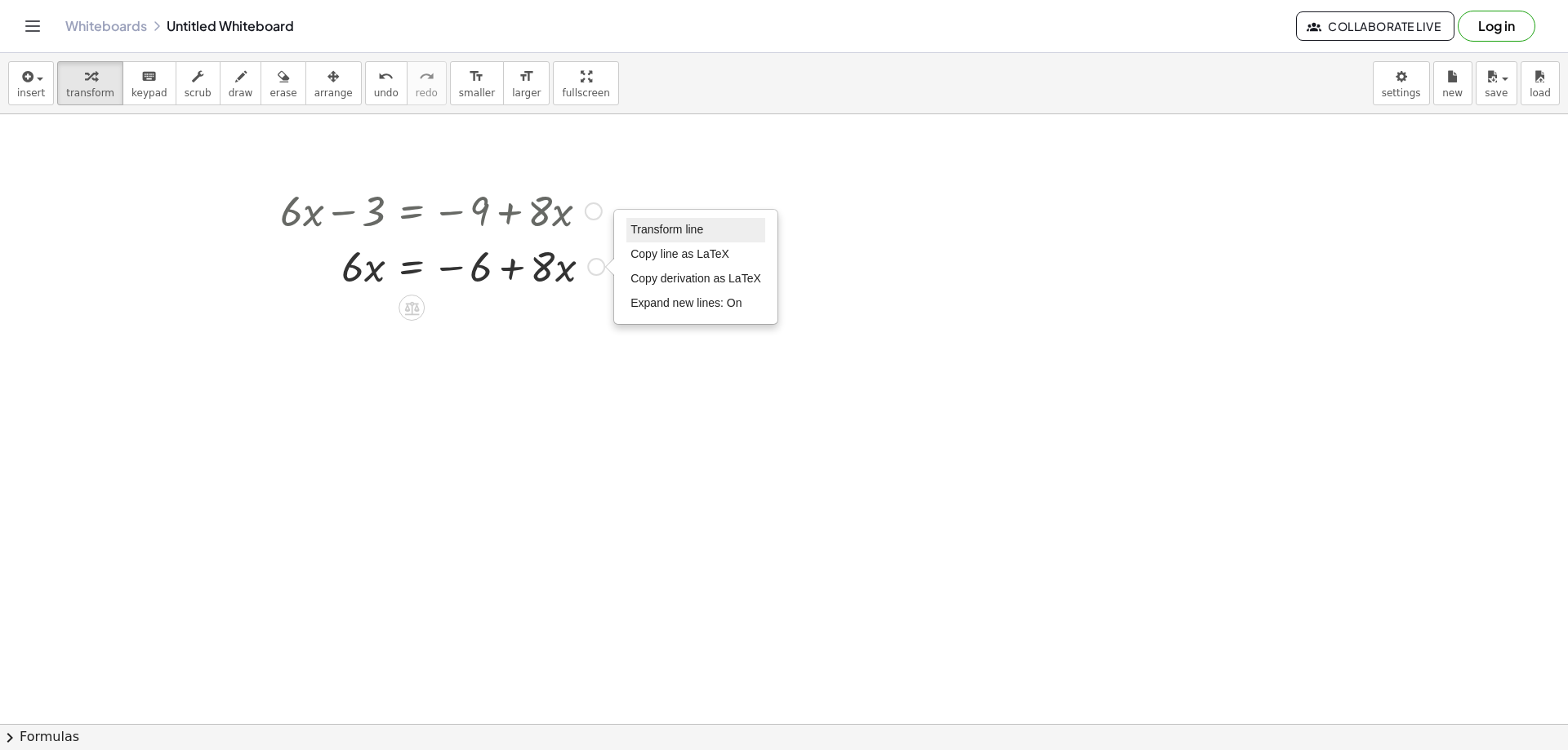
click at [657, 232] on span "Transform line" at bounding box center [667, 229] width 73 height 13
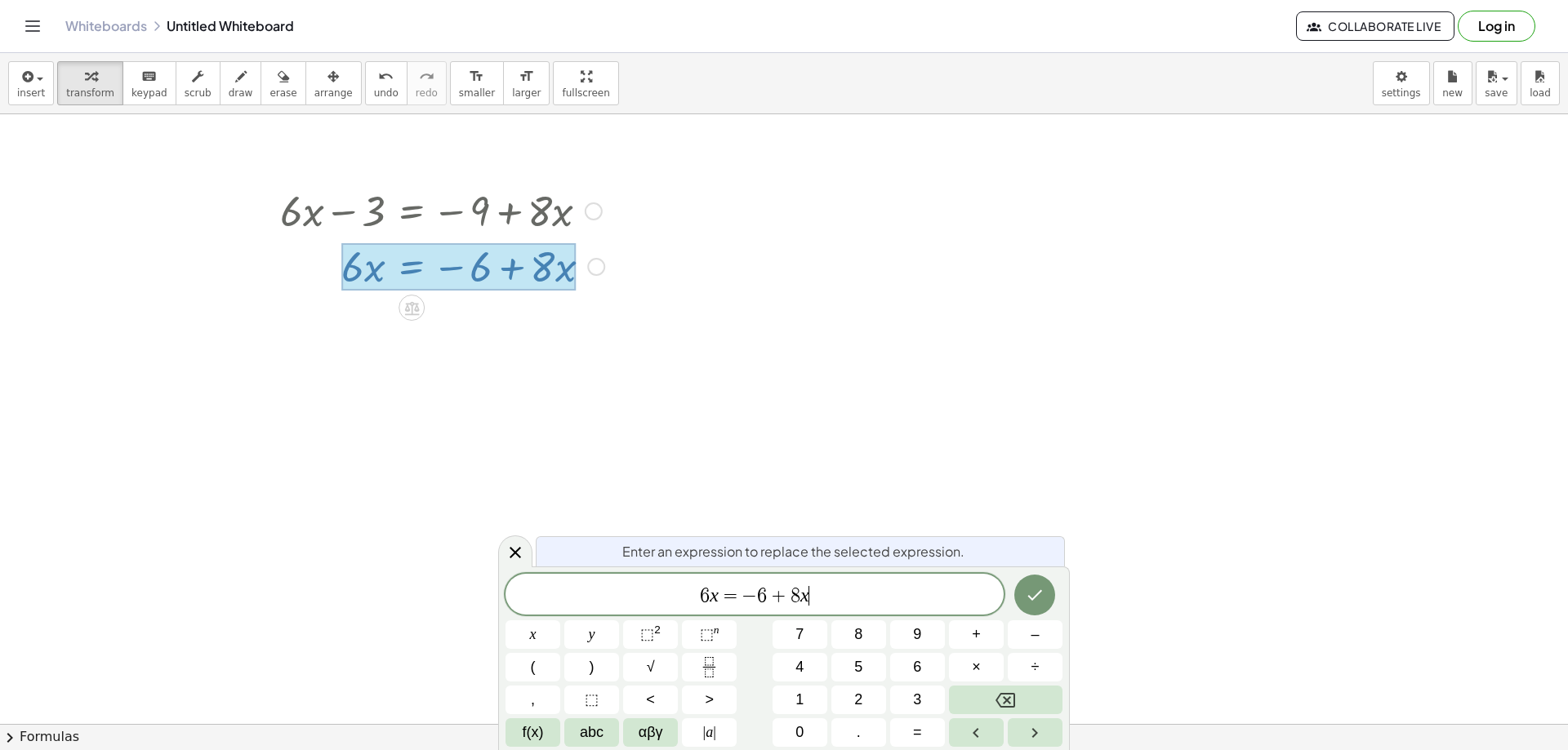
click at [815, 596] on span "6 x = − 6 + 8 x ​" at bounding box center [755, 596] width 498 height 22
click at [726, 603] on span "6" at bounding box center [725, 596] width 10 height 20
click at [1027, 588] on icon "Done" at bounding box center [1035, 595] width 20 height 20
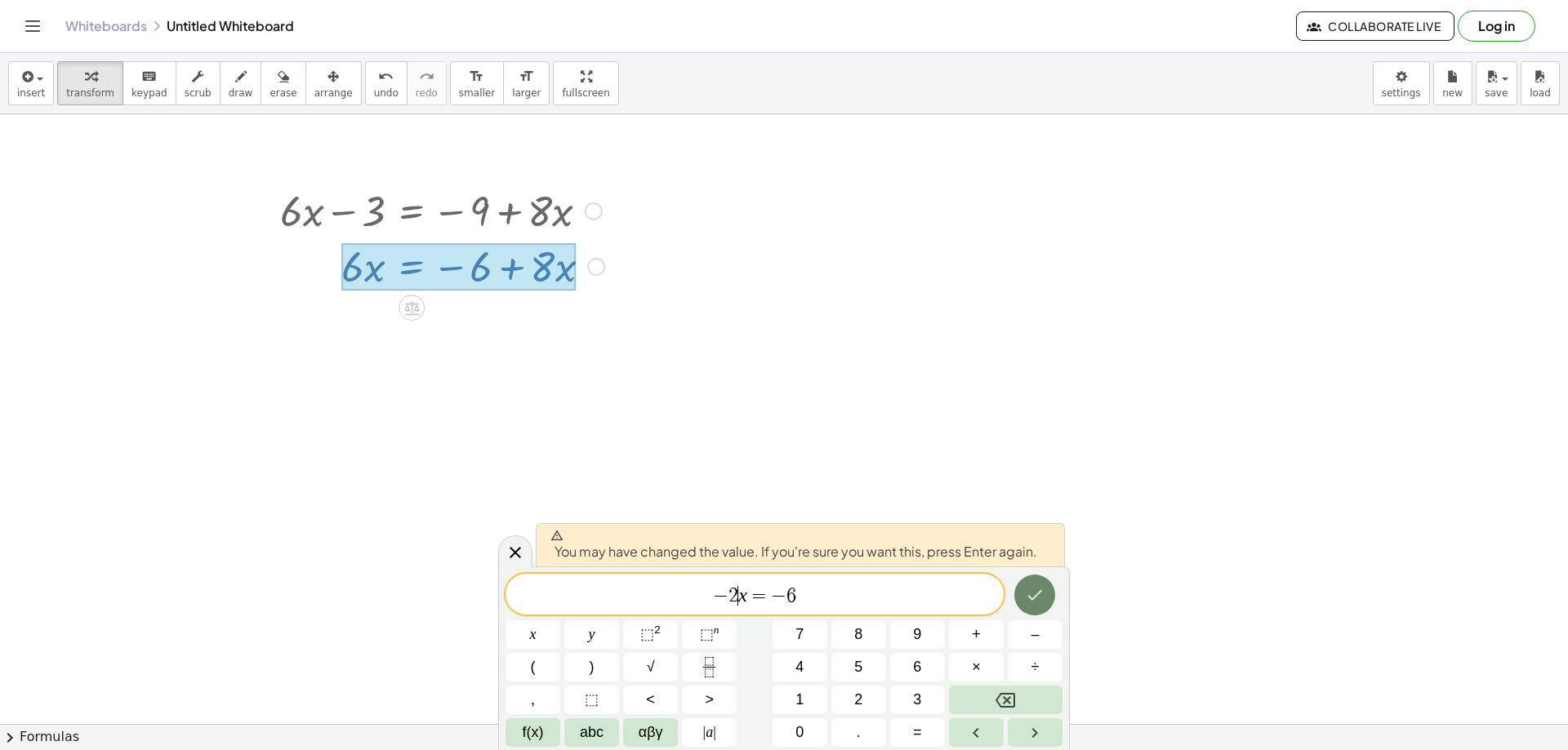
click at [1028, 588] on icon "Done" at bounding box center [1035, 595] width 20 height 20
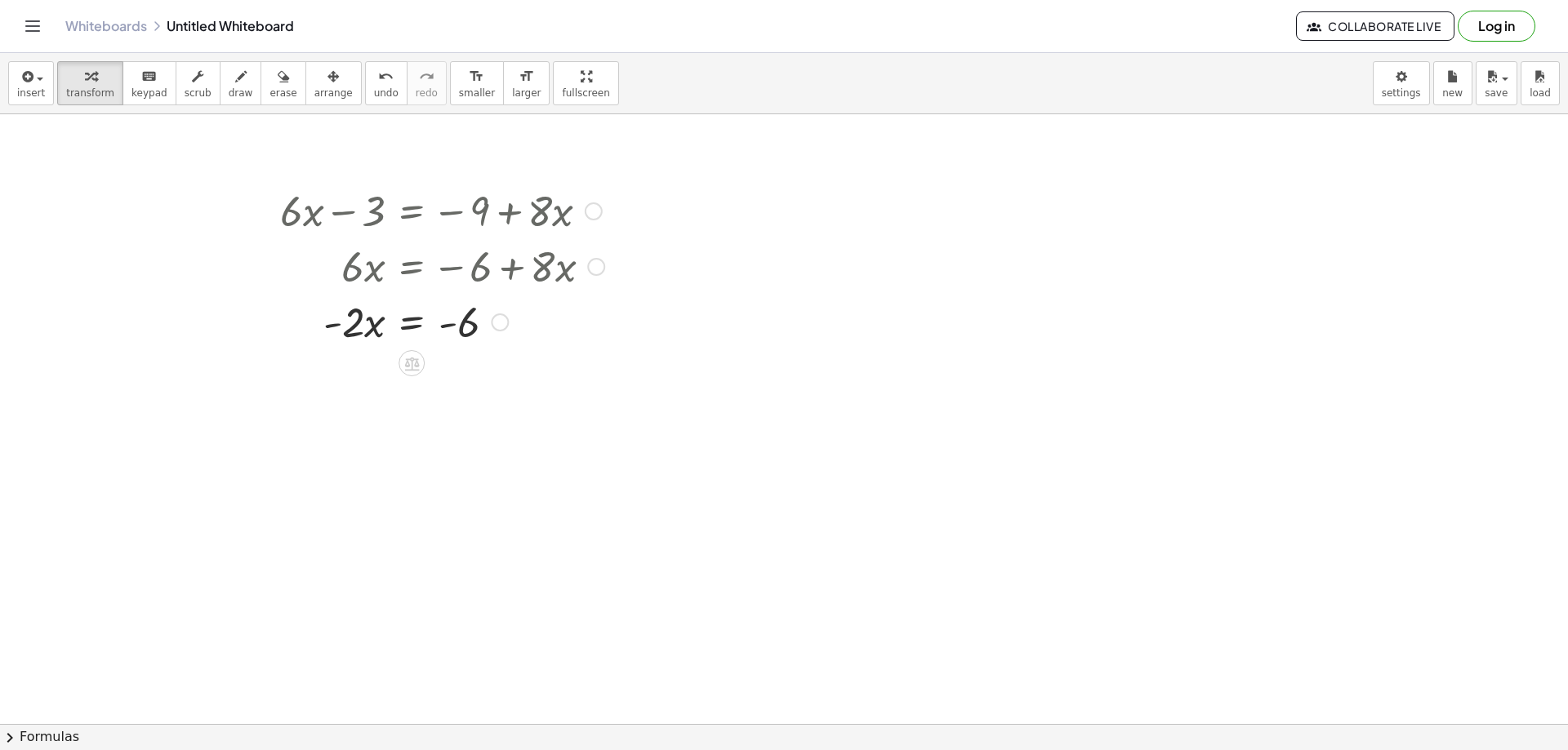
click at [509, 323] on div "Transform line Copy line as LaTeX Copy derivation as LaTeX Expand new lines: On" at bounding box center [499, 322] width 18 height 18
click at [585, 284] on span "Transform line" at bounding box center [570, 285] width 73 height 13
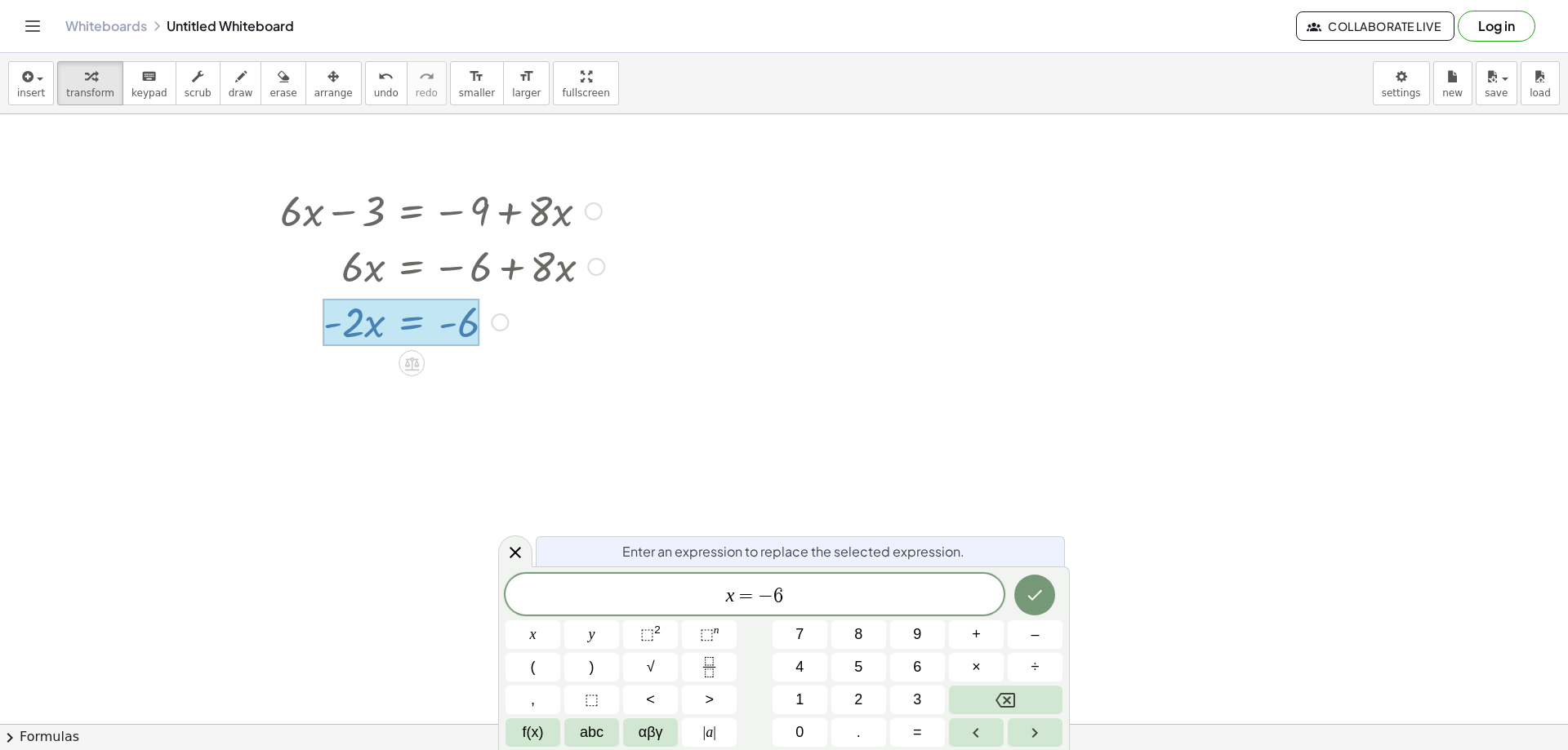
click at [799, 599] on span "​ x = − 6" at bounding box center [755, 596] width 498 height 22
click at [1045, 590] on button "Done" at bounding box center [1034, 595] width 41 height 41
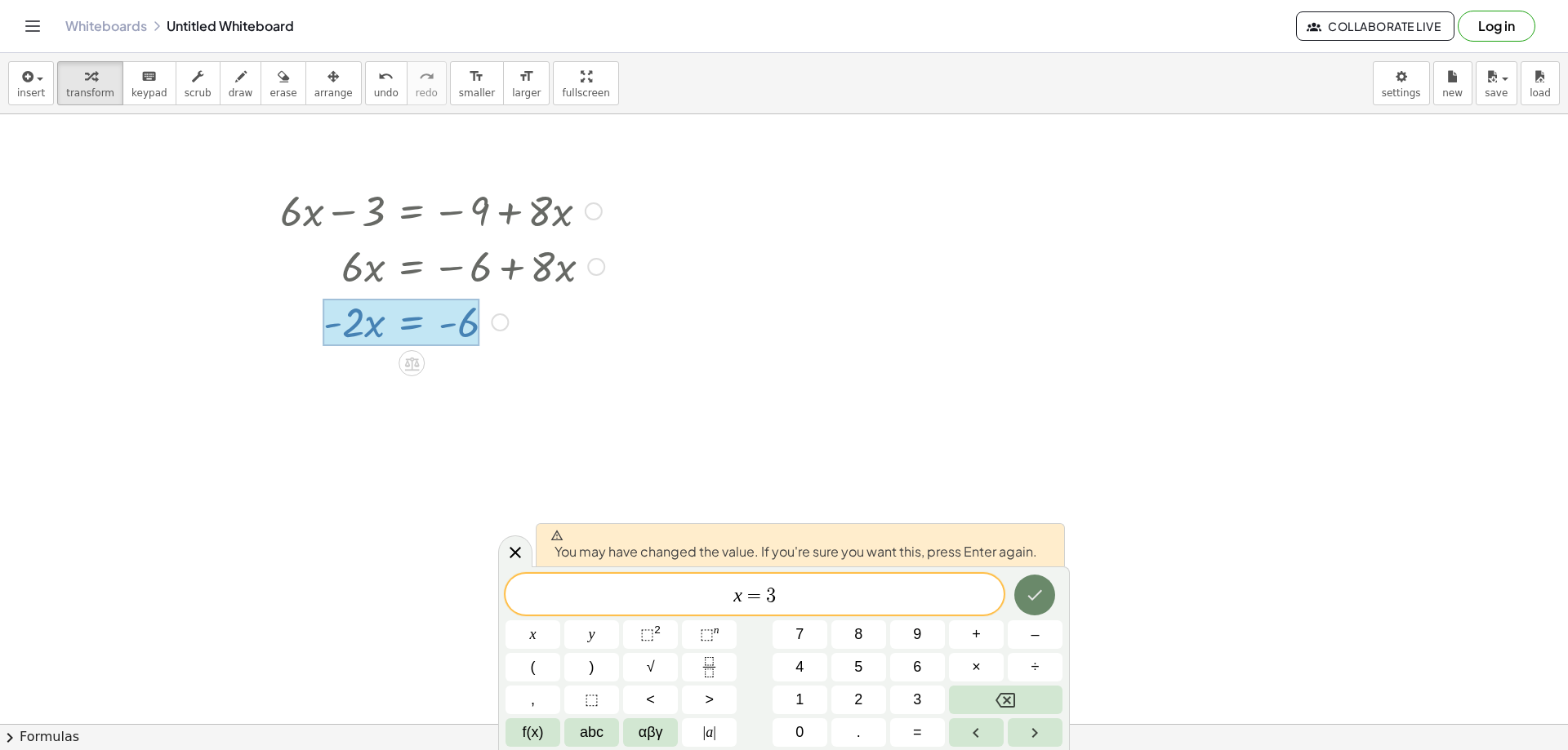
click at [1045, 595] on button "Done" at bounding box center [1034, 595] width 41 height 41
